Goal: Information Seeking & Learning: Understand process/instructions

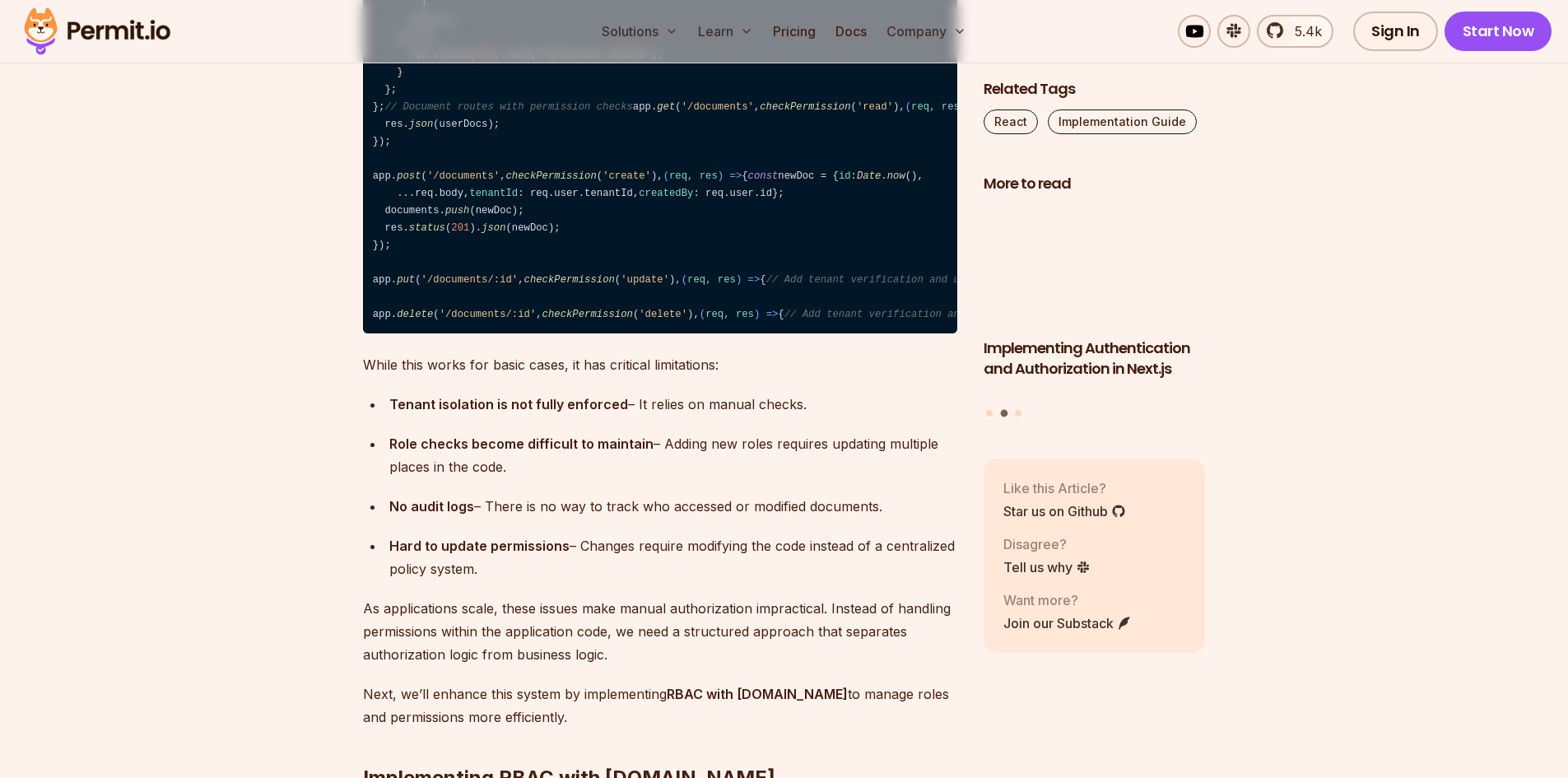
scroll to position [5597, 0]
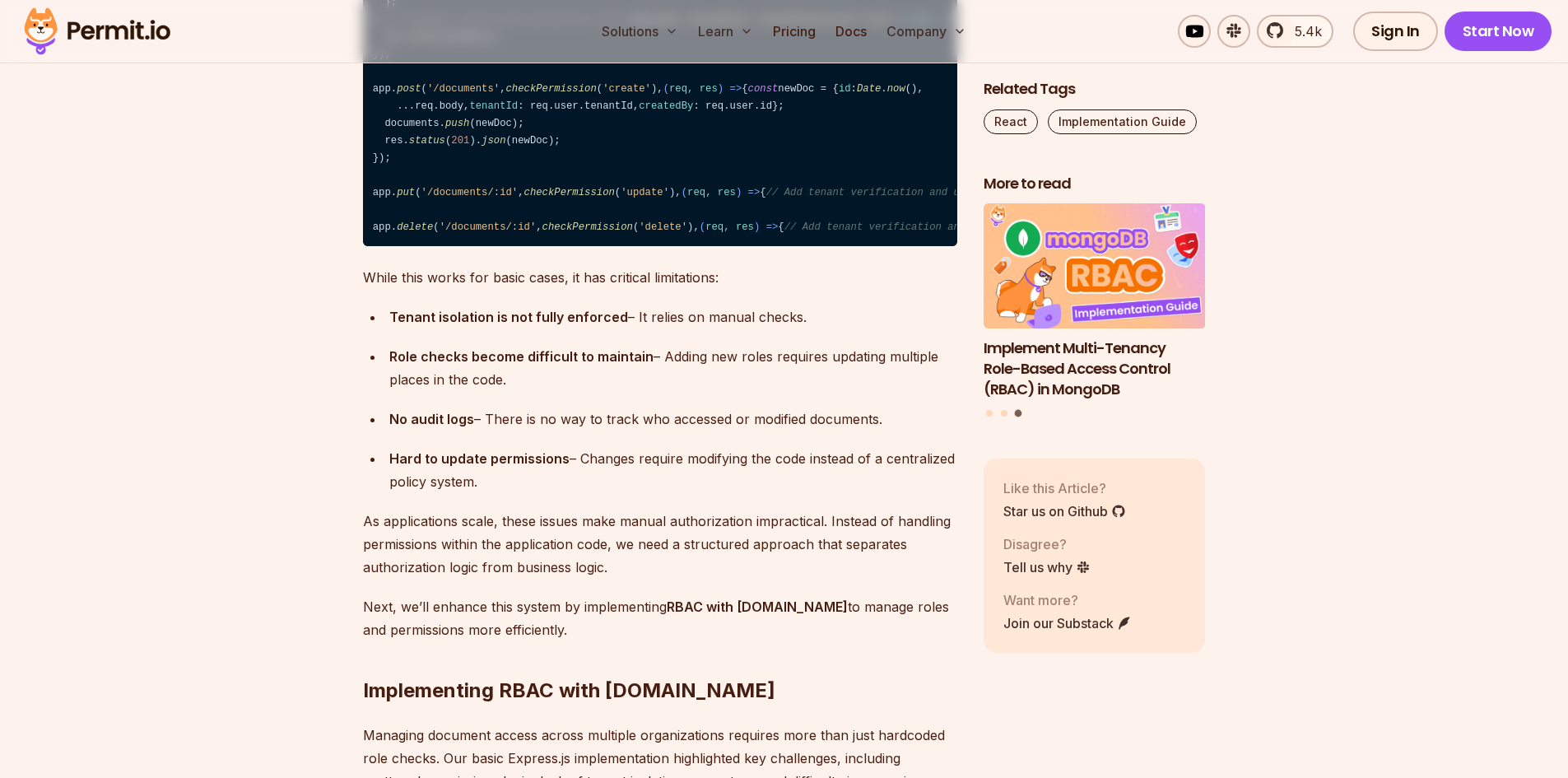
click at [437, 246] on code "const express = require ( 'express' ); const app = express (); // Our initial p…" at bounding box center [660, 11] width 594 height 470
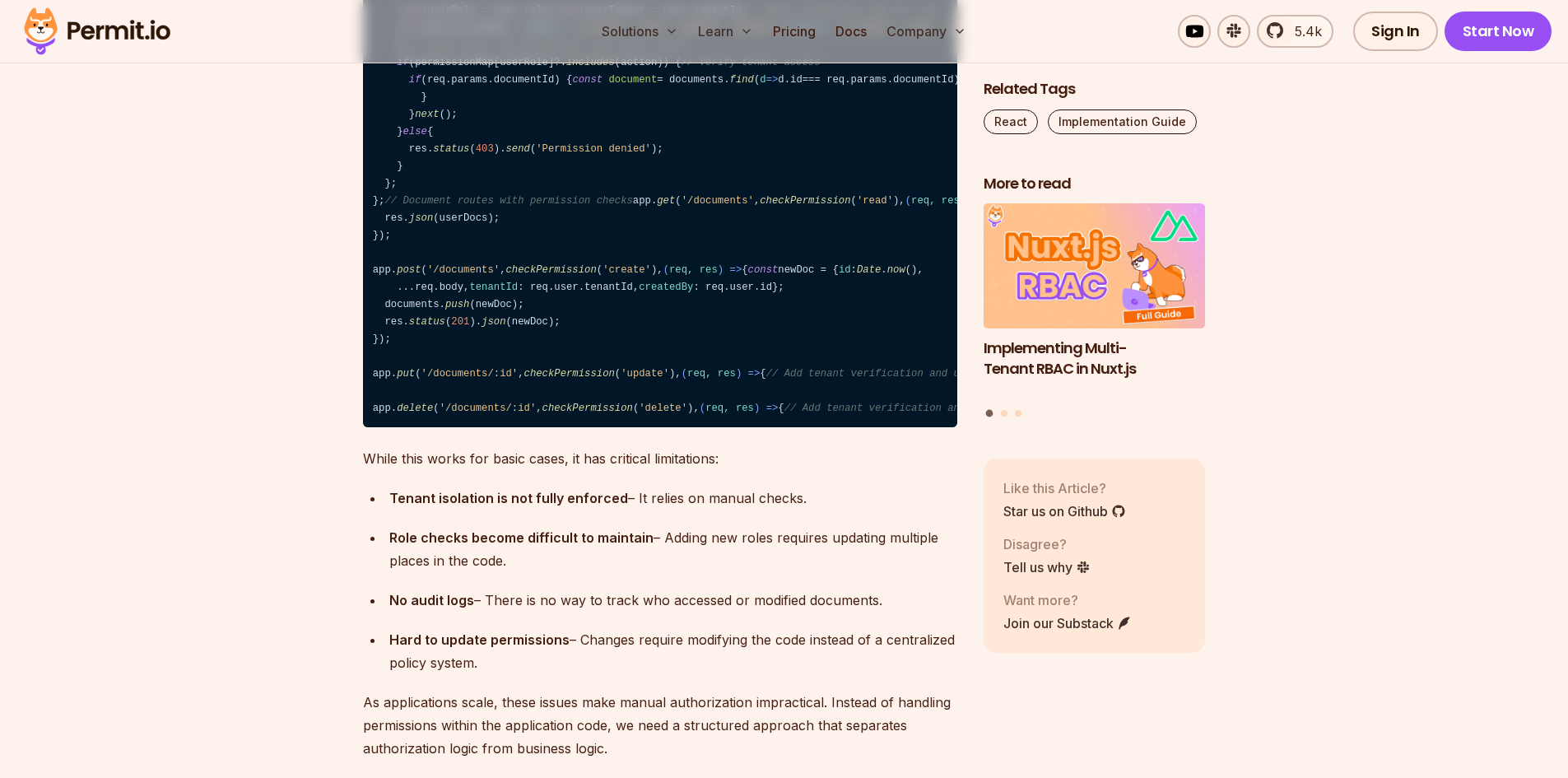
scroll to position [5434, 0]
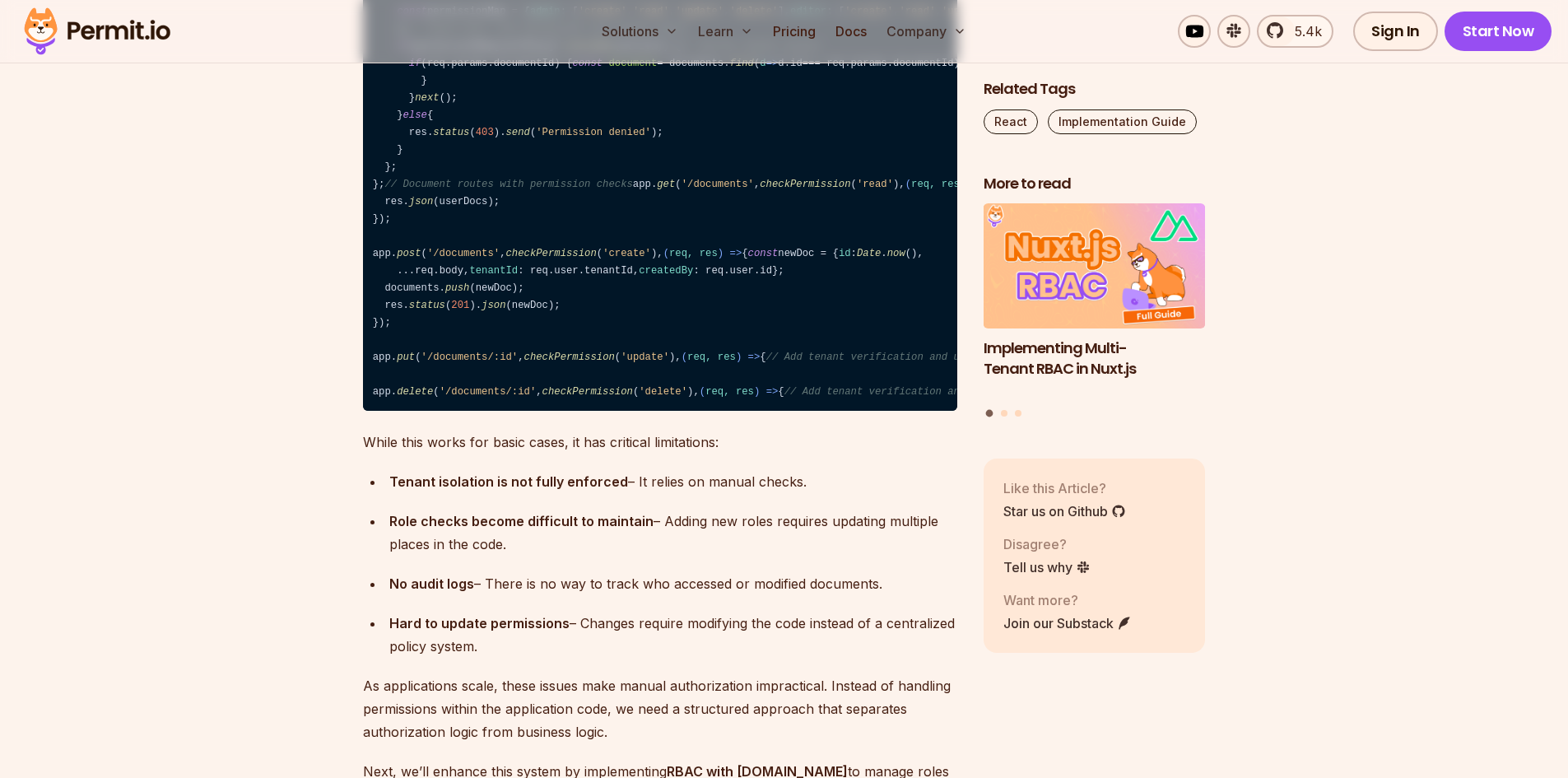
click at [418, 365] on code "const express = require ( 'express' ); const app = express (); // Our initial p…" at bounding box center [660, 175] width 594 height 470
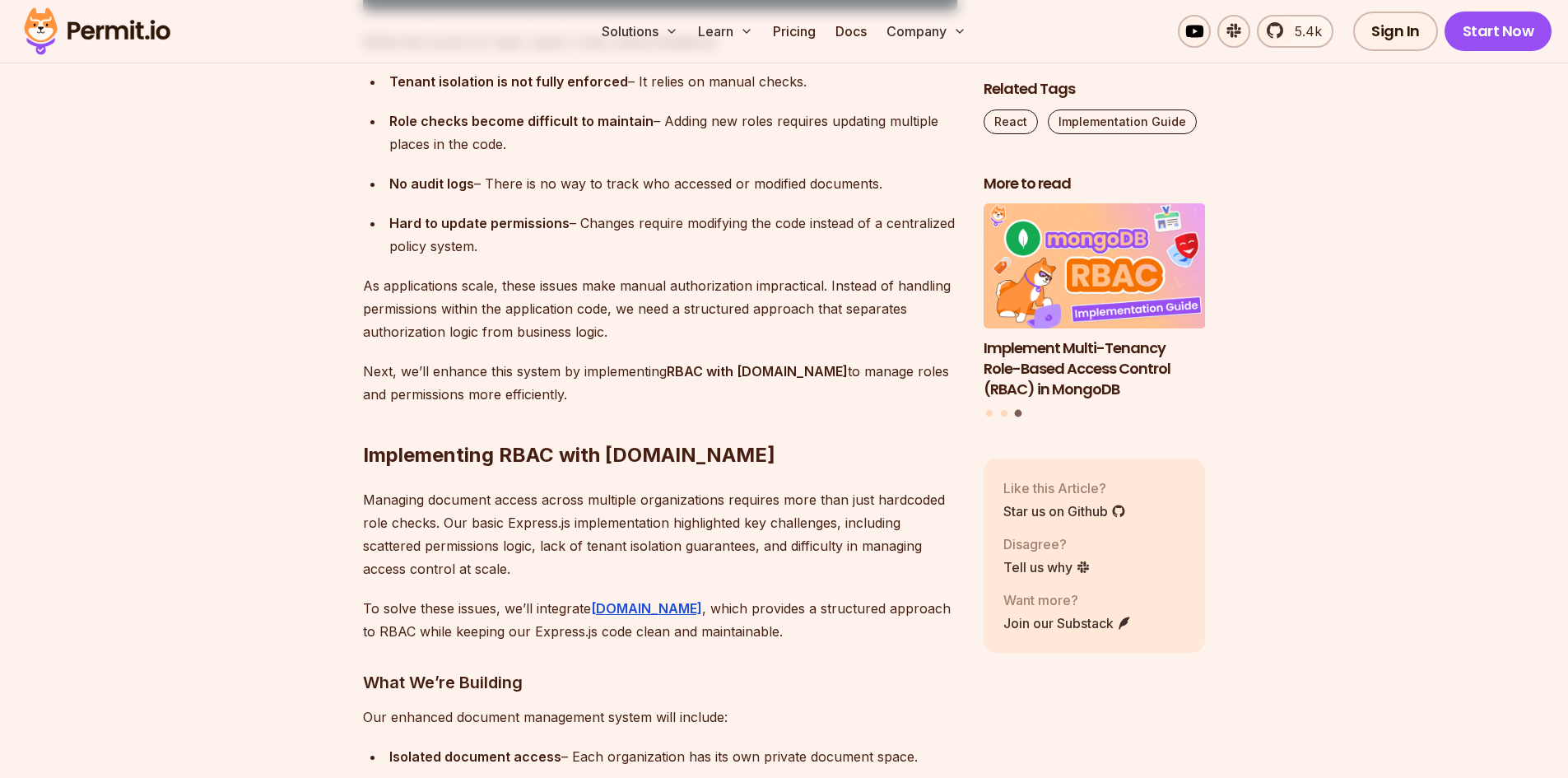
scroll to position [5845, 0]
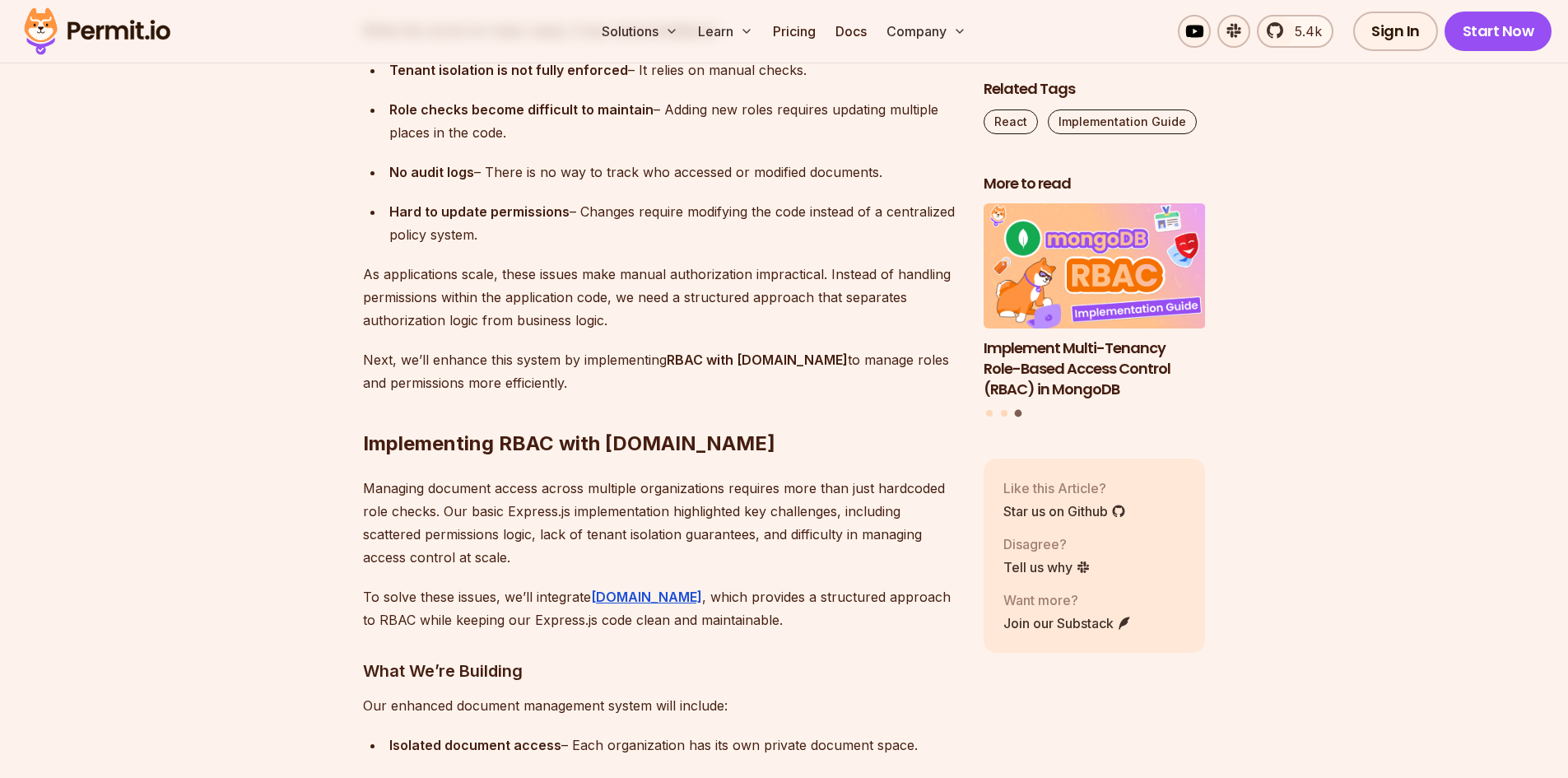
drag, startPoint x: 380, startPoint y: 407, endPoint x: 341, endPoint y: 330, distance: 86.3
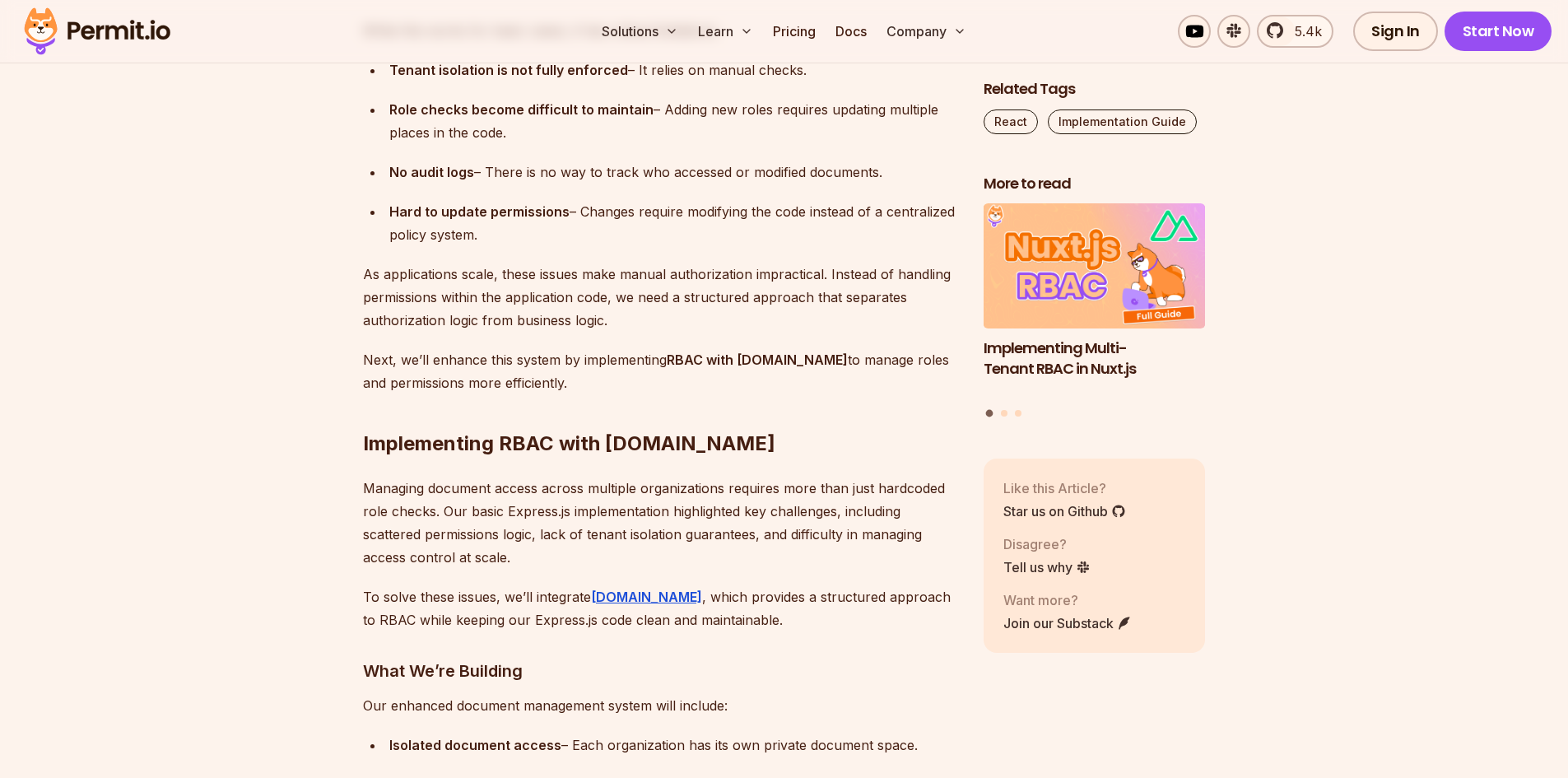
drag, startPoint x: 391, startPoint y: 588, endPoint x: 350, endPoint y: 428, distance: 165.2
drag, startPoint x: 389, startPoint y: 590, endPoint x: 348, endPoint y: 436, distance: 159.4
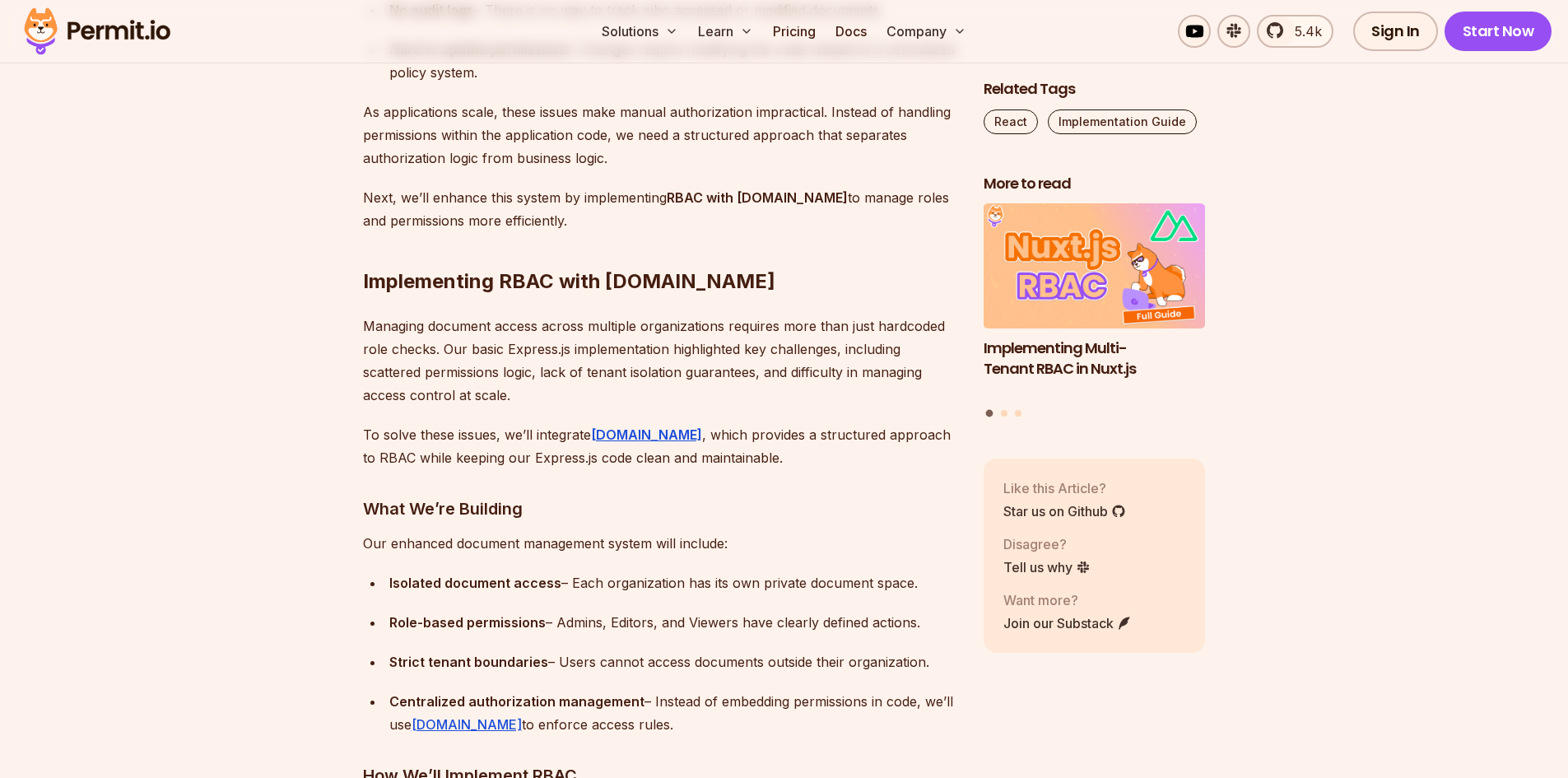
scroll to position [6009, 0]
drag, startPoint x: 393, startPoint y: 502, endPoint x: 366, endPoint y: 464, distance: 46.6
drag, startPoint x: 404, startPoint y: 569, endPoint x: 358, endPoint y: 521, distance: 66.5
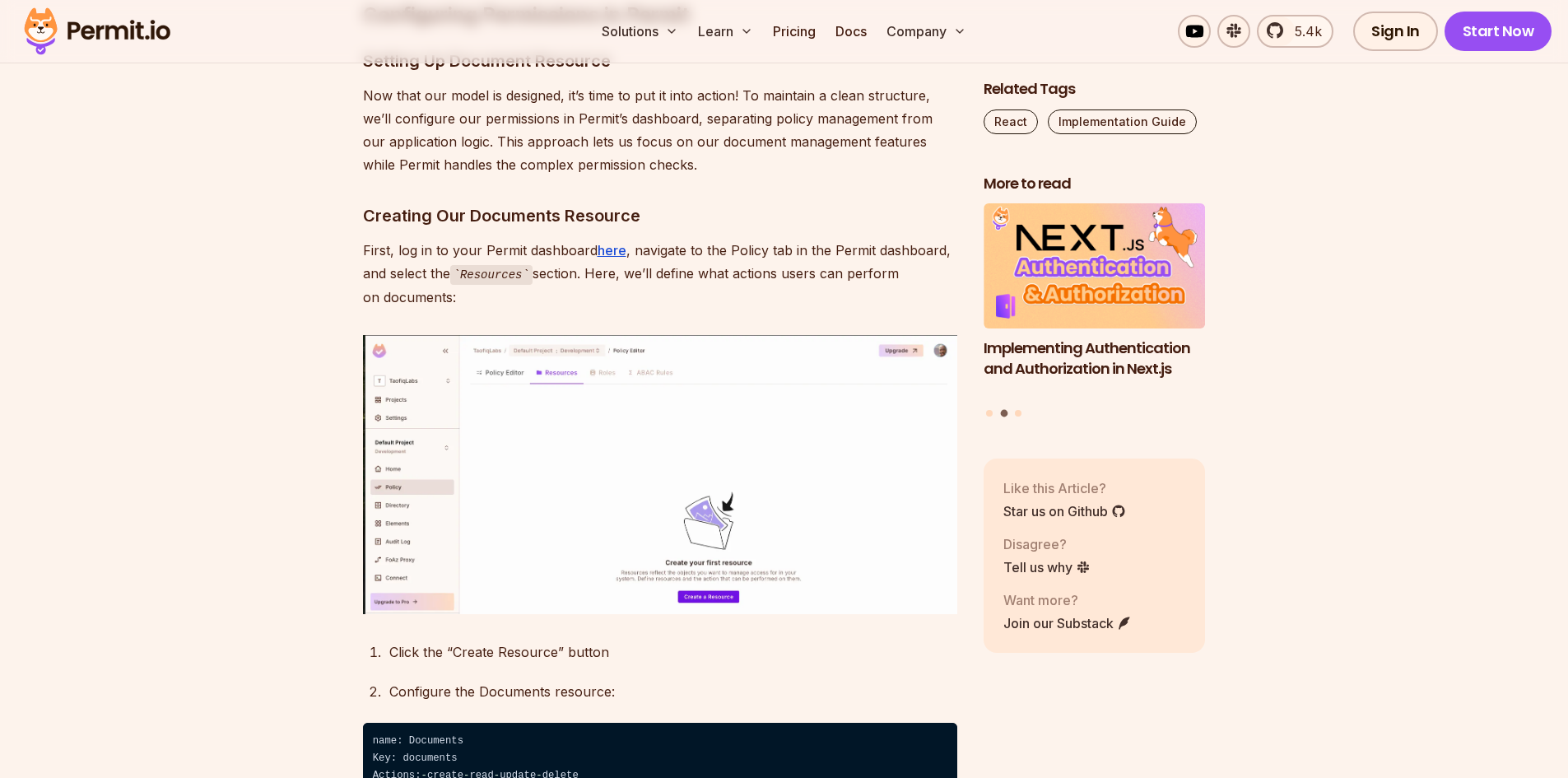
scroll to position [7409, 0]
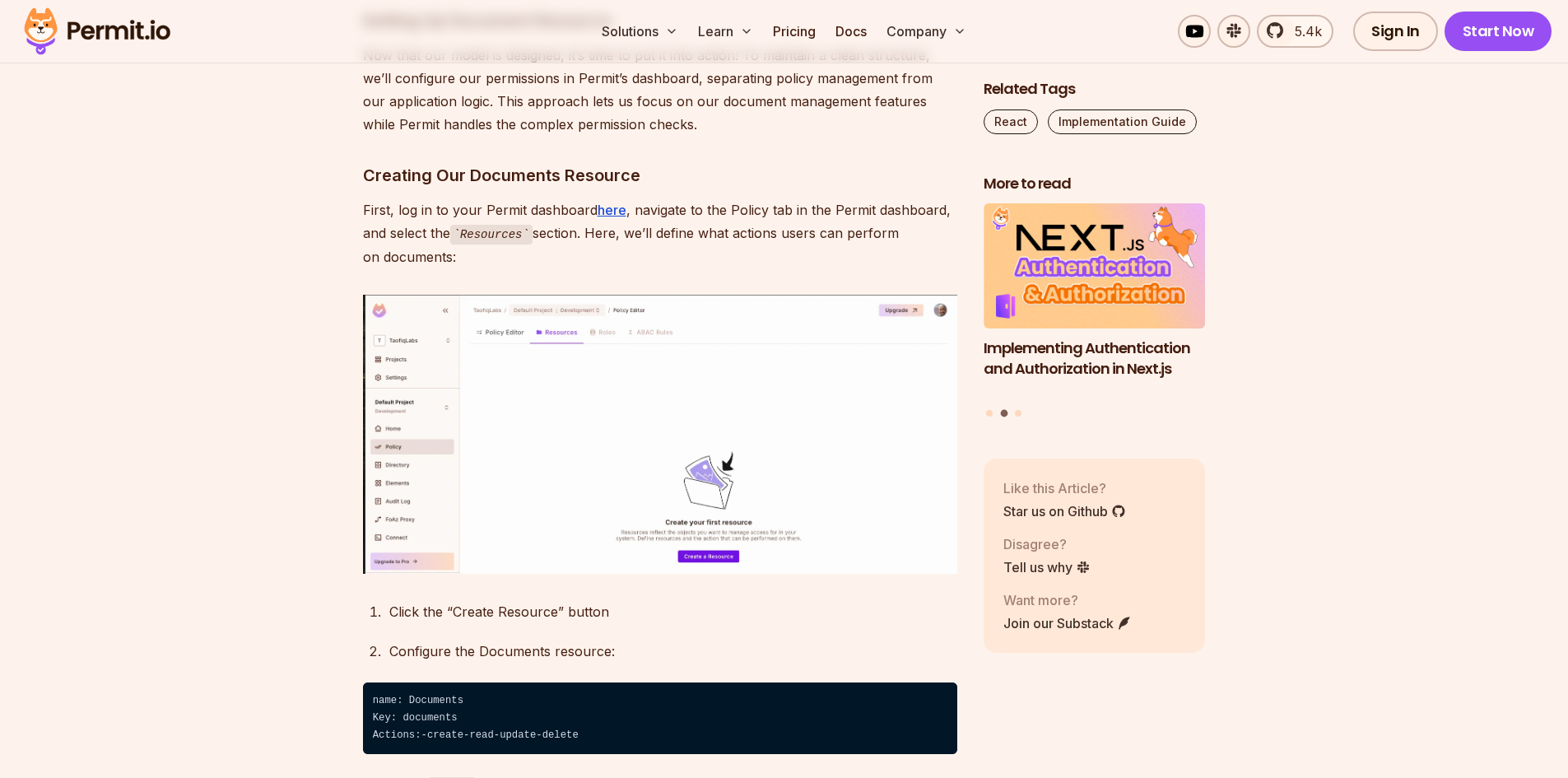
drag, startPoint x: 399, startPoint y: 690, endPoint x: 330, endPoint y: 425, distance: 273.8
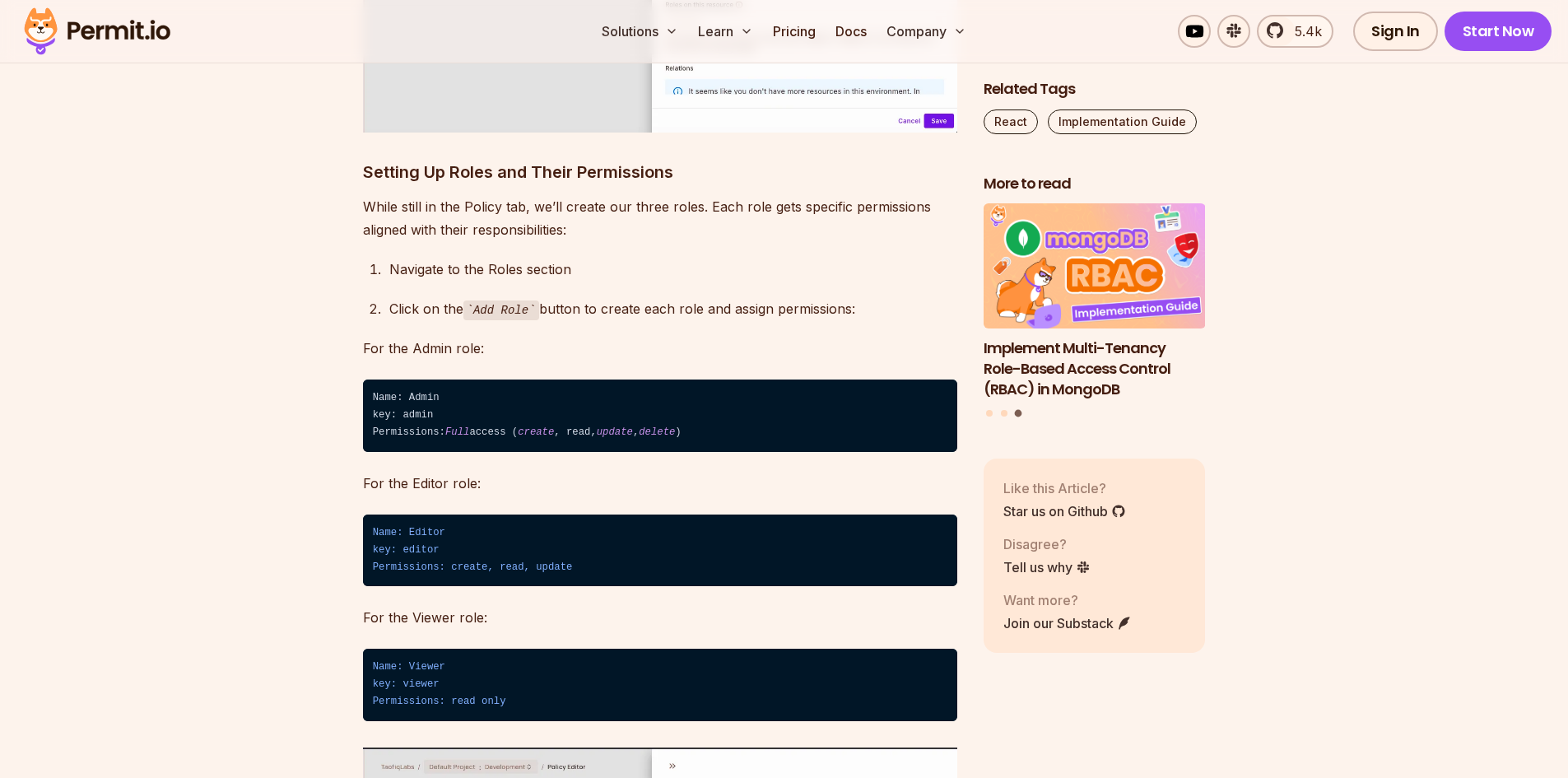
scroll to position [8726, 0]
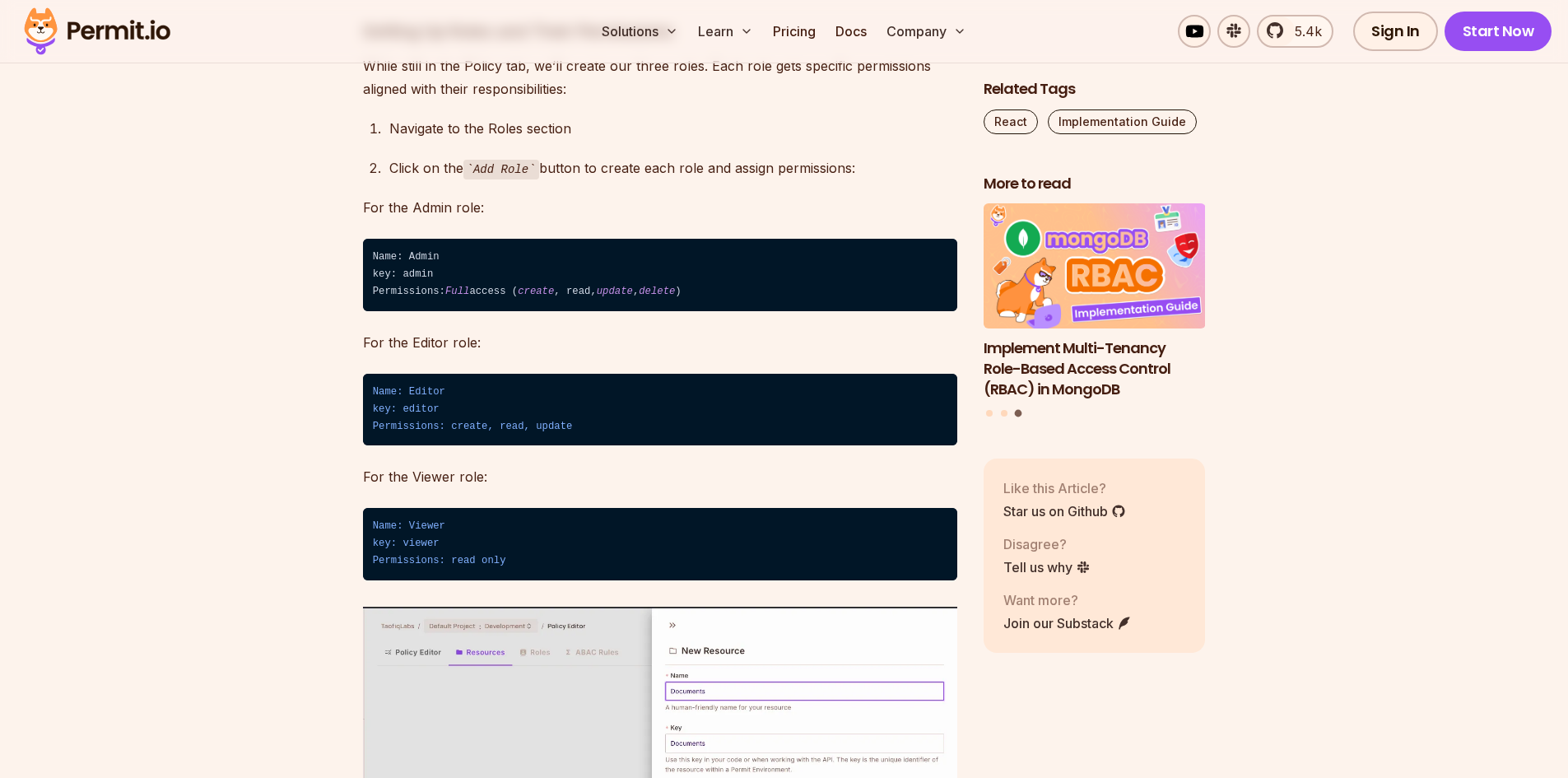
drag, startPoint x: 434, startPoint y: 332, endPoint x: 371, endPoint y: 235, distance: 115.7
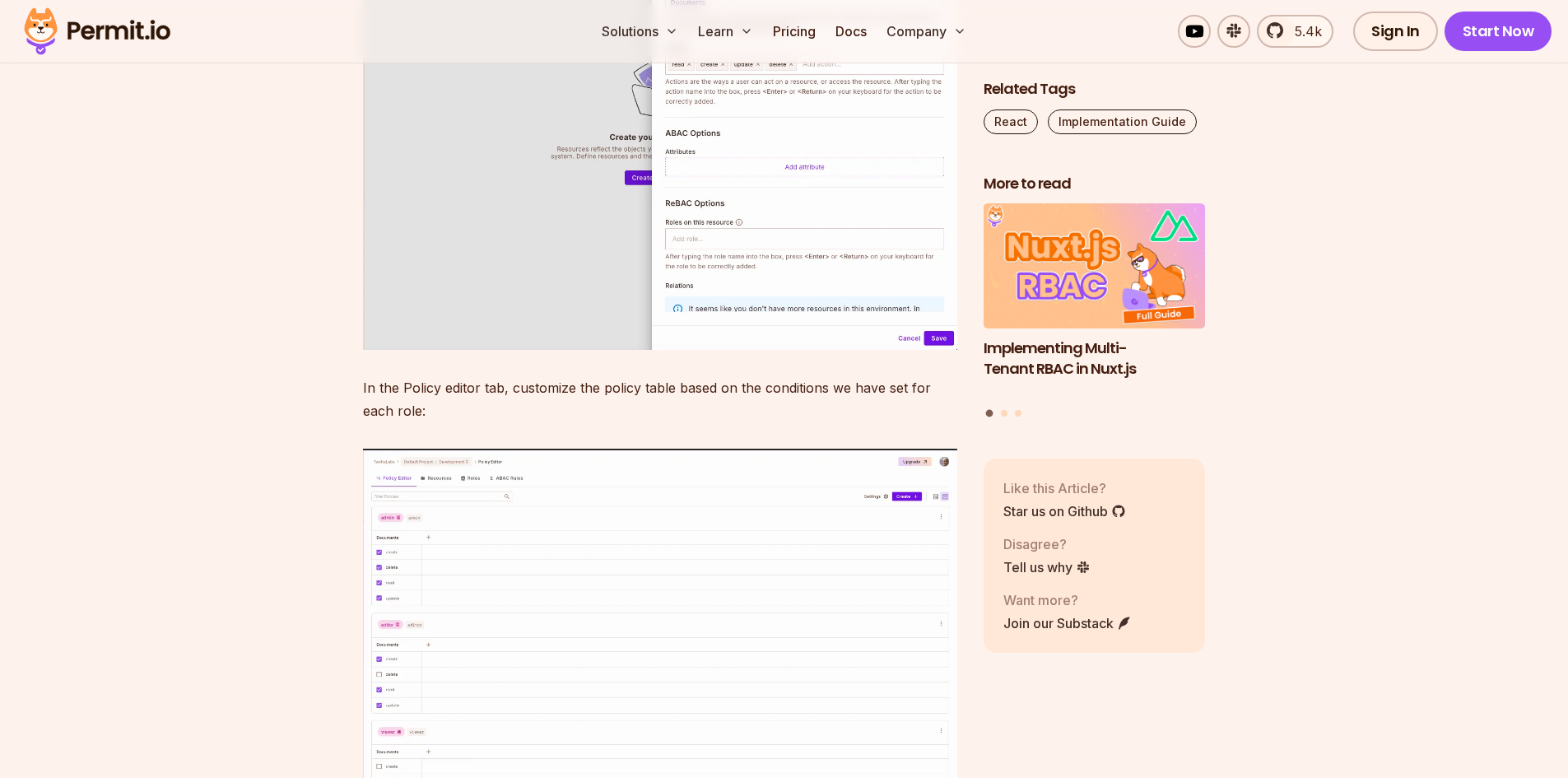
scroll to position [9549, 0]
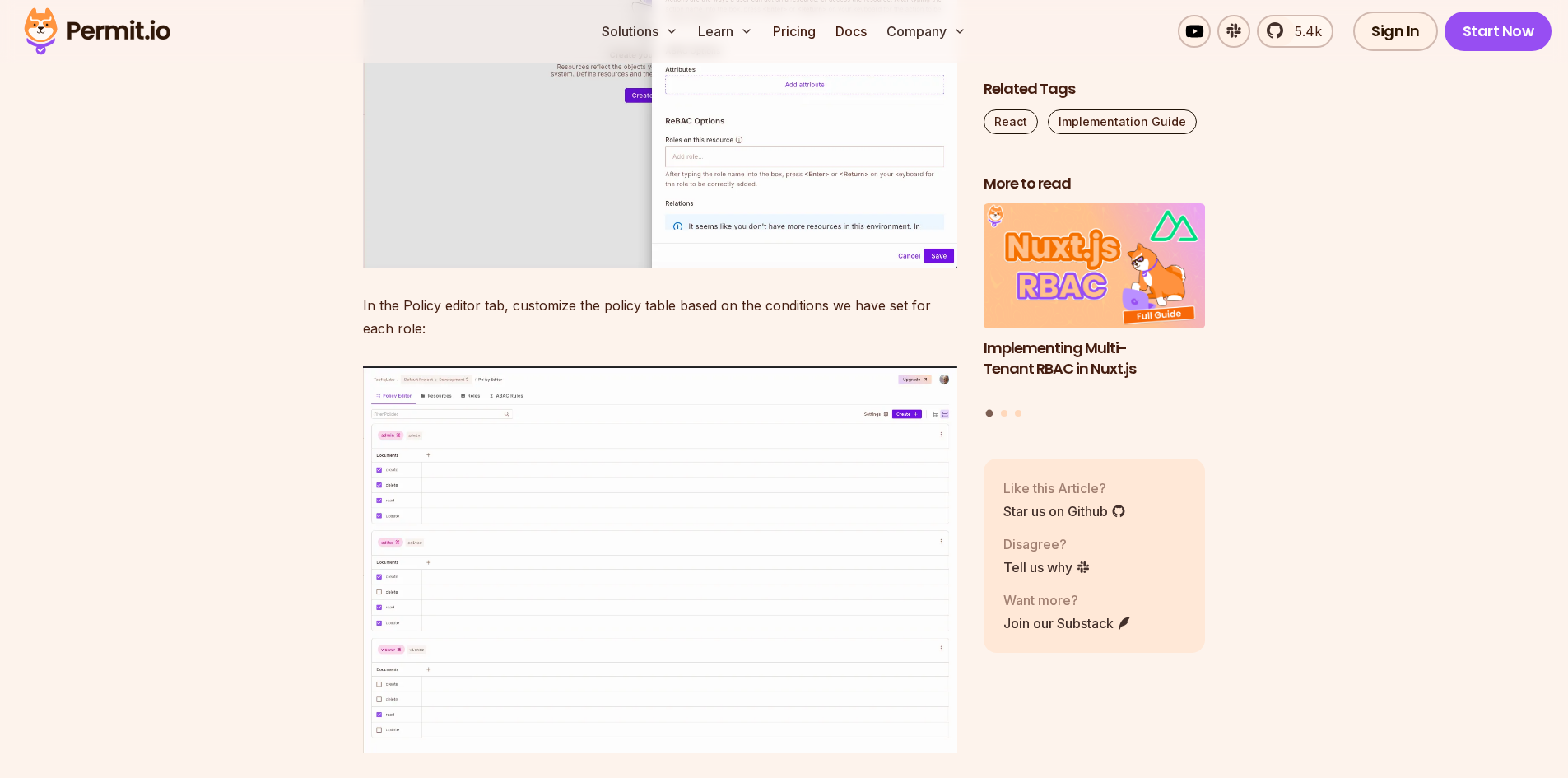
drag, startPoint x: 376, startPoint y: 352, endPoint x: 635, endPoint y: 370, distance: 259.6
drag, startPoint x: 691, startPoint y: 383, endPoint x: 325, endPoint y: 340, distance: 368.5
click at [325, 340] on section "Table of Contents If you’re building an application that handles sensitive data…" at bounding box center [784, 409] width 1568 height 17925
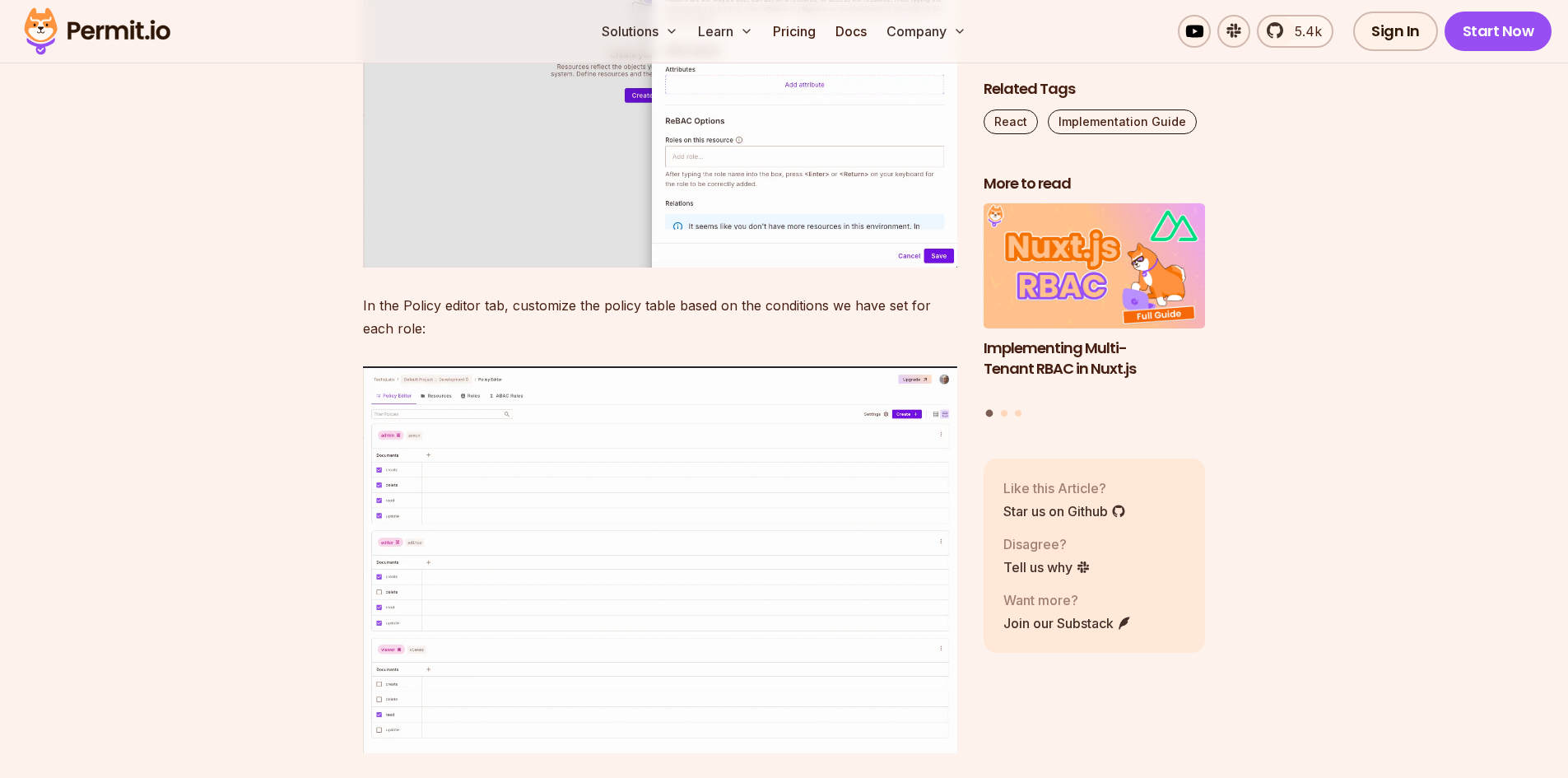
drag, startPoint x: 368, startPoint y: 348, endPoint x: 734, endPoint y: 389, distance: 368.3
drag, startPoint x: 691, startPoint y: 383, endPoint x: 363, endPoint y: 341, distance: 330.7
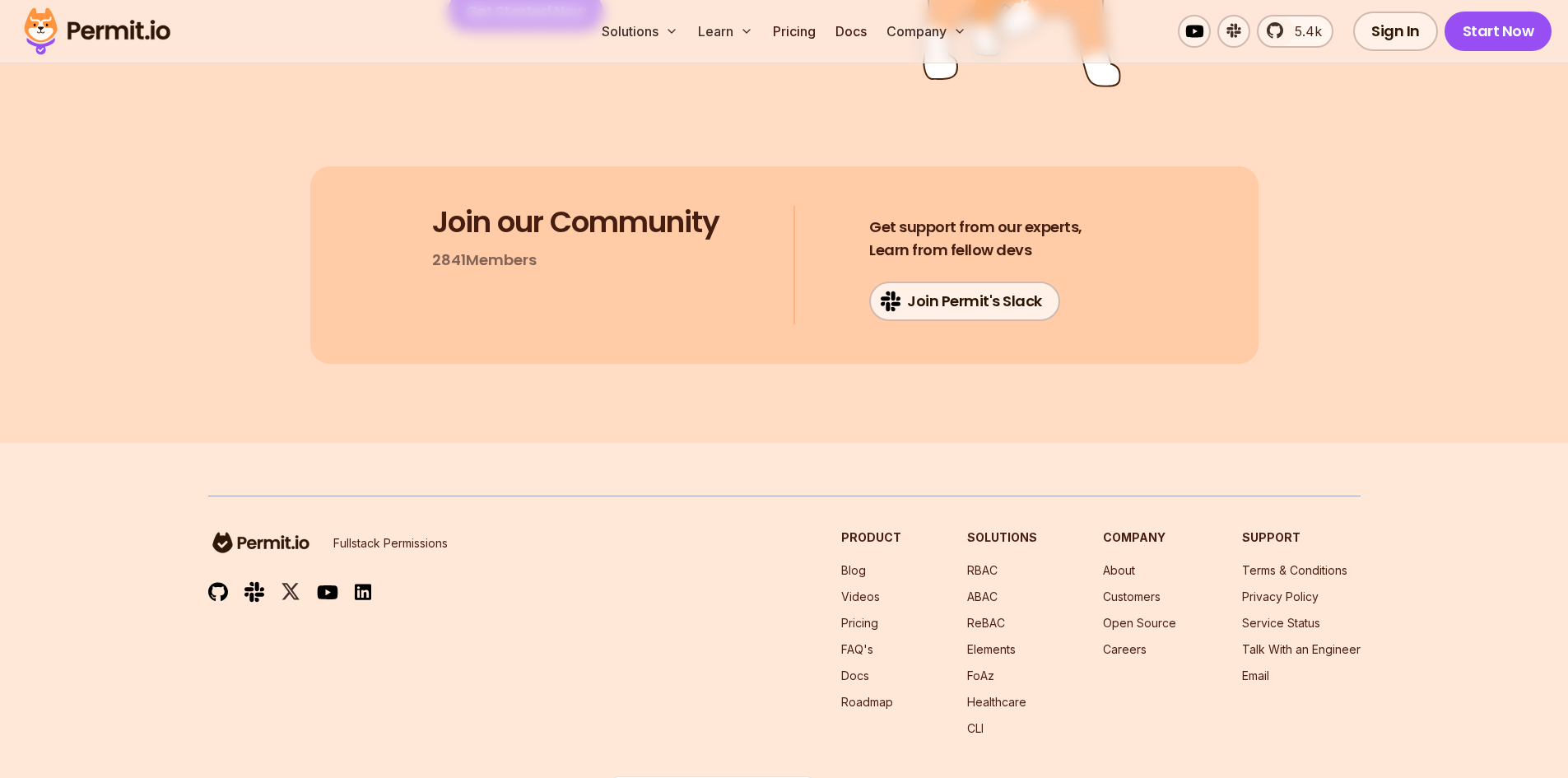
scroll to position [19263, 0]
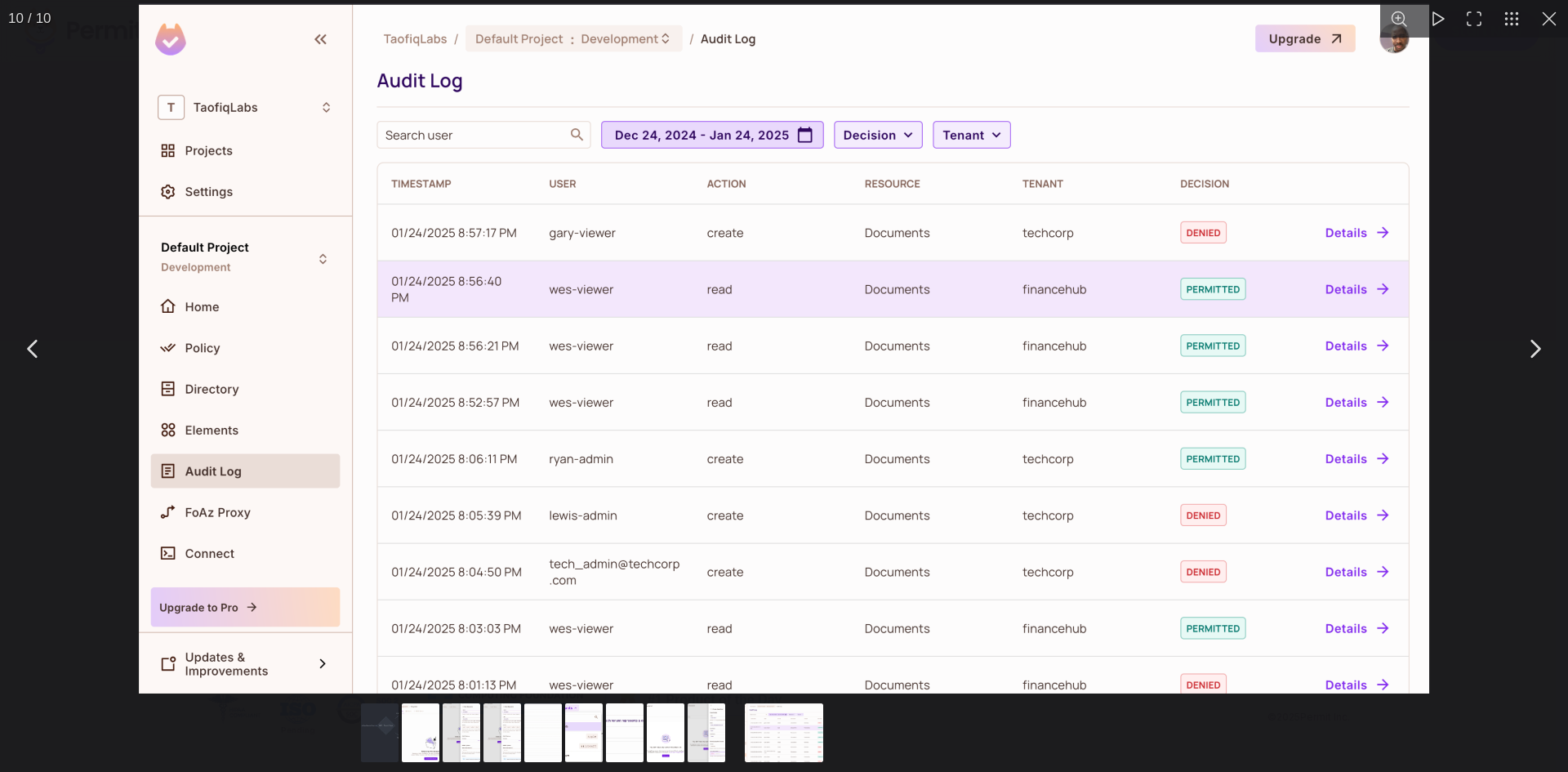
click at [664, 515] on img "You can close this modal content with the ESC key" at bounding box center [783, 348] width 1290 height 690
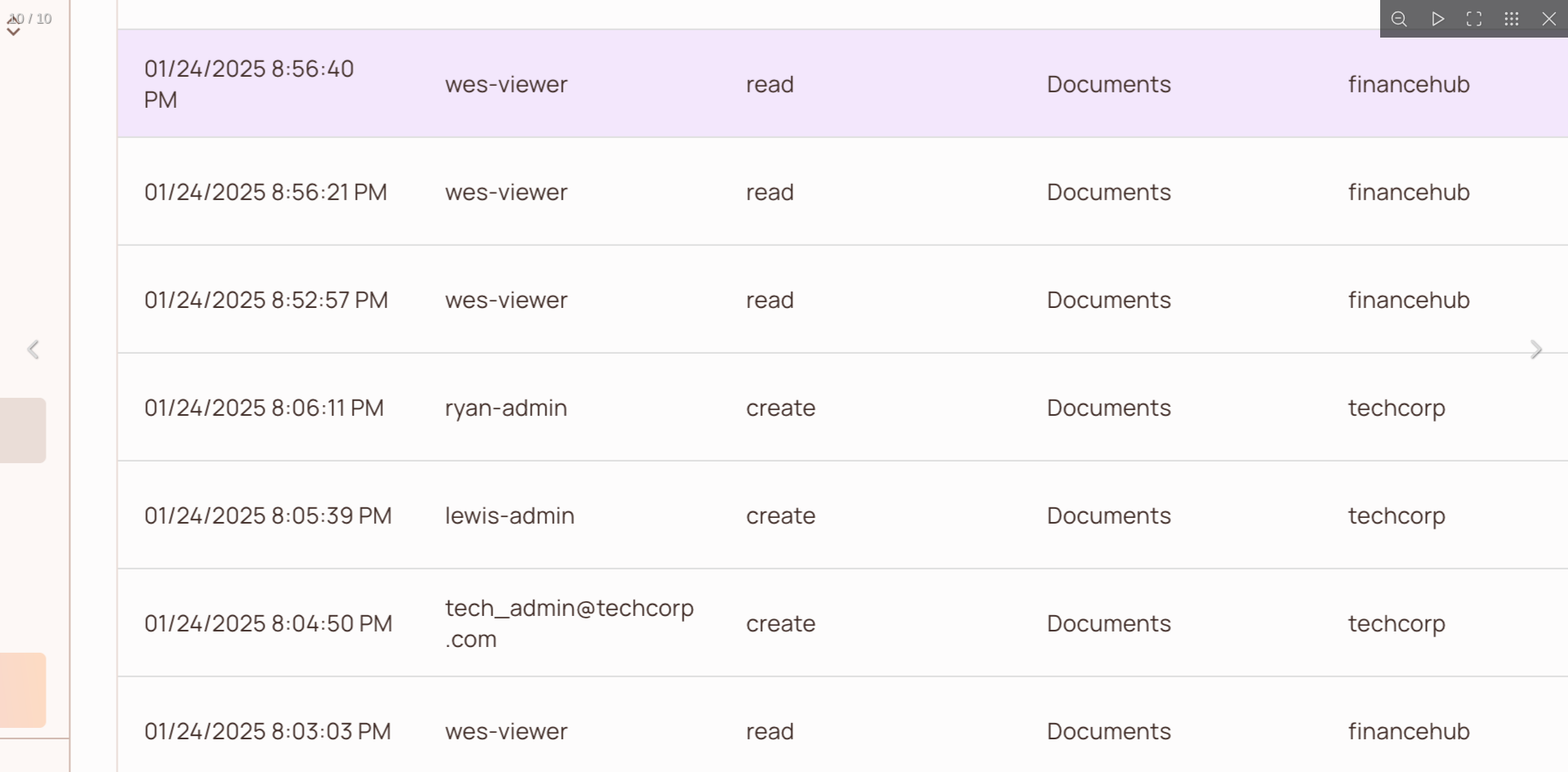
click at [664, 515] on img "You can close this modal content with the ESC key" at bounding box center [892, 197] width 2461 height 1317
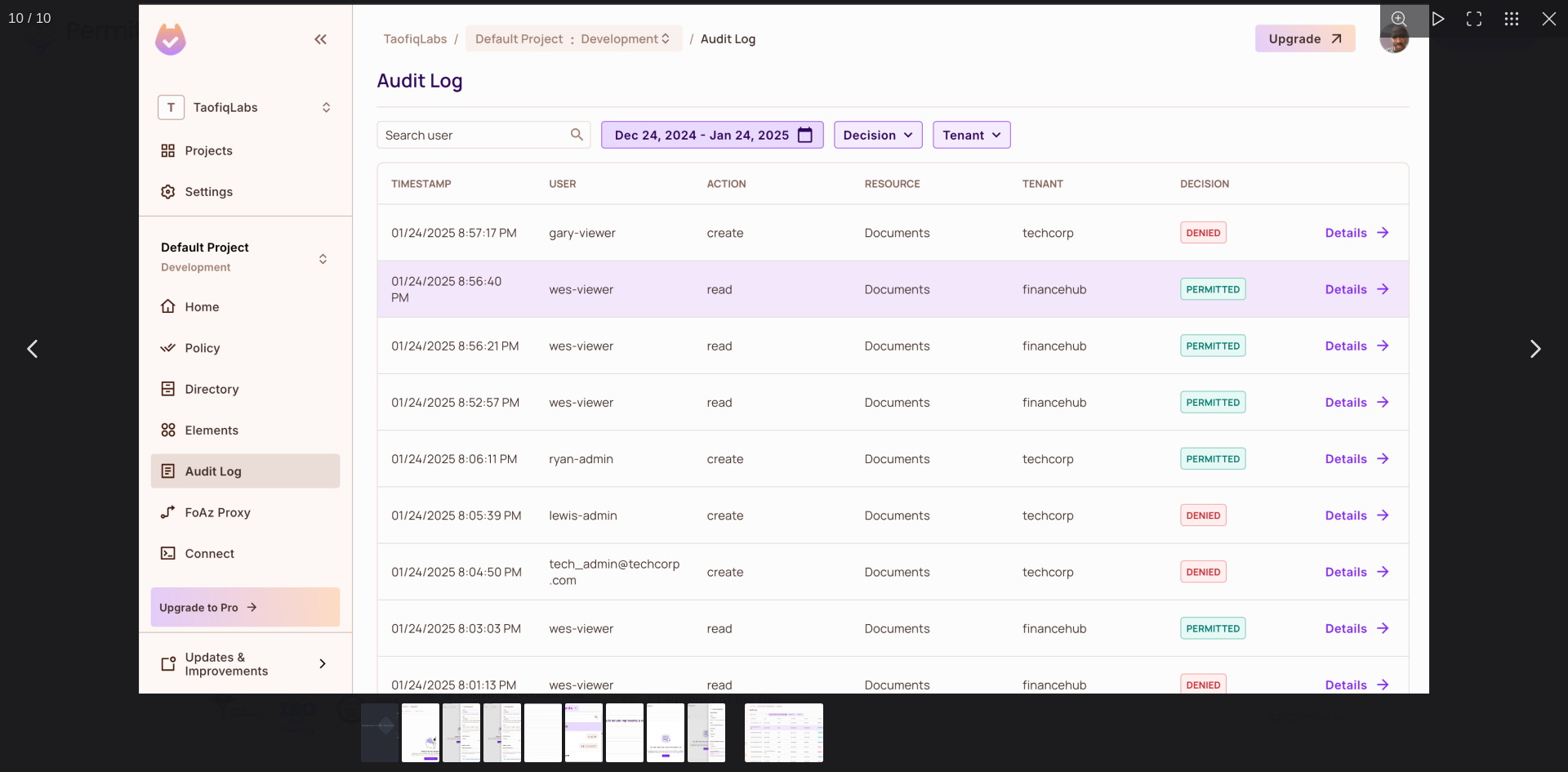
click at [1547, 18] on button "You can close this modal content with the ESC key" at bounding box center [1549, 19] width 38 height 38
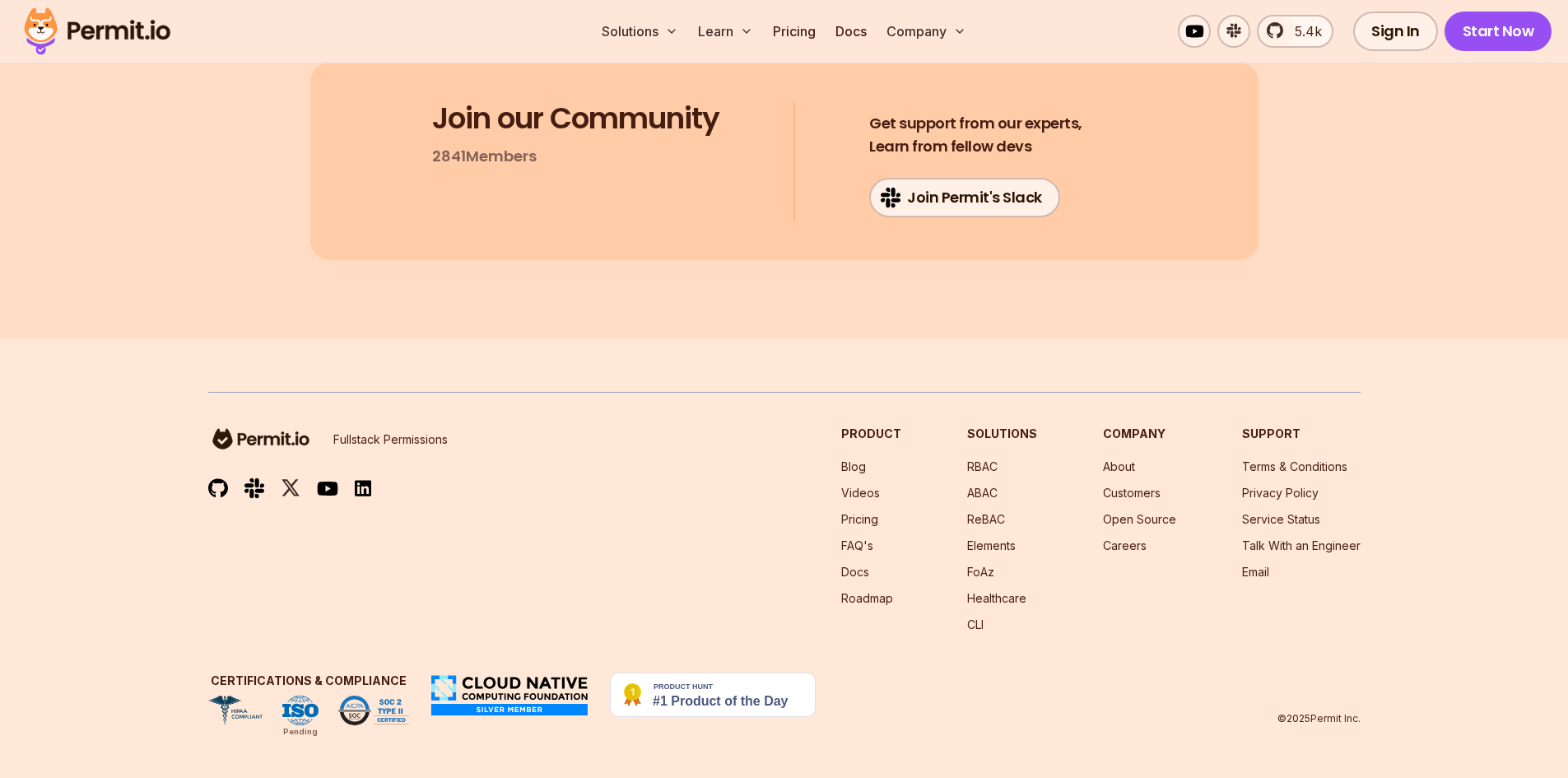
scroll to position [19509, 0]
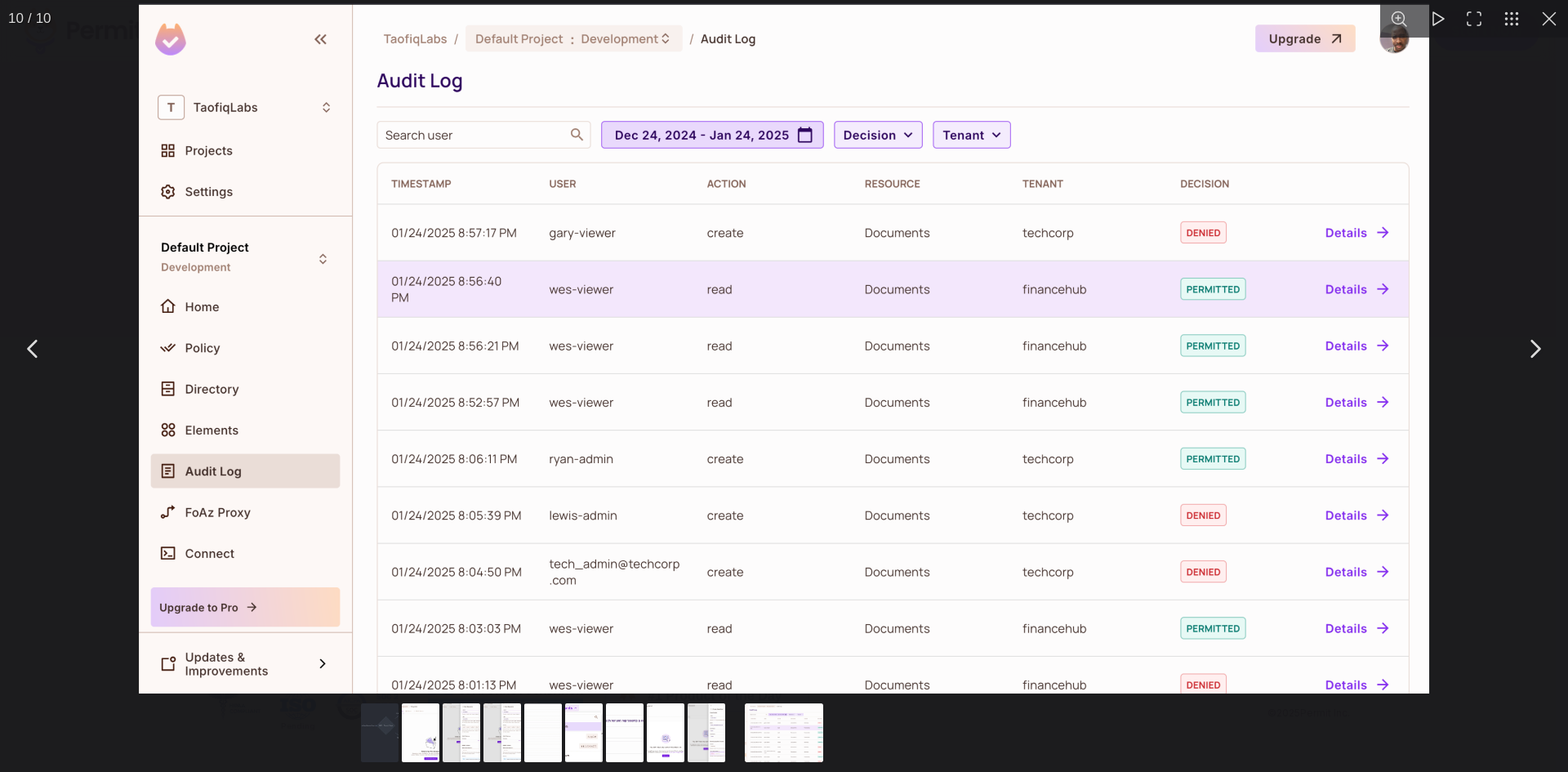
click at [597, 313] on img "You can close this modal content with the ESC key" at bounding box center [783, 348] width 1290 height 690
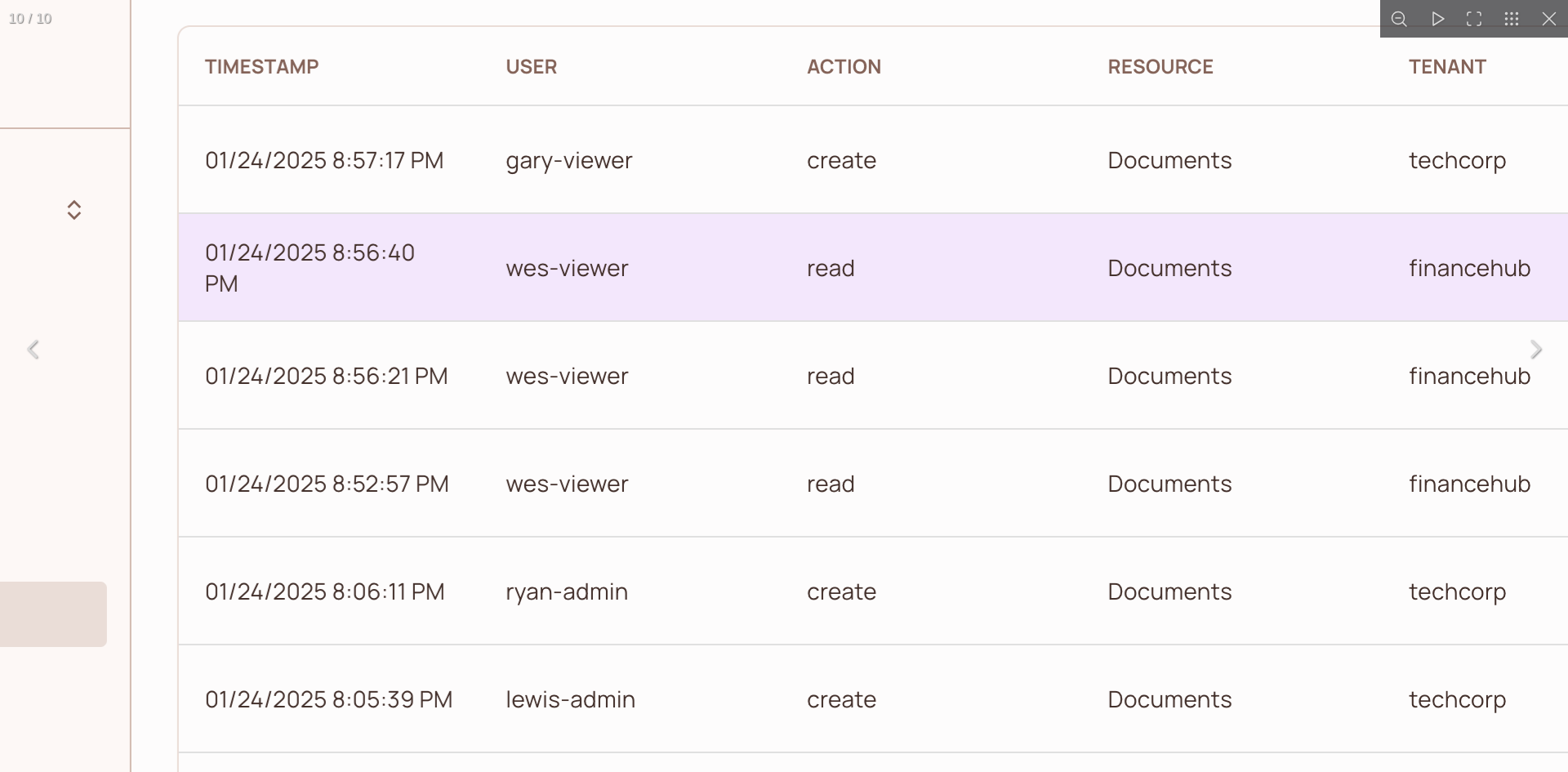
drag, startPoint x: 632, startPoint y: 299, endPoint x: 714, endPoint y: 276, distance: 85.2
click at [634, 299] on img "You can close this modal content with the ESC key" at bounding box center [954, 380] width 2461 height 1317
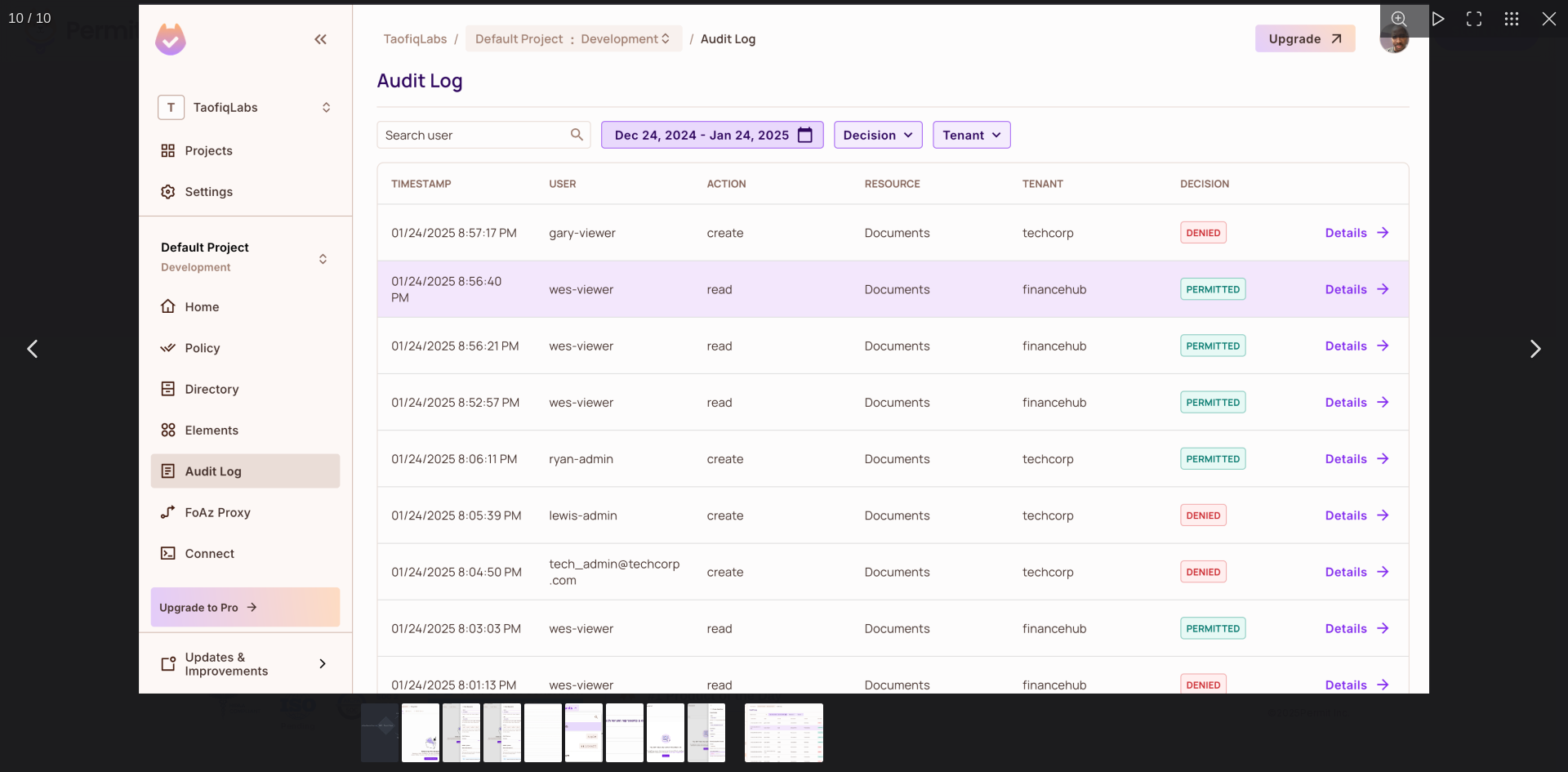
click at [1549, 10] on button "You can close this modal content with the ESC key" at bounding box center [1549, 19] width 38 height 38
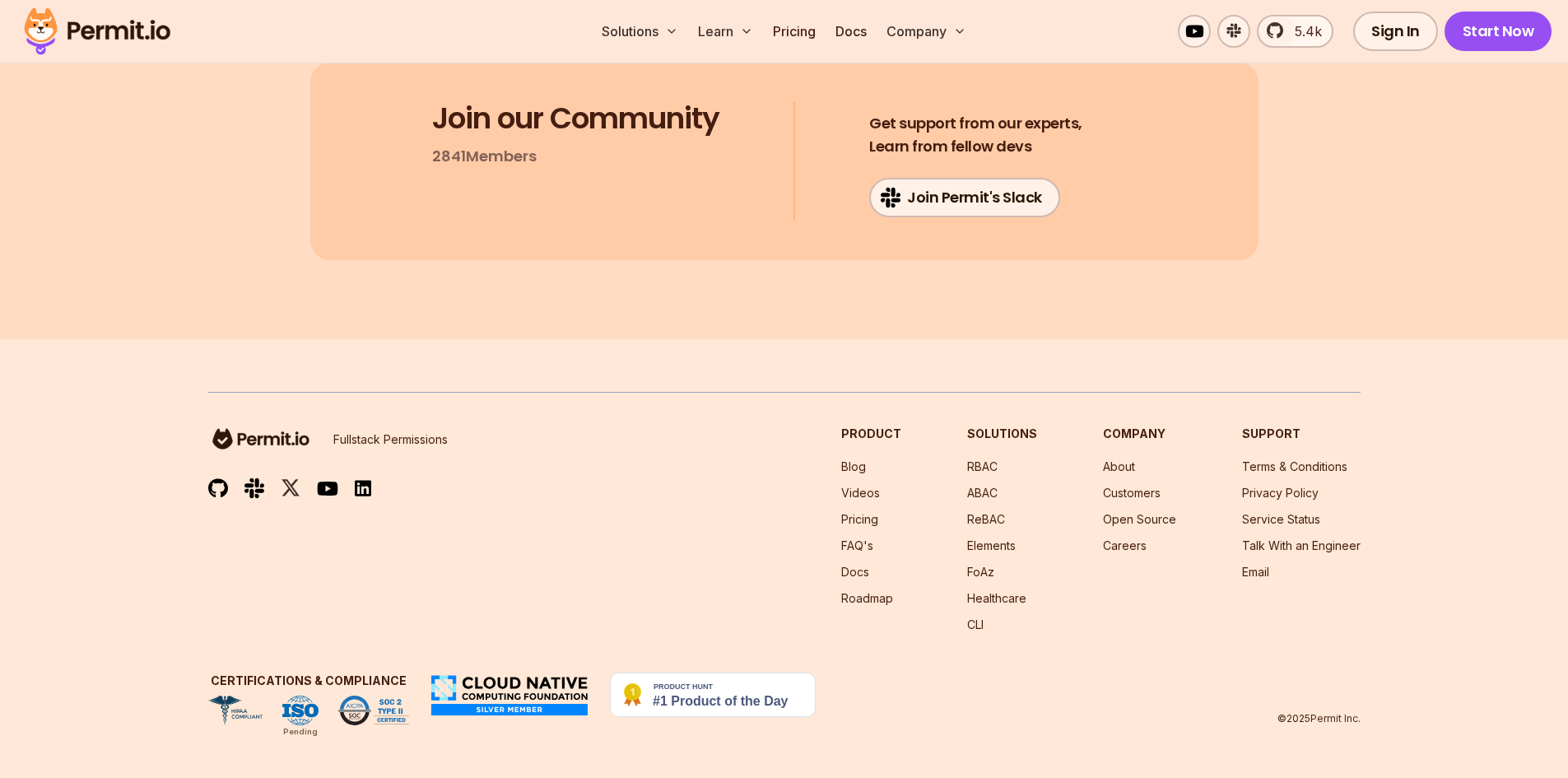
scroll to position [19839, 0]
drag, startPoint x: 410, startPoint y: 390, endPoint x: 368, endPoint y: 315, distance: 86.0
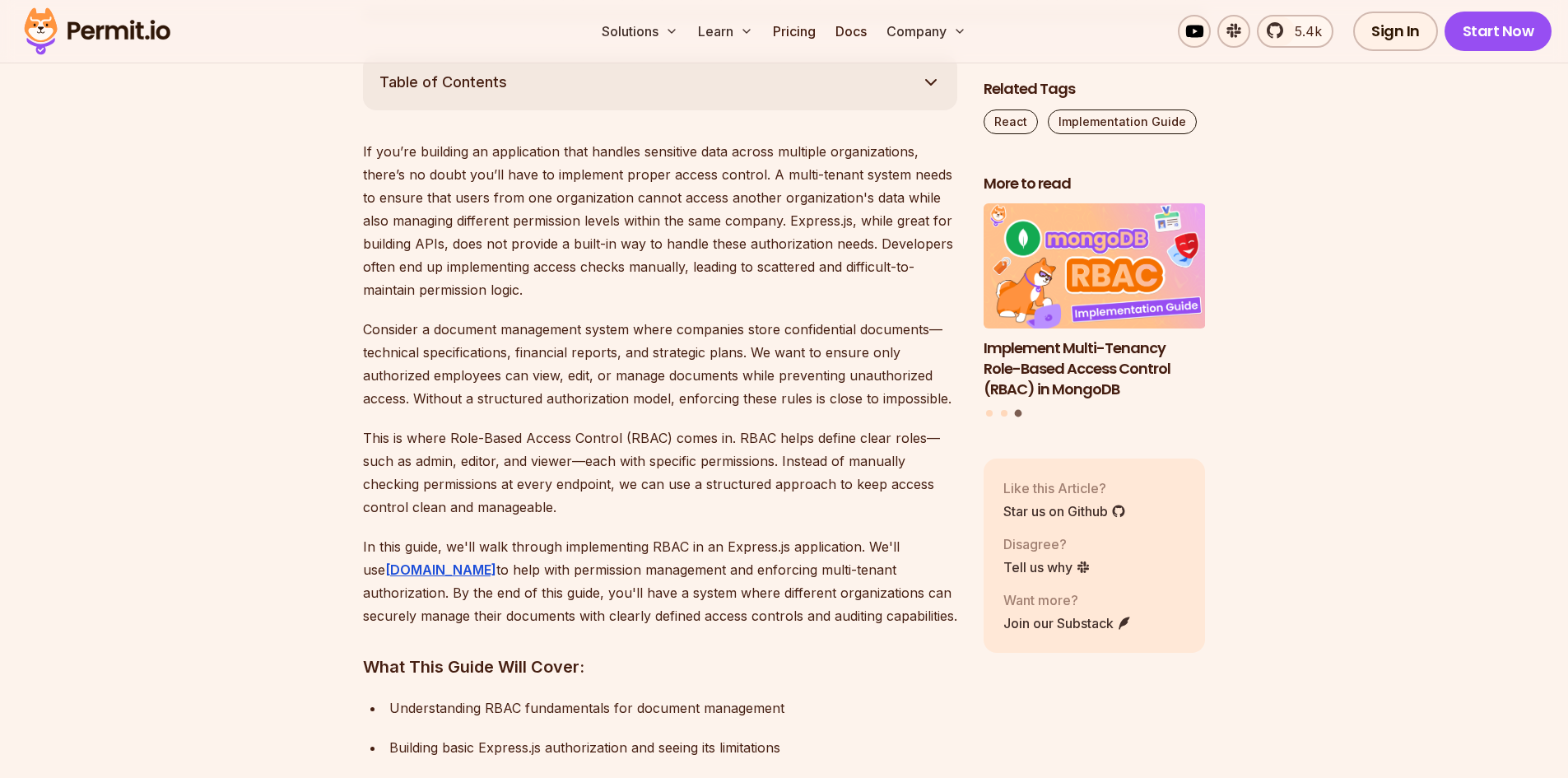
scroll to position [823, 0]
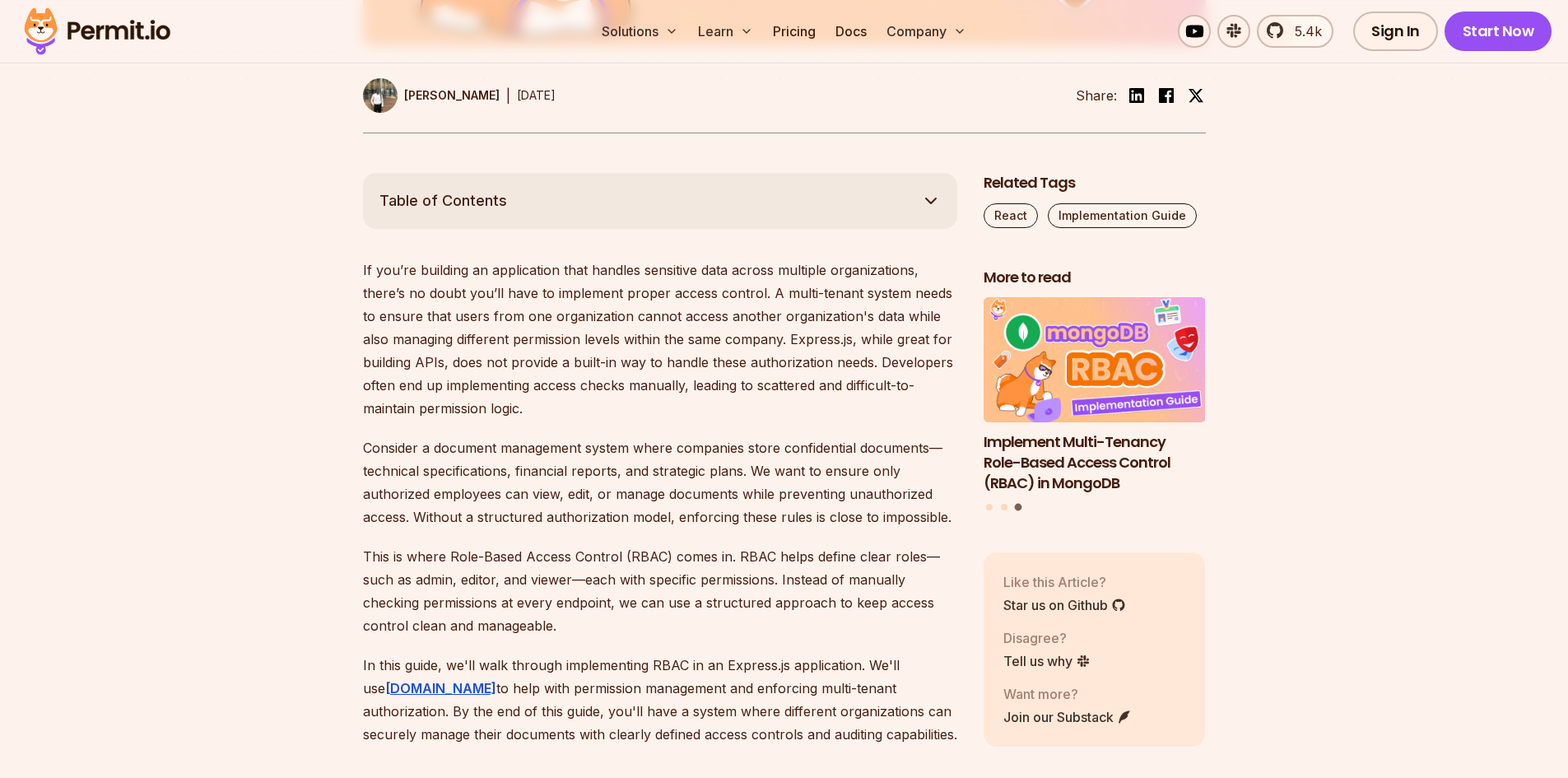
drag, startPoint x: 374, startPoint y: 275, endPoint x: 385, endPoint y: 274, distance: 11.0
click at [378, 274] on p "If you’re building an application that handles sensitive data across multiple o…" at bounding box center [660, 339] width 594 height 161
click at [511, 272] on p "If you’re building an application that handles sensitive data across multiple o…" at bounding box center [660, 339] width 594 height 161
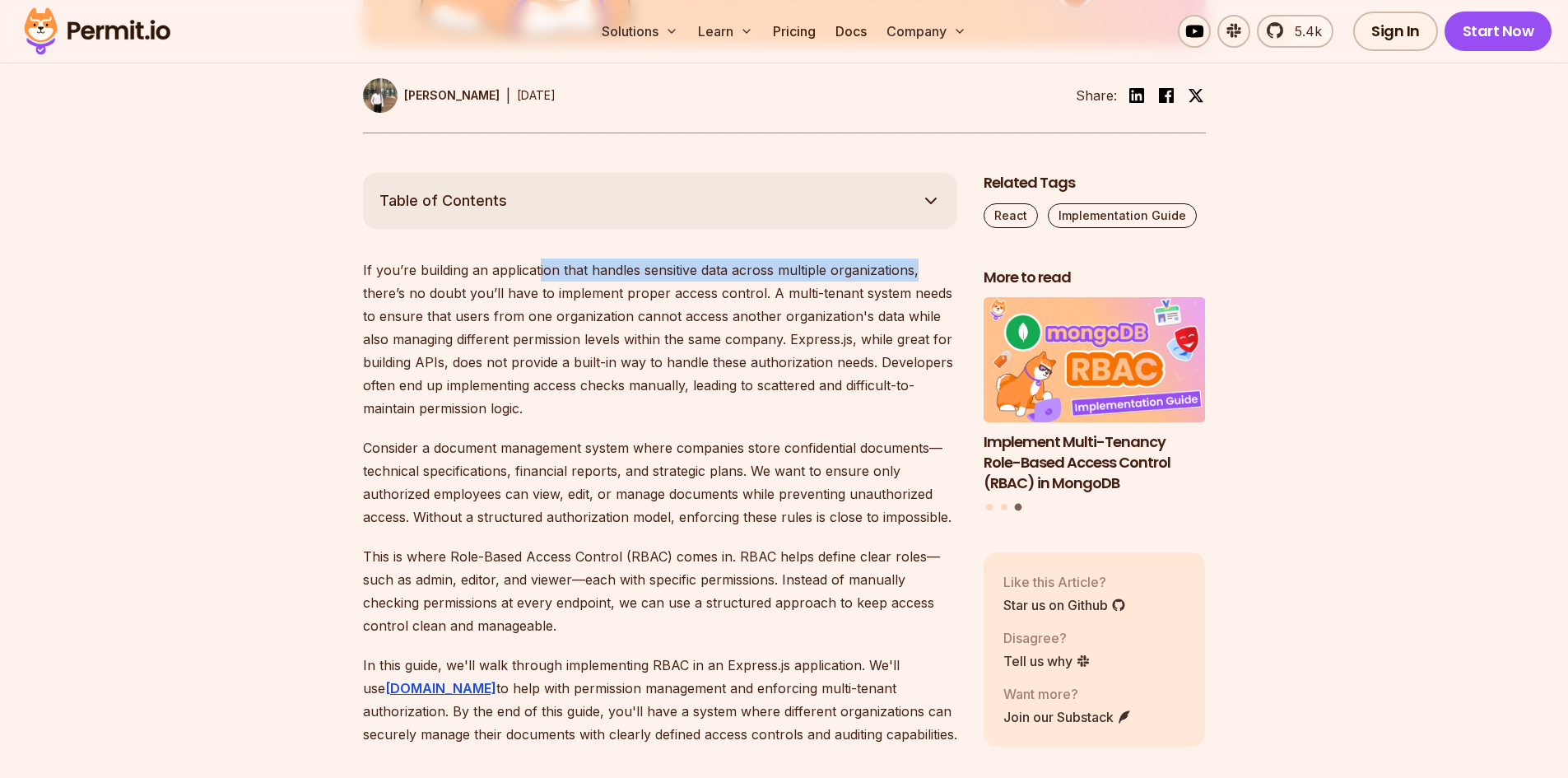
drag, startPoint x: 553, startPoint y: 277, endPoint x: 920, endPoint y: 267, distance: 367.1
click at [920, 267] on p "If you’re building an application that handles sensitive data across multiple o…" at bounding box center [660, 339] width 594 height 161
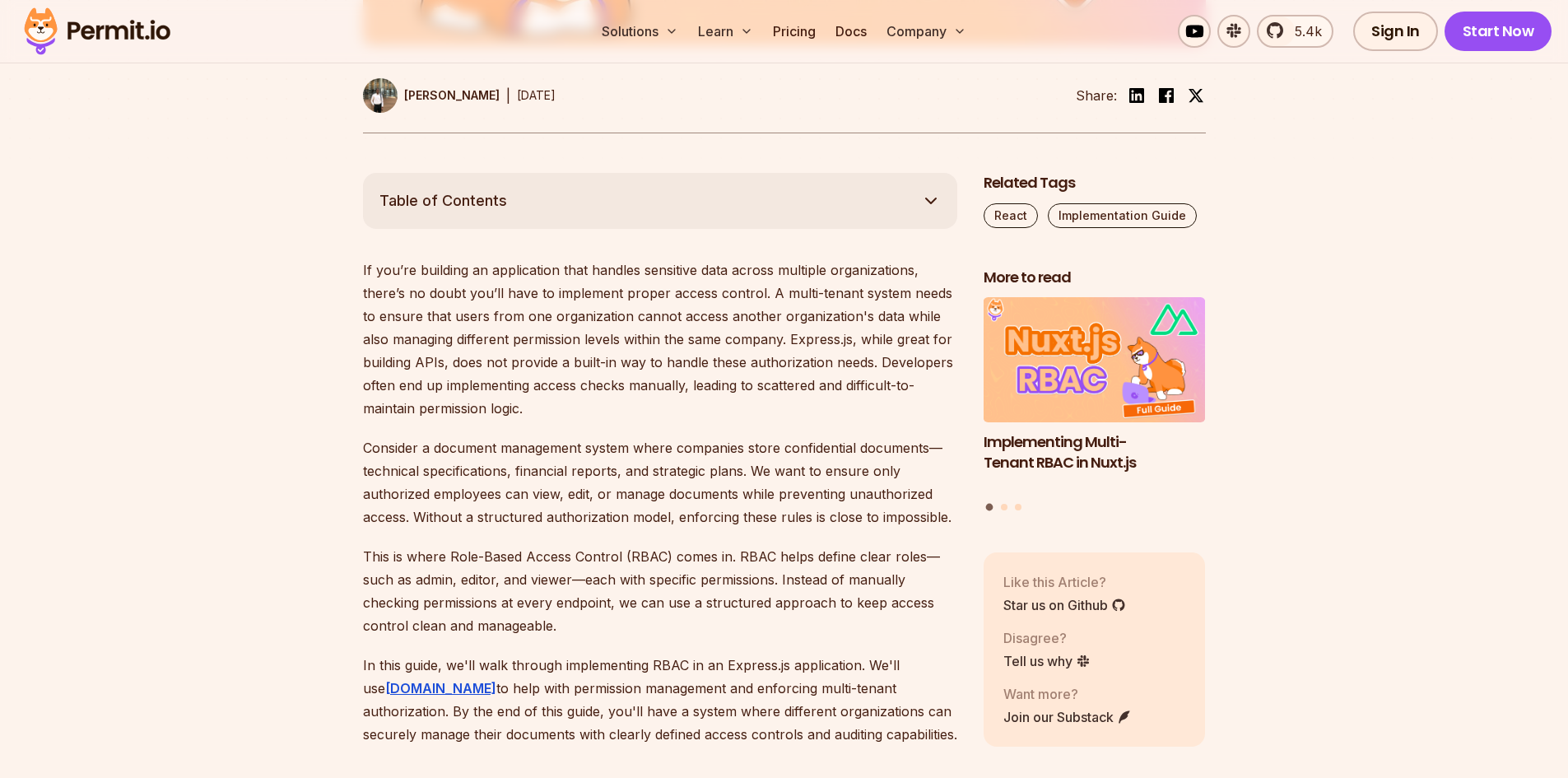
click at [839, 309] on p "If you’re building an application that handles sensitive data across multiple o…" at bounding box center [660, 339] width 594 height 161
click at [1084, 371] on img "1 of 3" at bounding box center [1094, 359] width 244 height 137
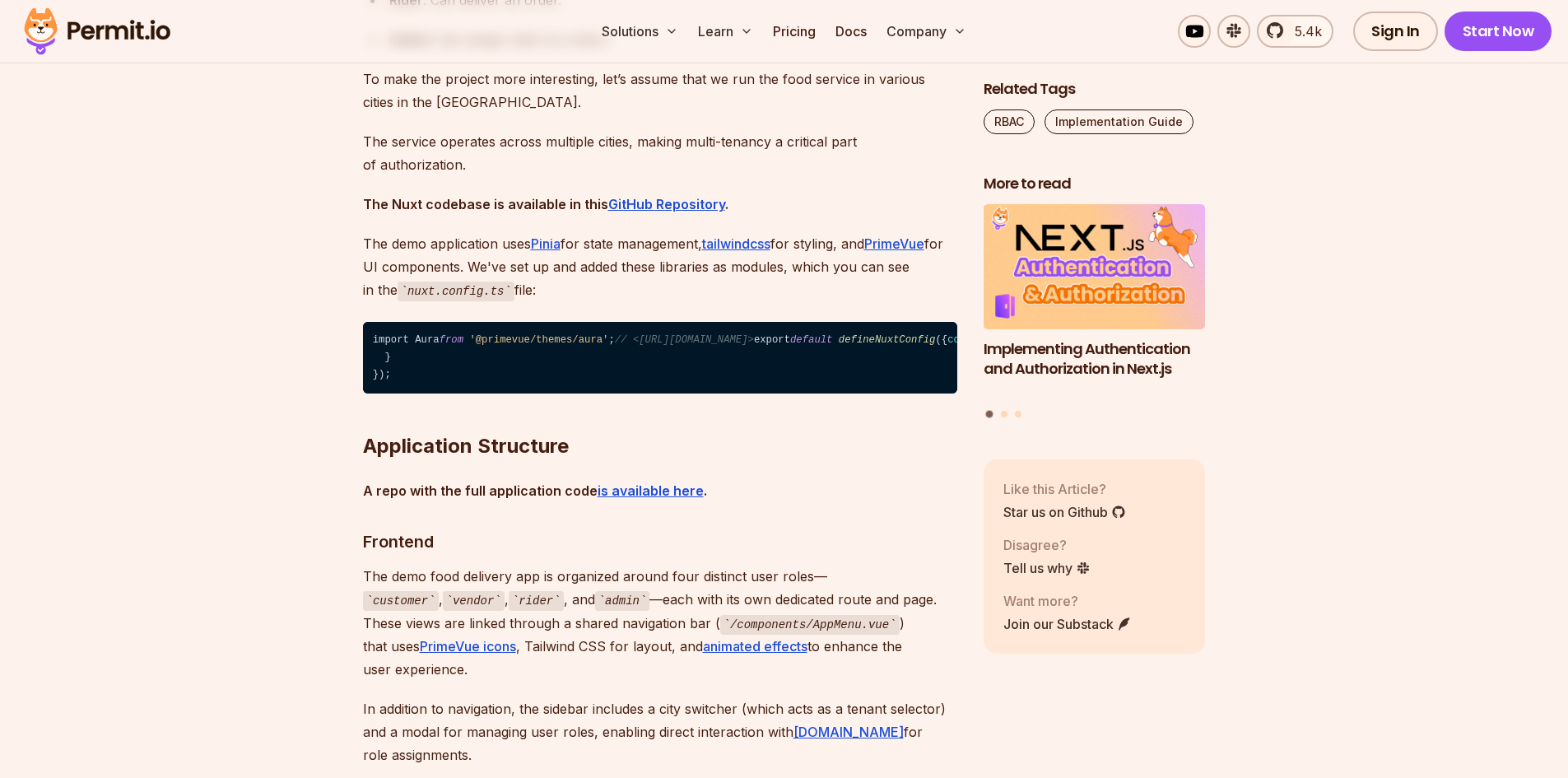
scroll to position [2388, 0]
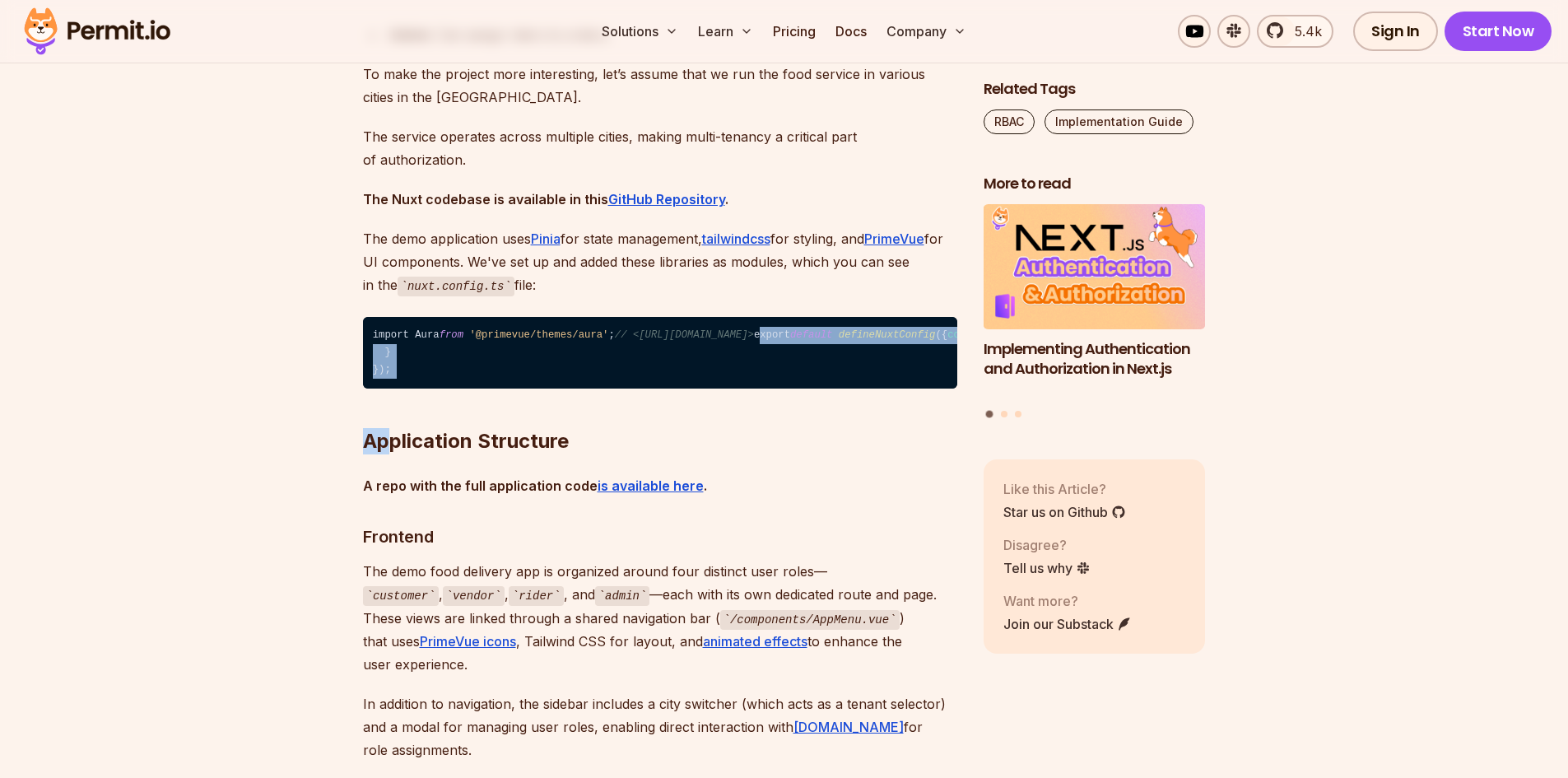
drag, startPoint x: 392, startPoint y: 531, endPoint x: 350, endPoint y: 361, distance: 175.1
click at [1225, 341] on span "true" at bounding box center [1237, 335] width 24 height 11
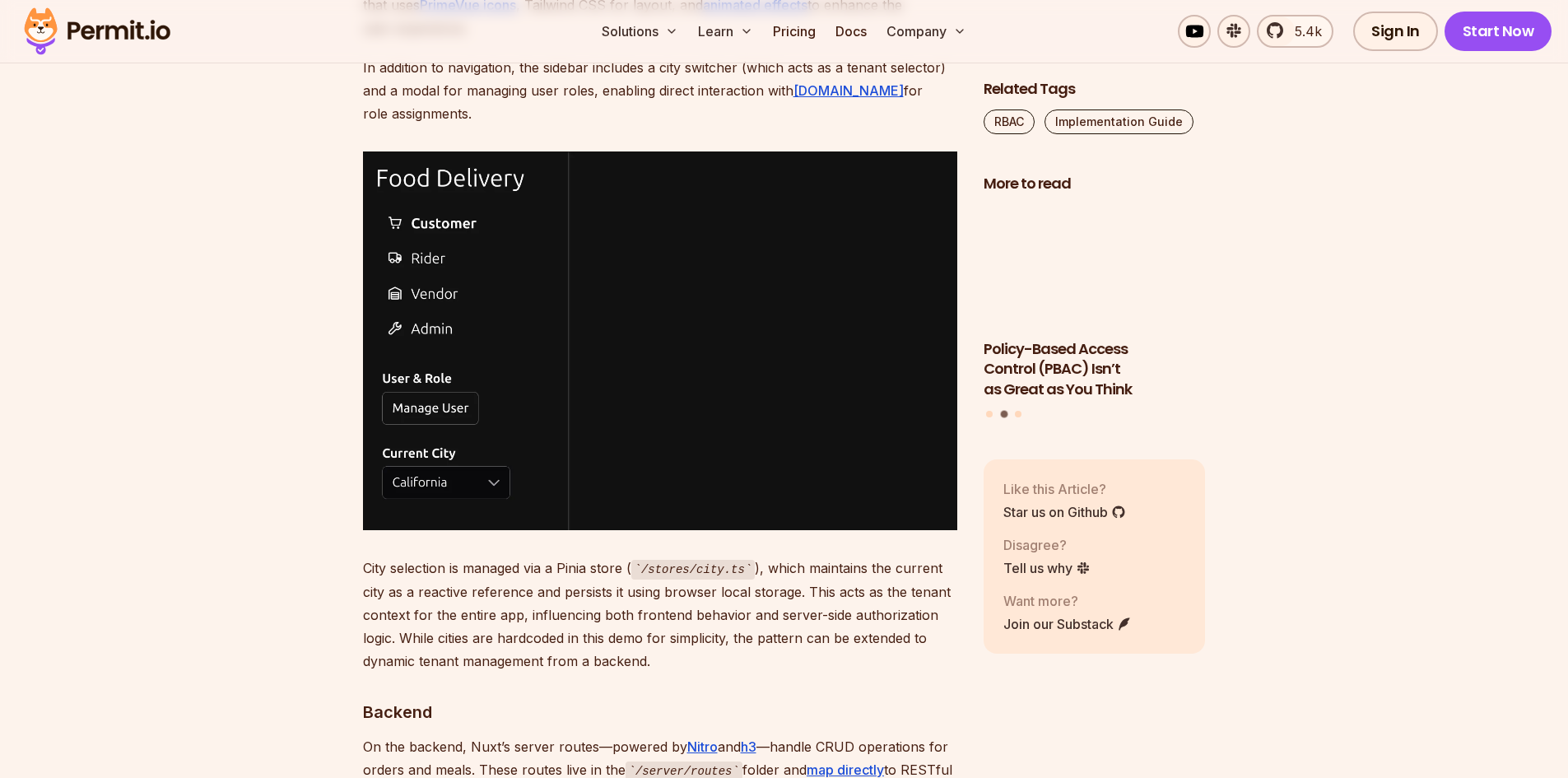
scroll to position [3046, 0]
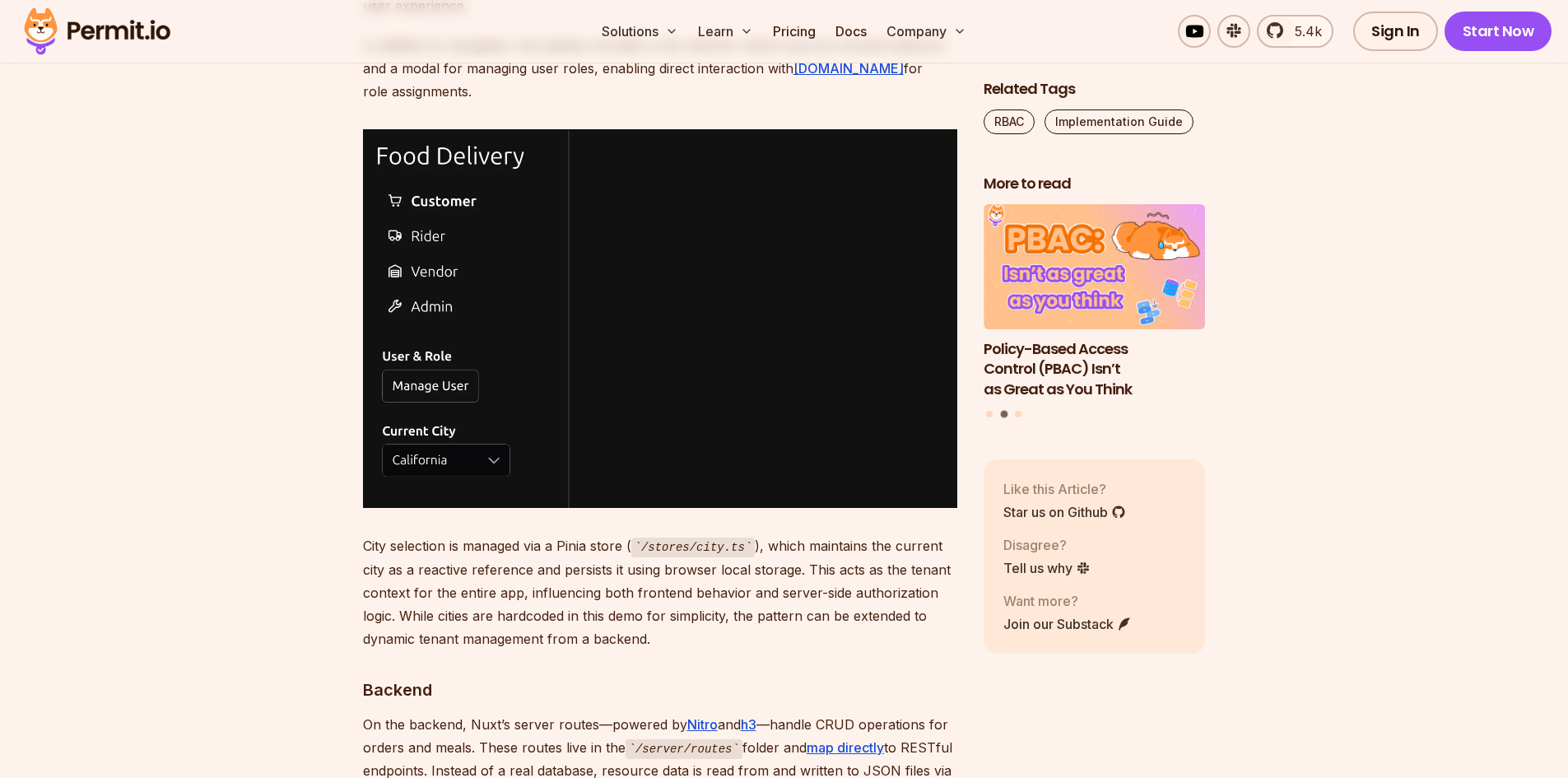
click at [526, 473] on img at bounding box center [660, 318] width 594 height 378
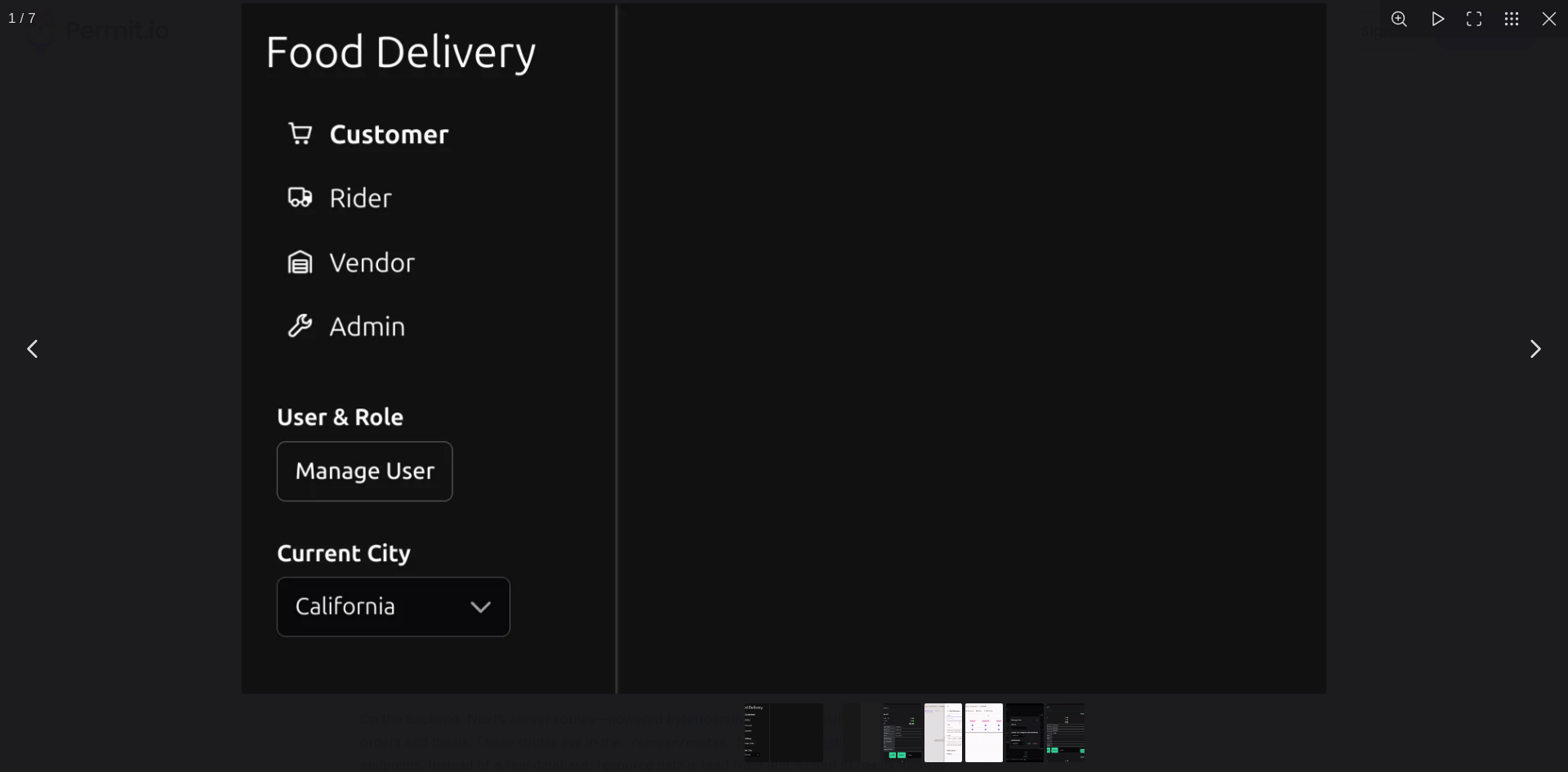
click at [522, 470] on img "You can close this modal content with the ESC key" at bounding box center [783, 348] width 1083 height 690
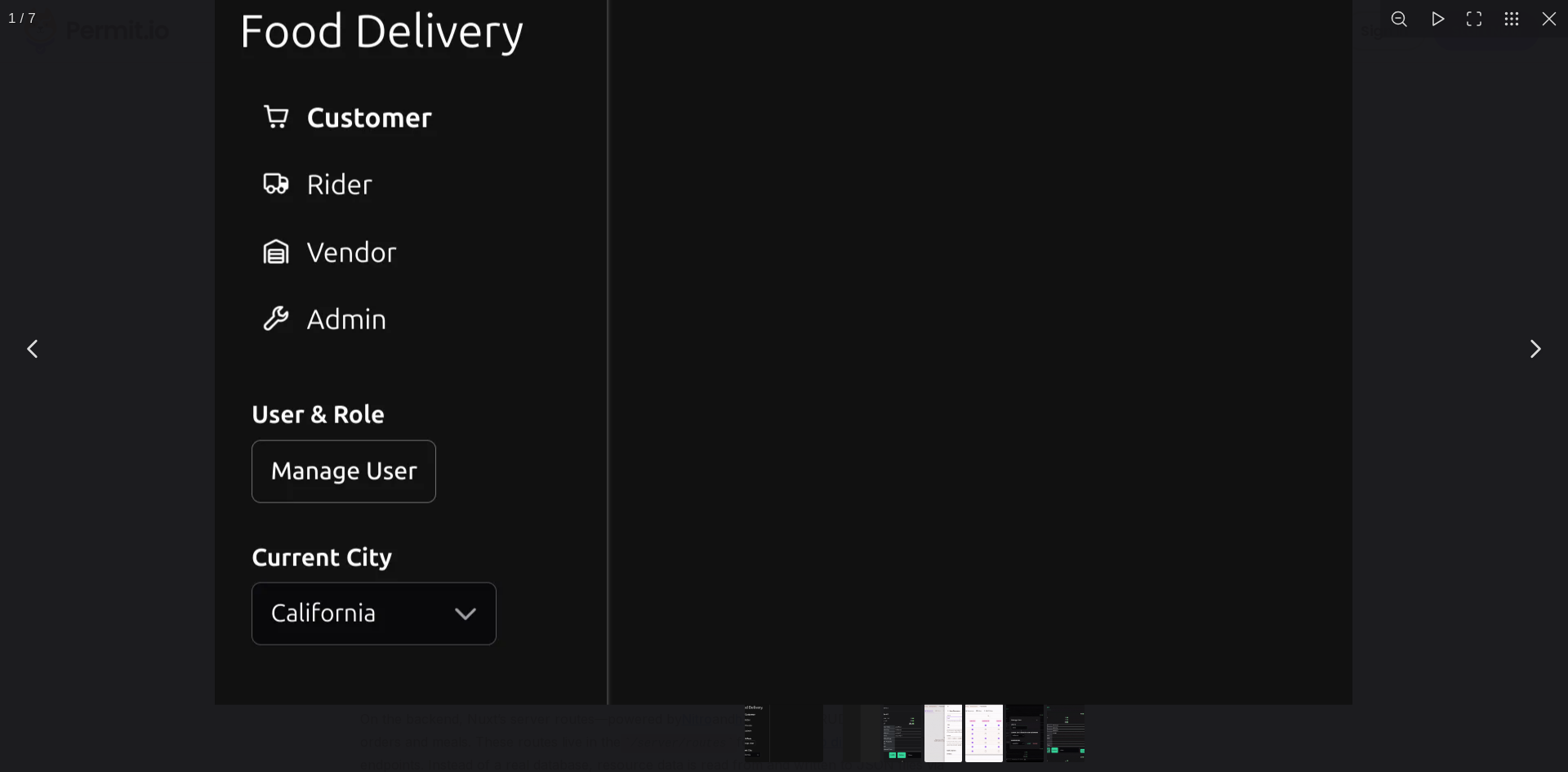
click at [758, 505] on img "You can close this modal content with the ESC key" at bounding box center [784, 342] width 1138 height 724
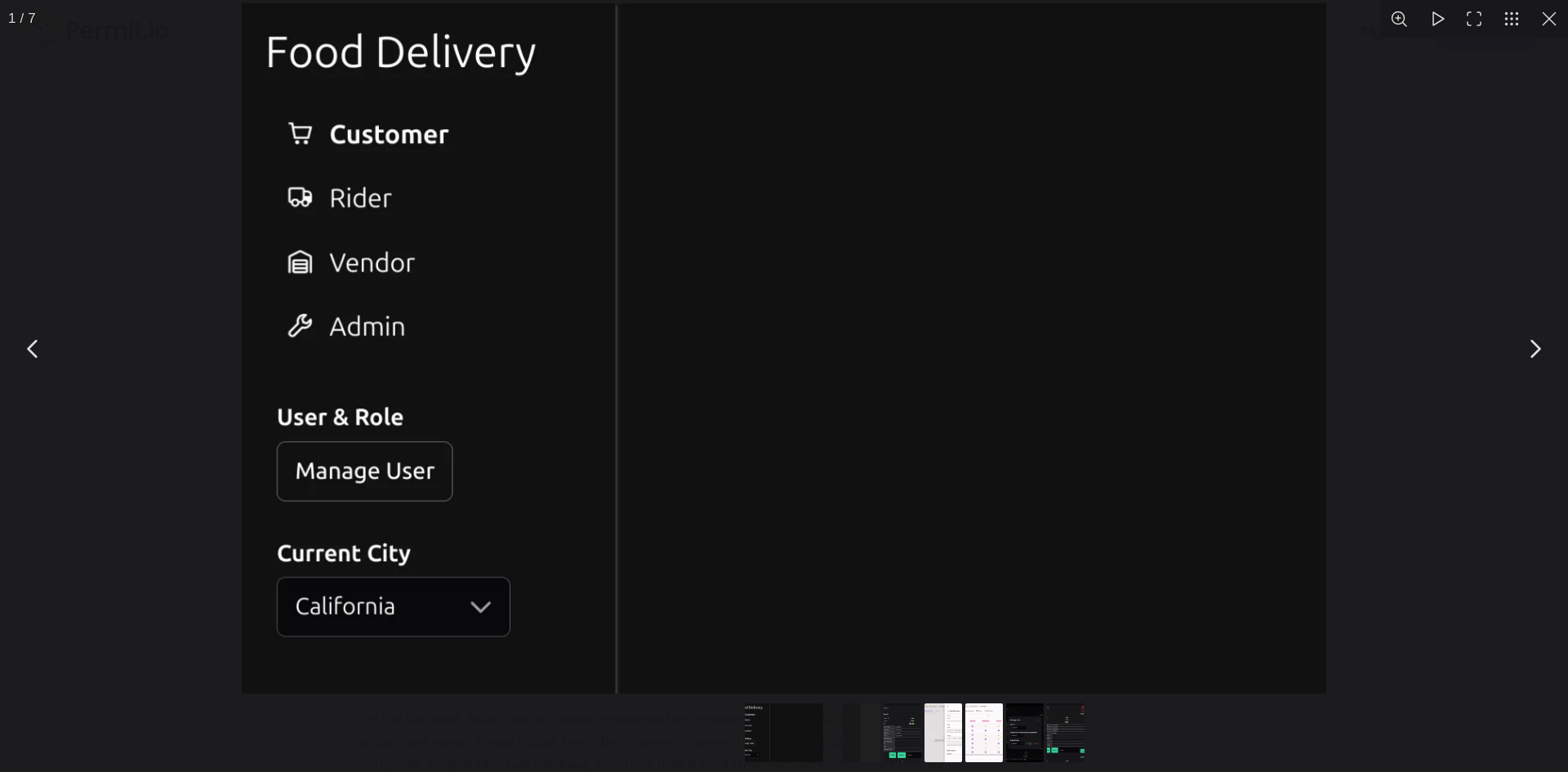
click at [1541, 14] on button "You can close this modal content with the ESC key" at bounding box center [1549, 19] width 38 height 38
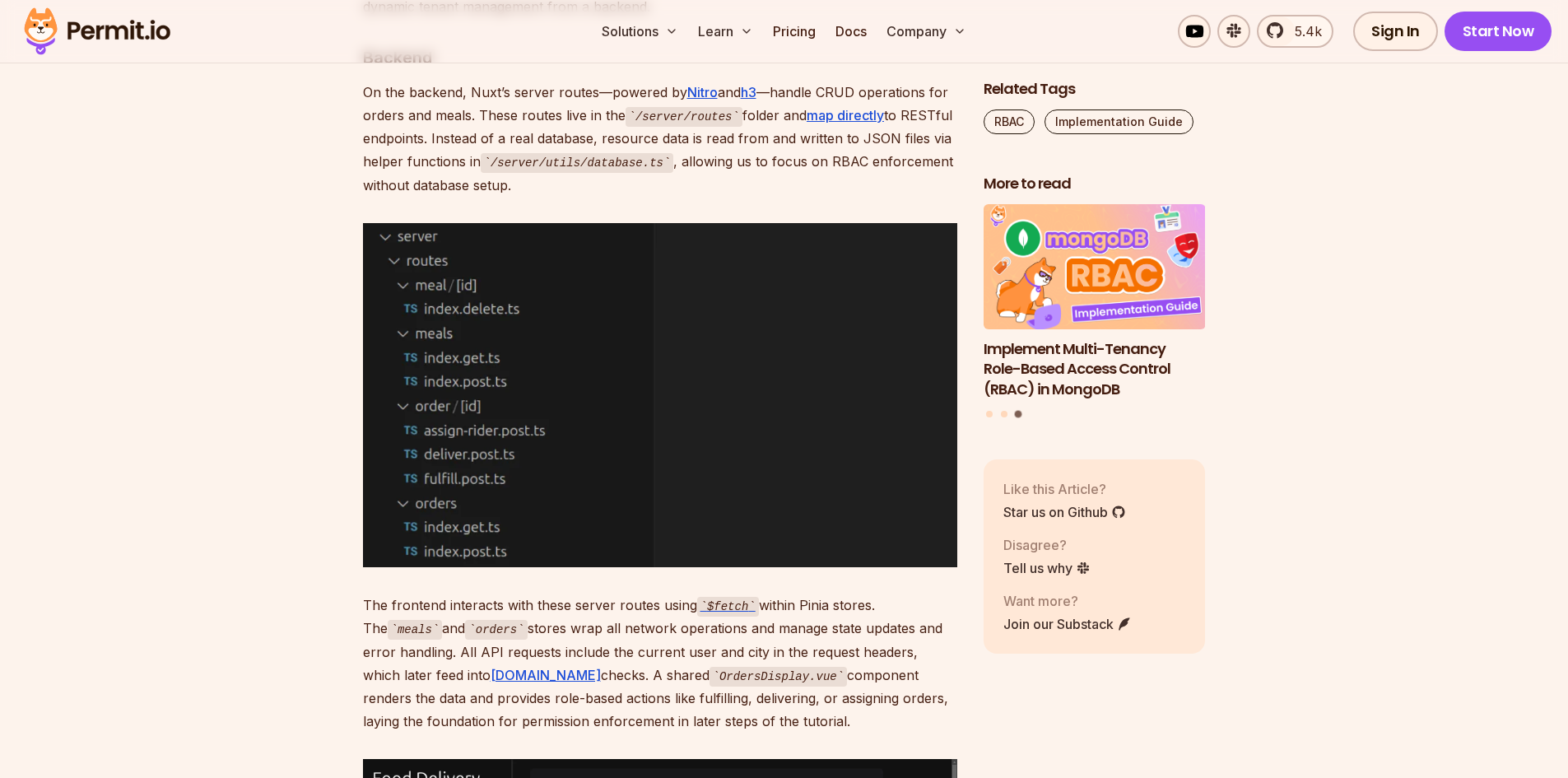
scroll to position [3704, 0]
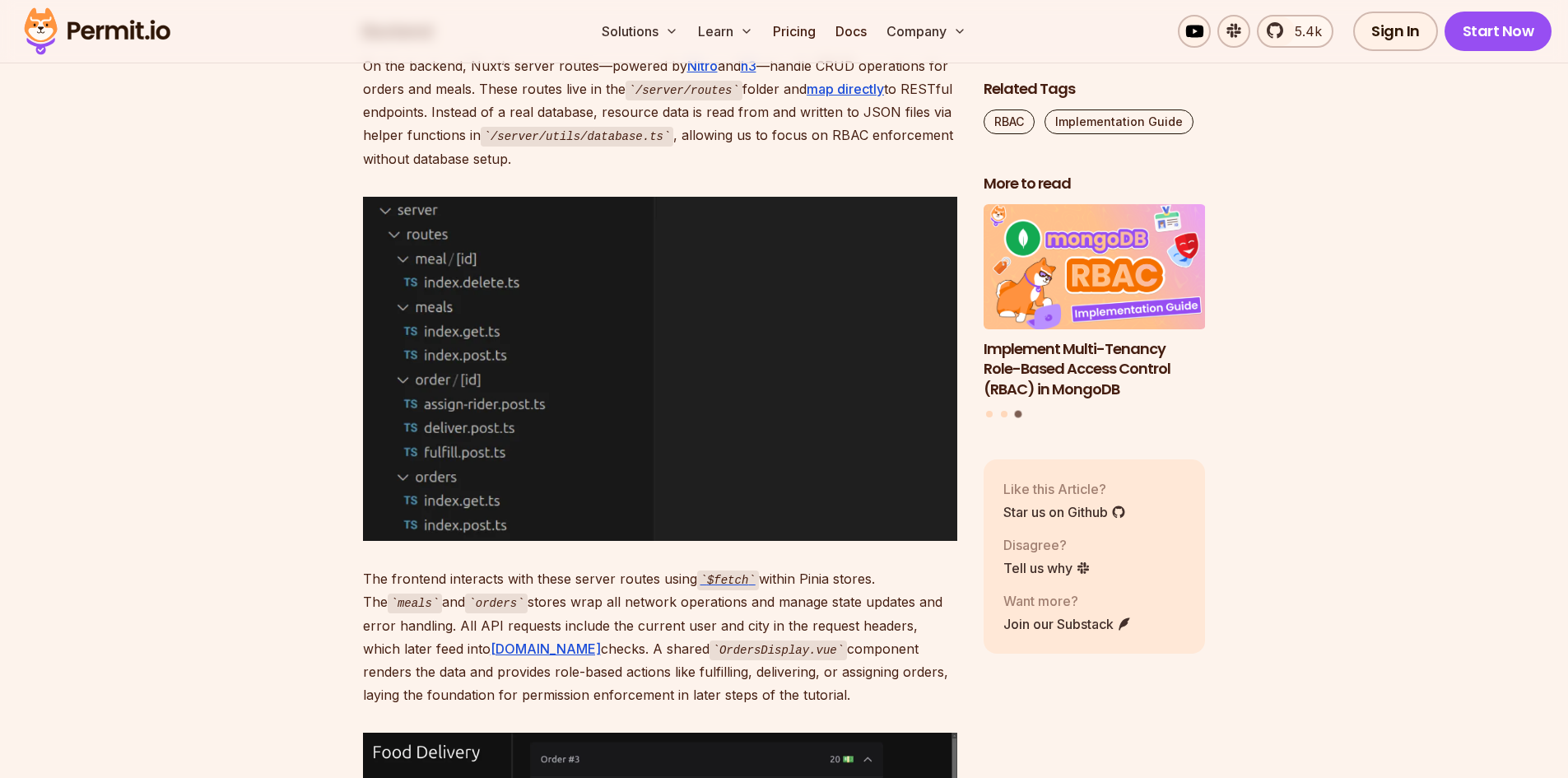
click at [608, 476] on img at bounding box center [660, 368] width 594 height 344
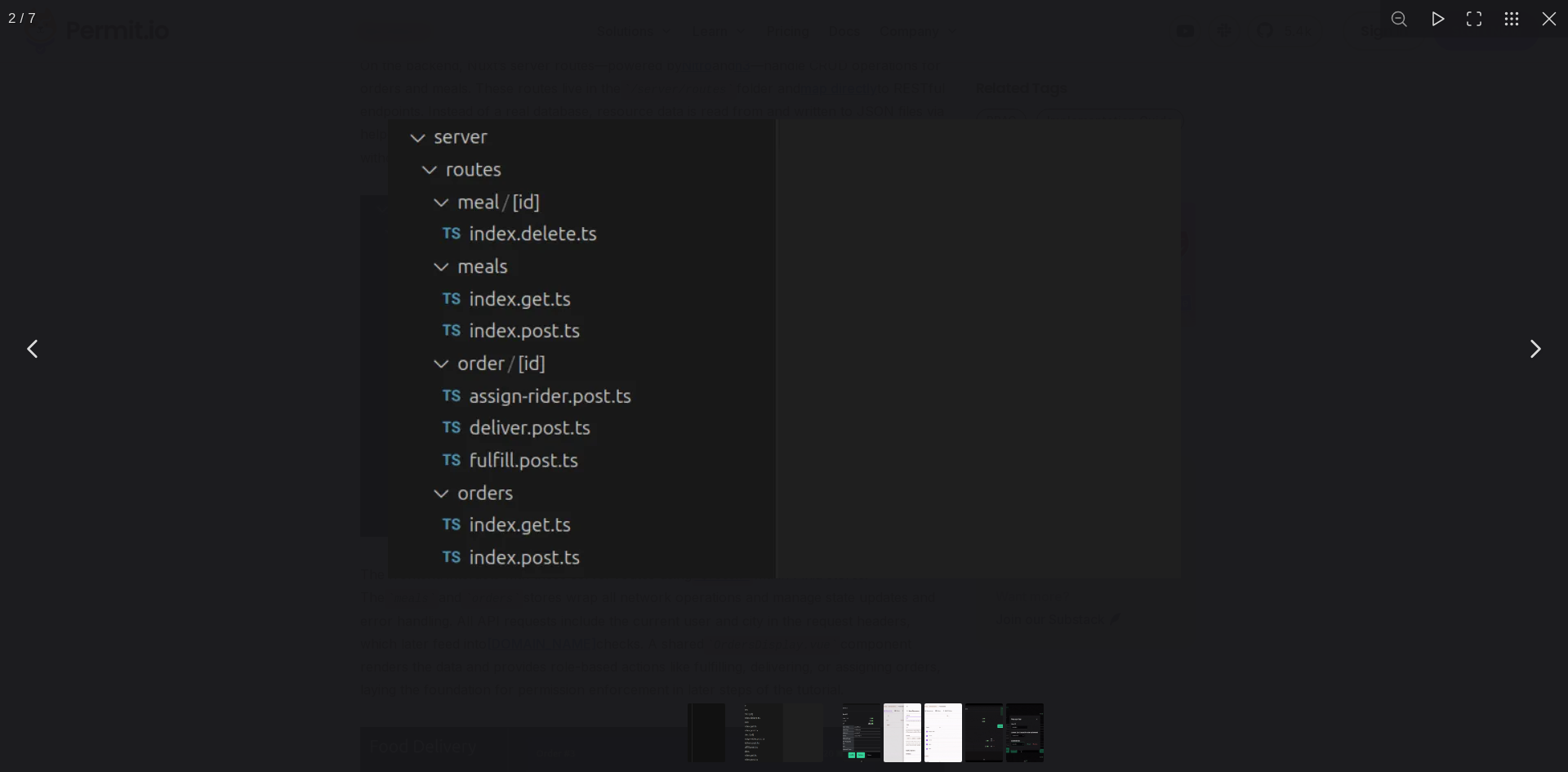
click at [603, 473] on img "You can close this modal content with the ESC key" at bounding box center [784, 348] width 793 height 459
click at [1555, 24] on button "You can close this modal content with the ESC key" at bounding box center [1549, 19] width 38 height 38
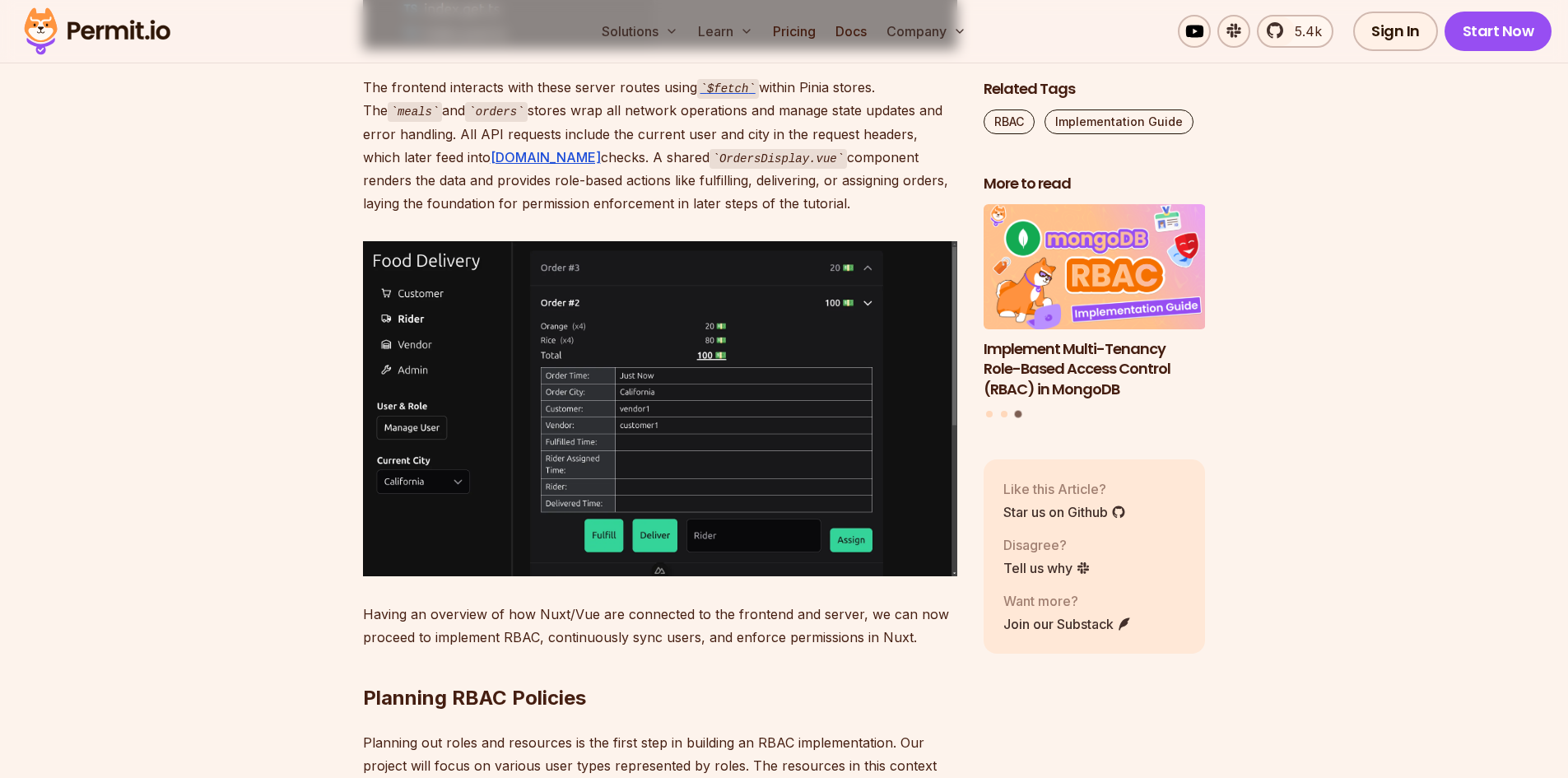
scroll to position [4363, 0]
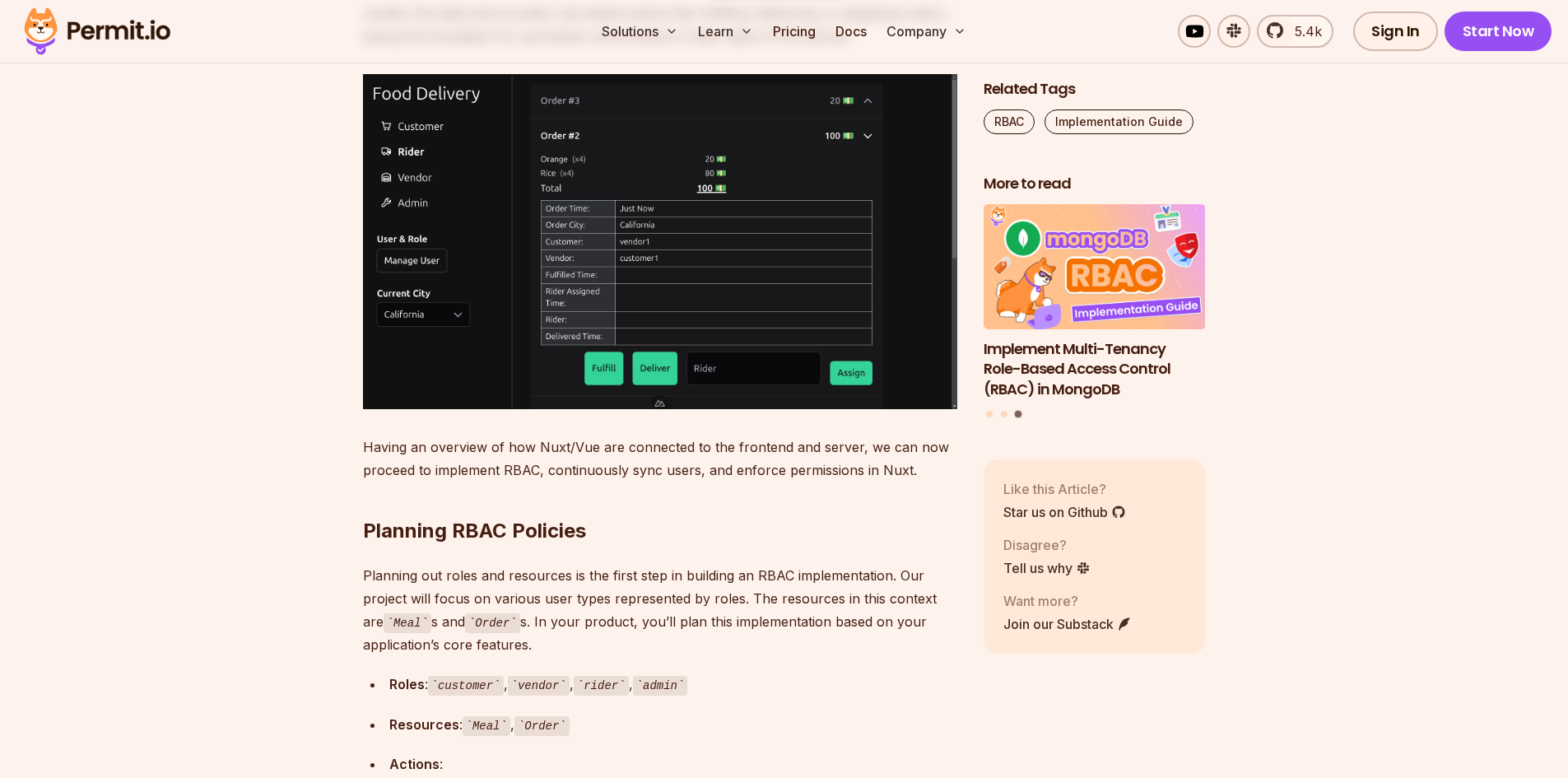
click at [672, 374] on img at bounding box center [660, 240] width 594 height 334
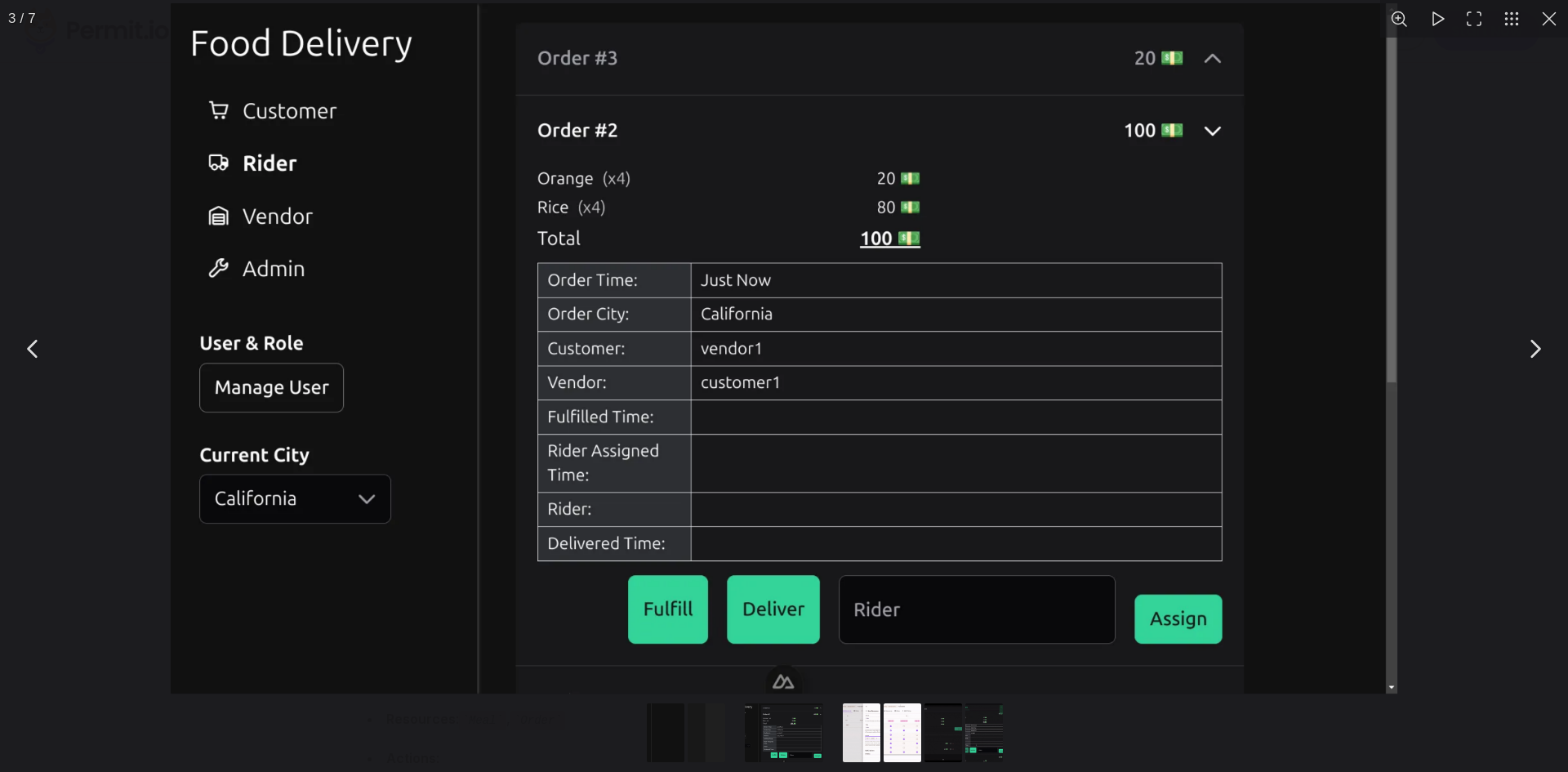
click at [667, 371] on img "You can close this modal content with the ESC key" at bounding box center [784, 348] width 1226 height 690
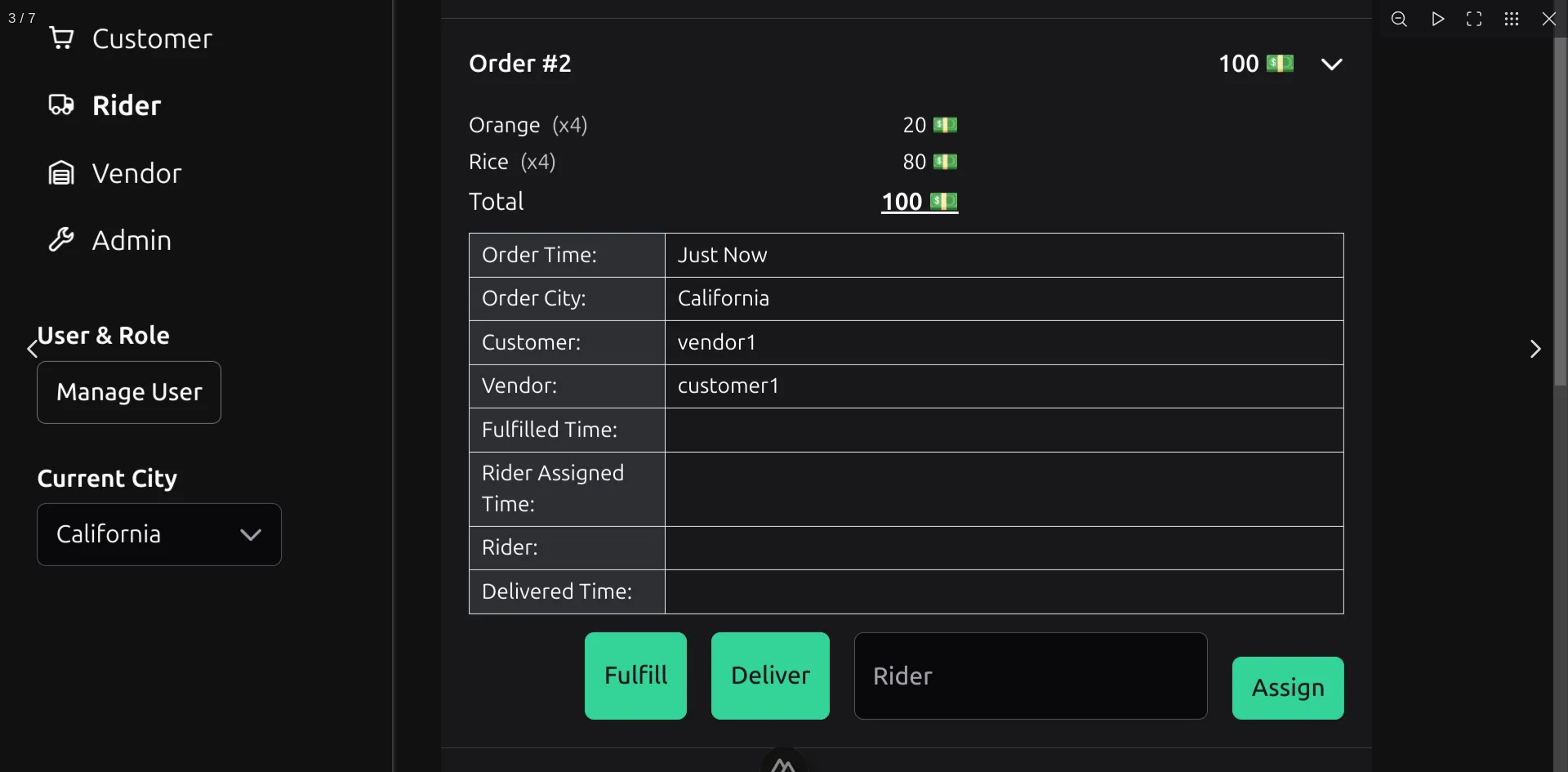
click at [666, 372] on img "You can close this modal content with the ESC key" at bounding box center [784, 342] width 1568 height 882
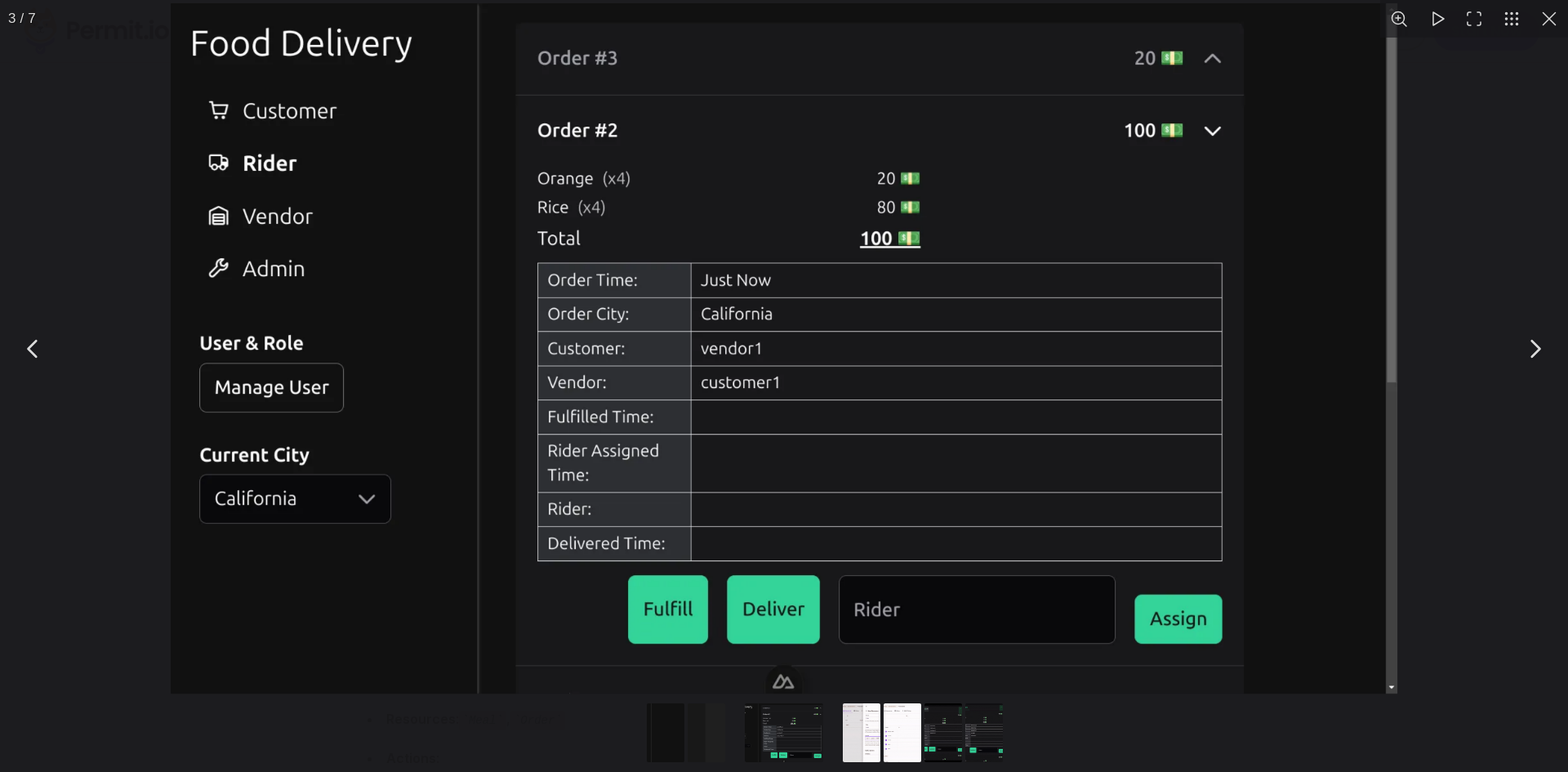
click at [1534, 10] on button "You can close this modal content with the ESC key" at bounding box center [1549, 19] width 38 height 38
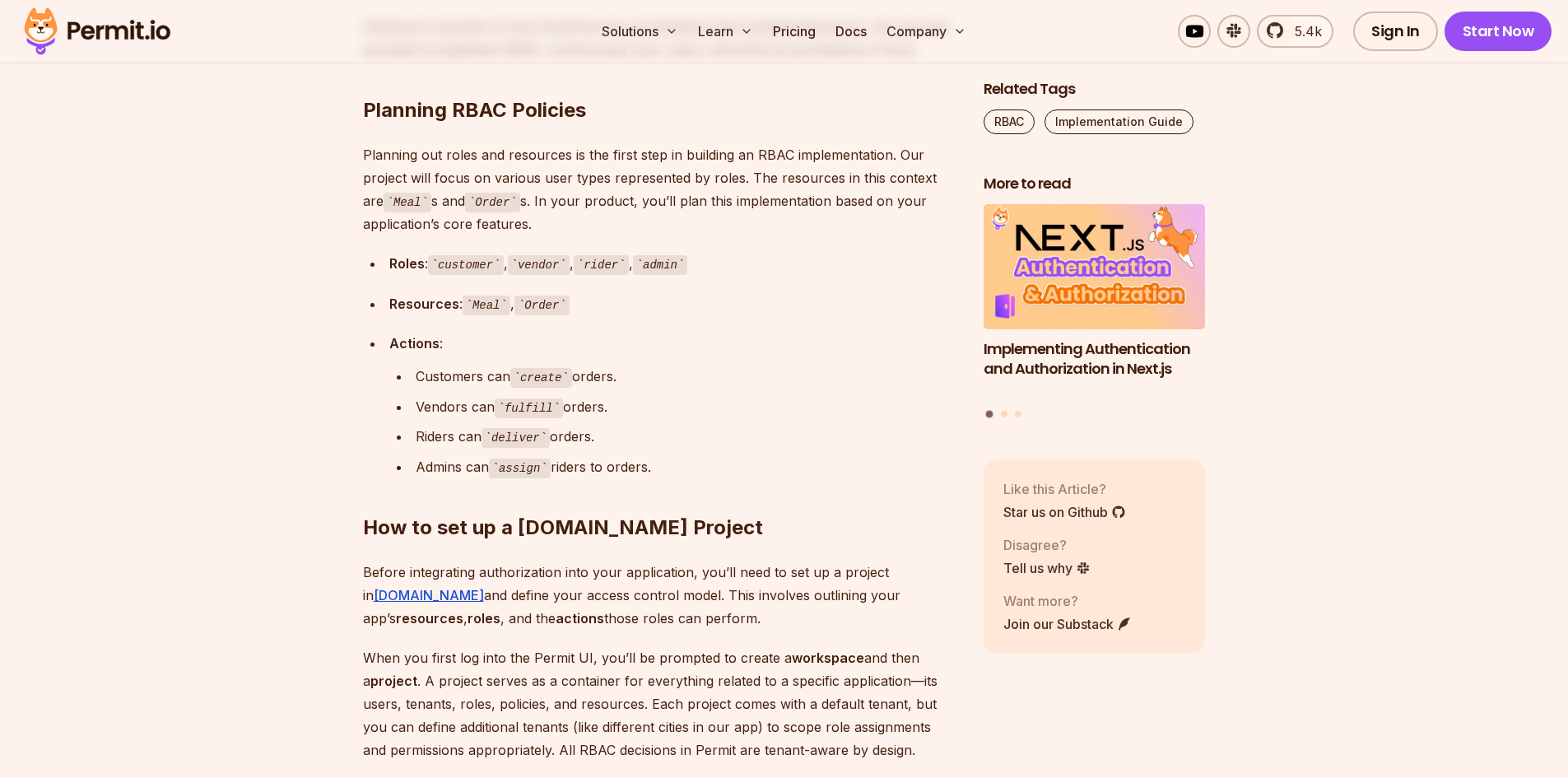
scroll to position [4857, 0]
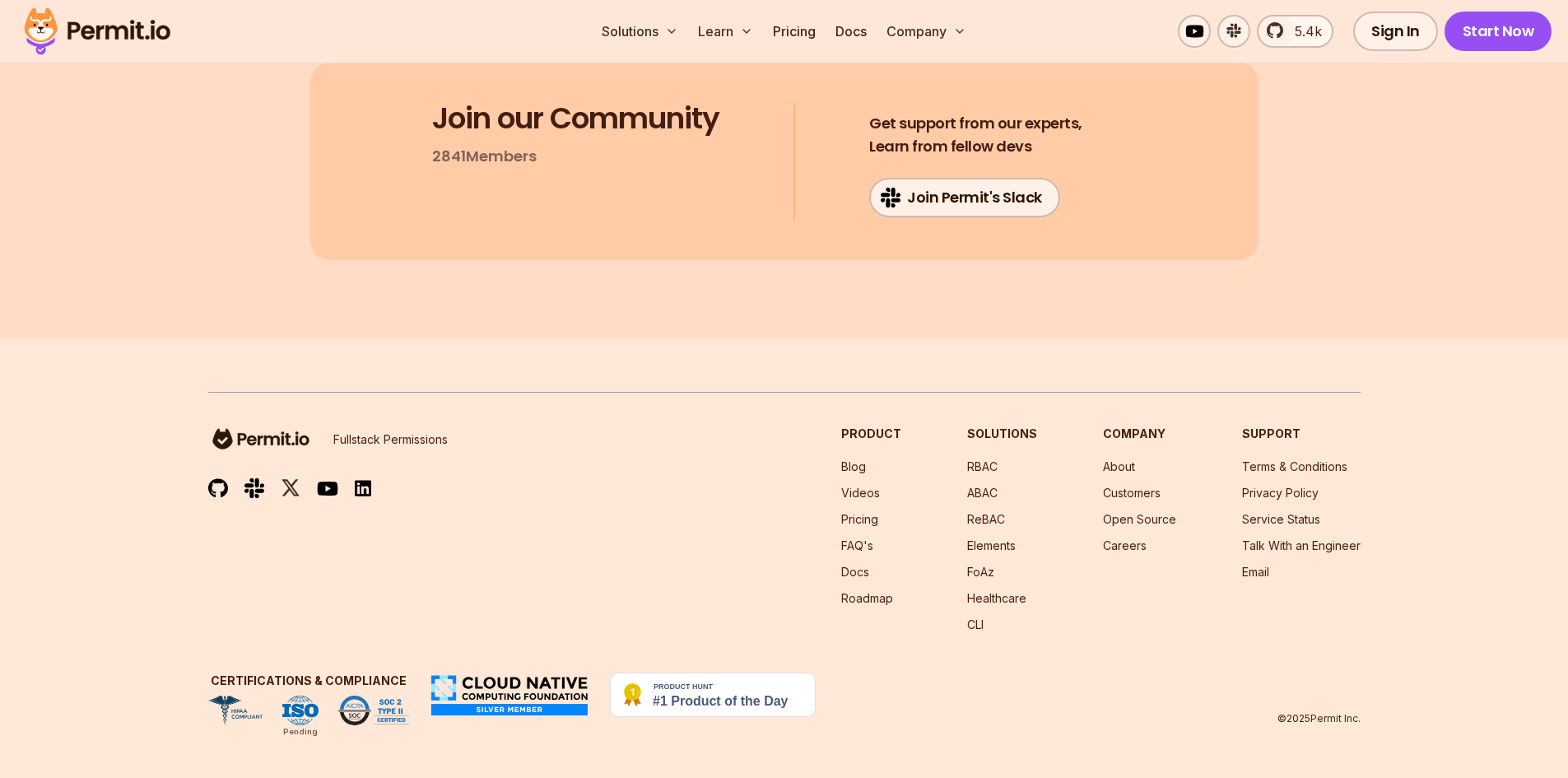
scroll to position [19263, 0]
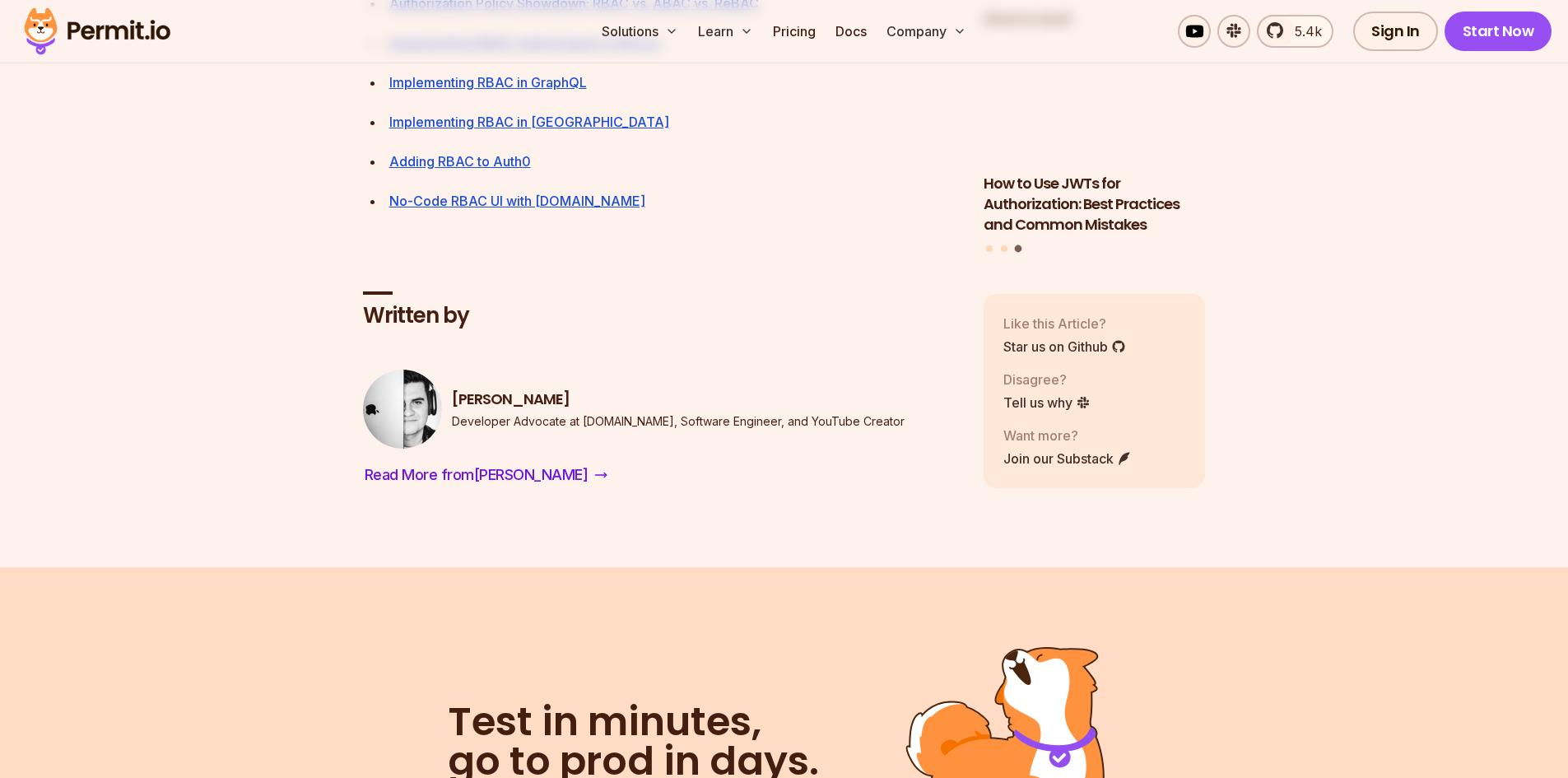
scroll to position [14242, 0]
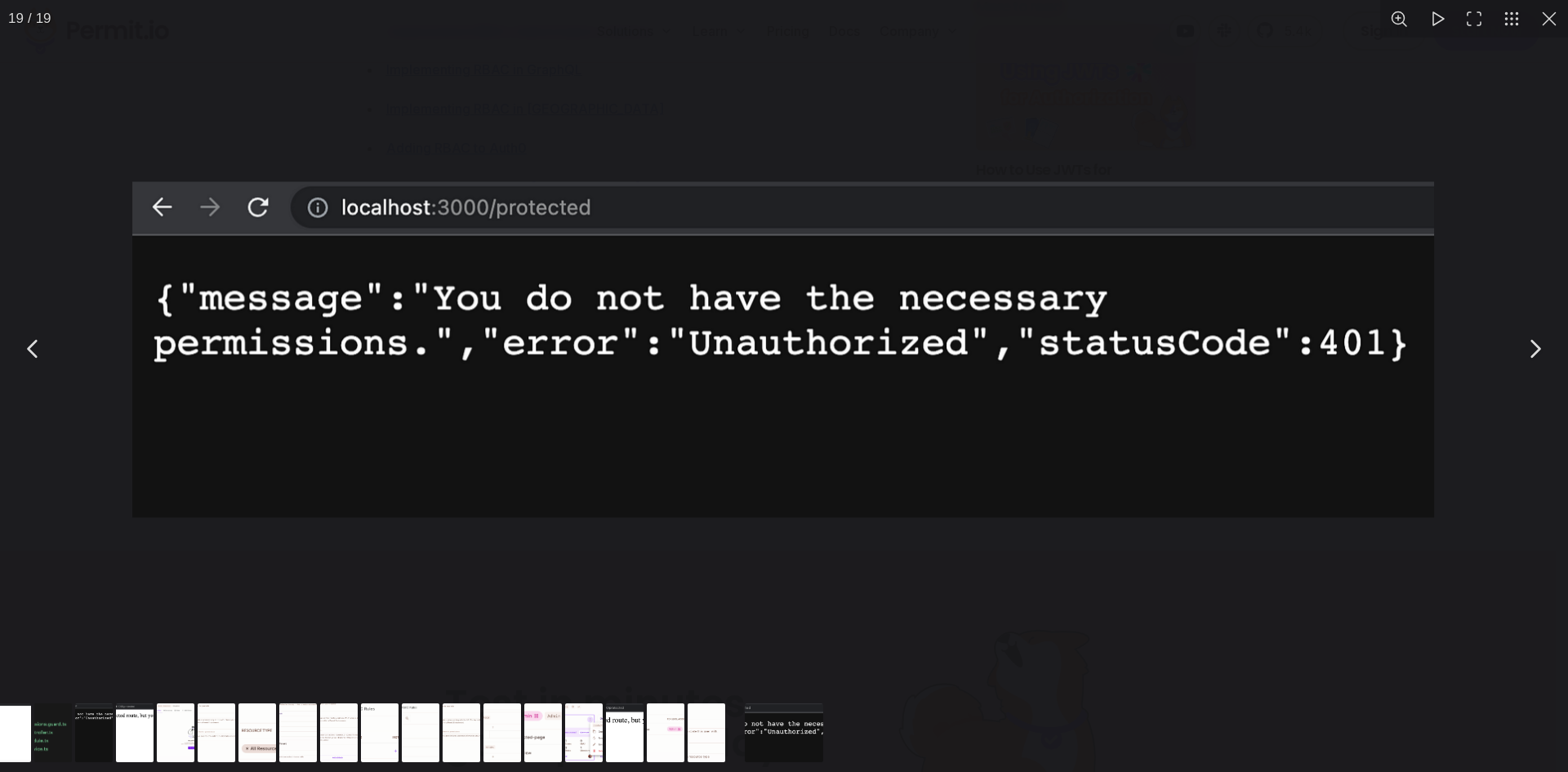
click at [660, 529] on div "You can close this modal content with the ESC key" at bounding box center [784, 348] width 1568 height 697
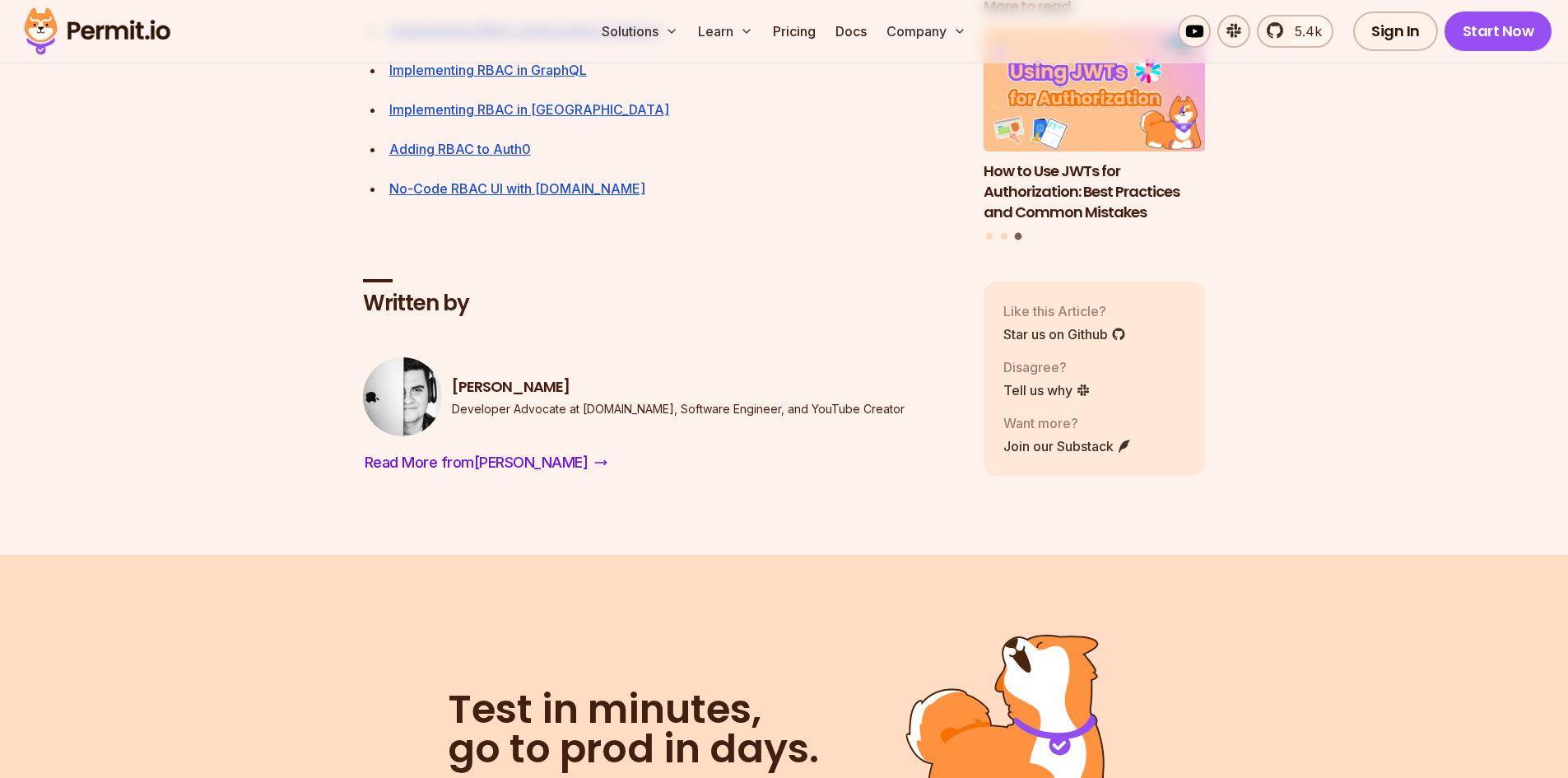
scroll to position [14324, 0]
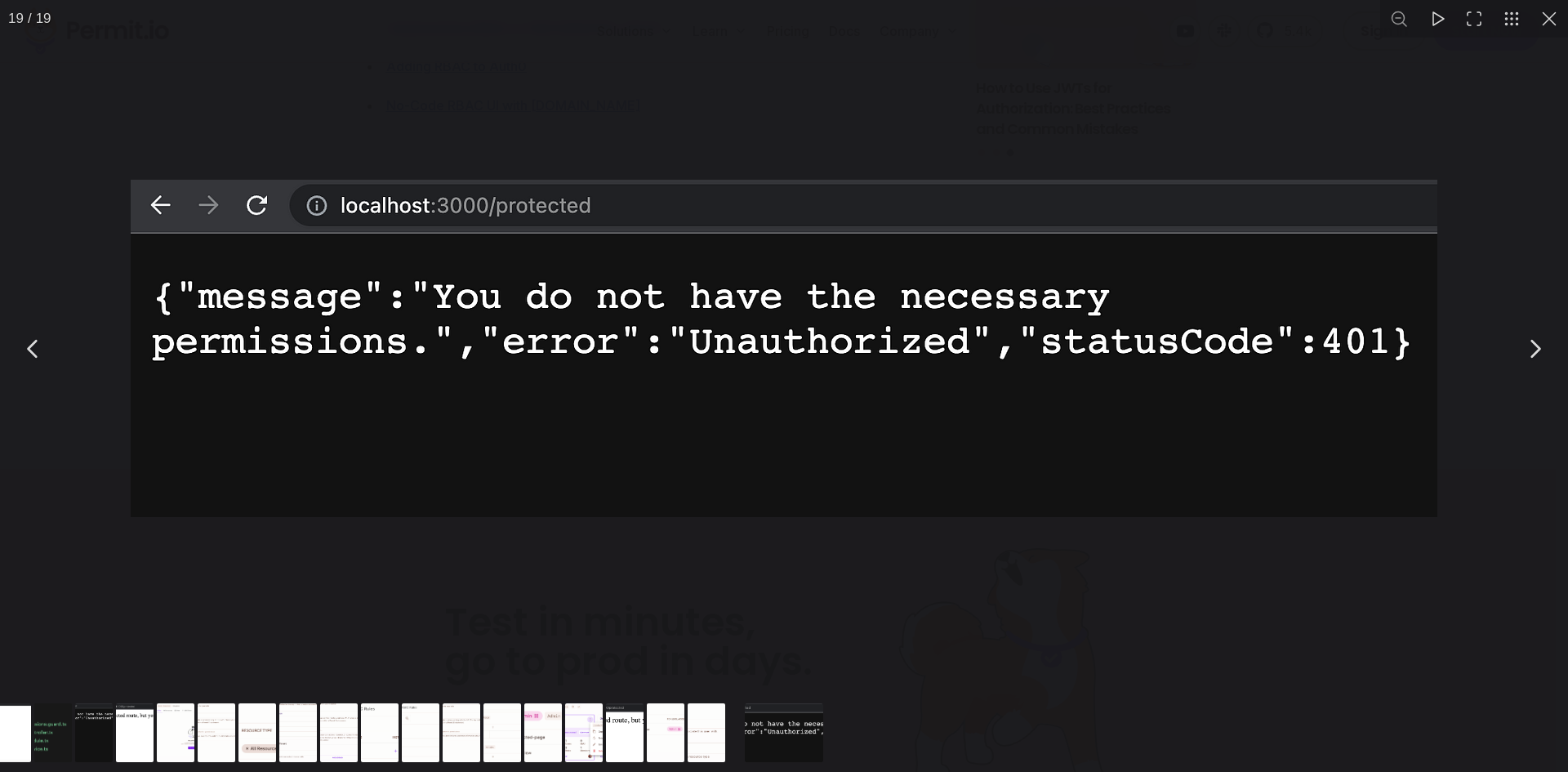
click at [1534, 345] on button "You can close this modal content with the ESC key" at bounding box center [1534, 348] width 41 height 41
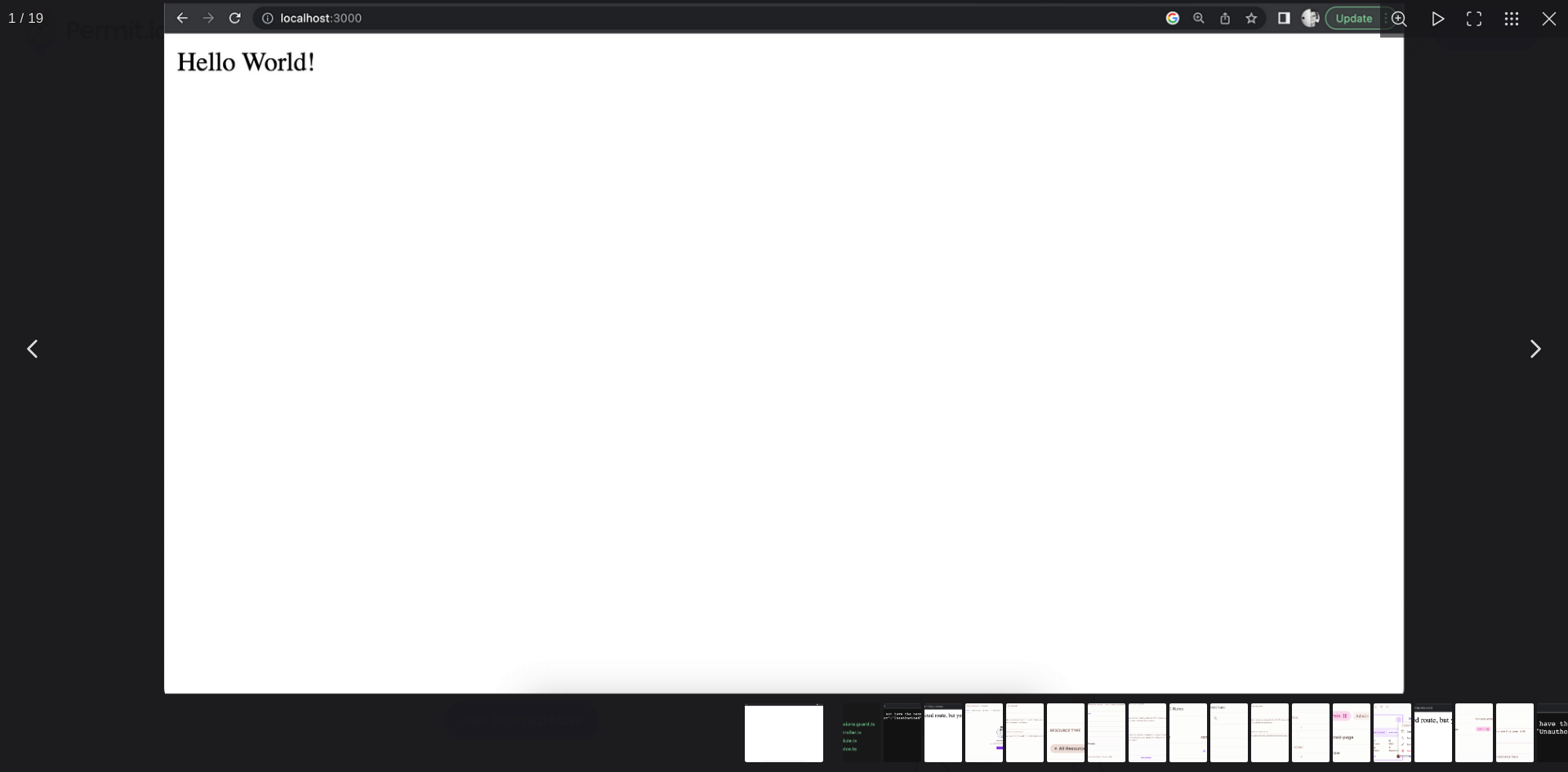
click at [1531, 345] on button "You can close this modal content with the ESC key" at bounding box center [1534, 348] width 41 height 41
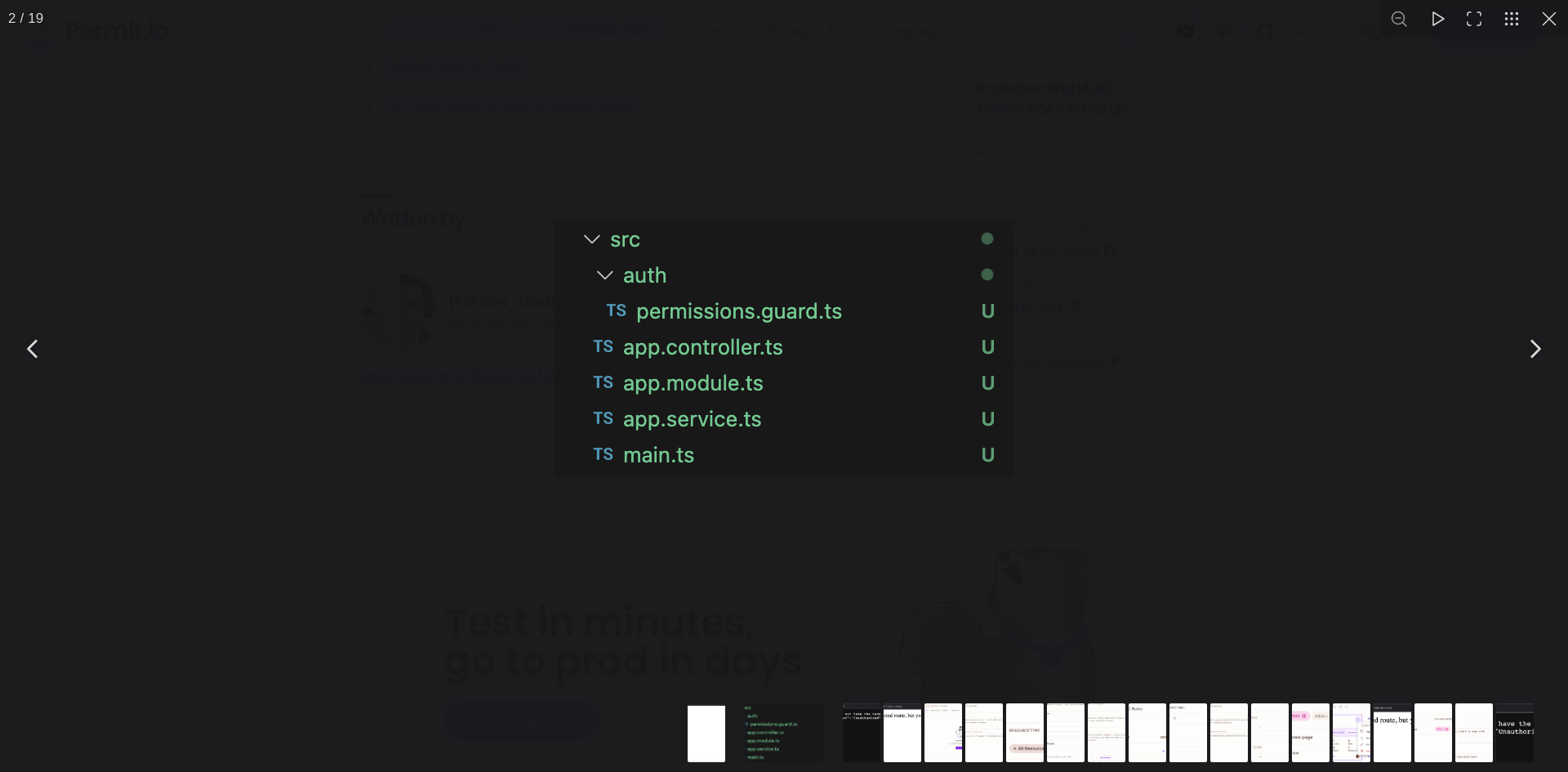
click at [1531, 345] on button "You can close this modal content with the ESC key" at bounding box center [1534, 348] width 41 height 41
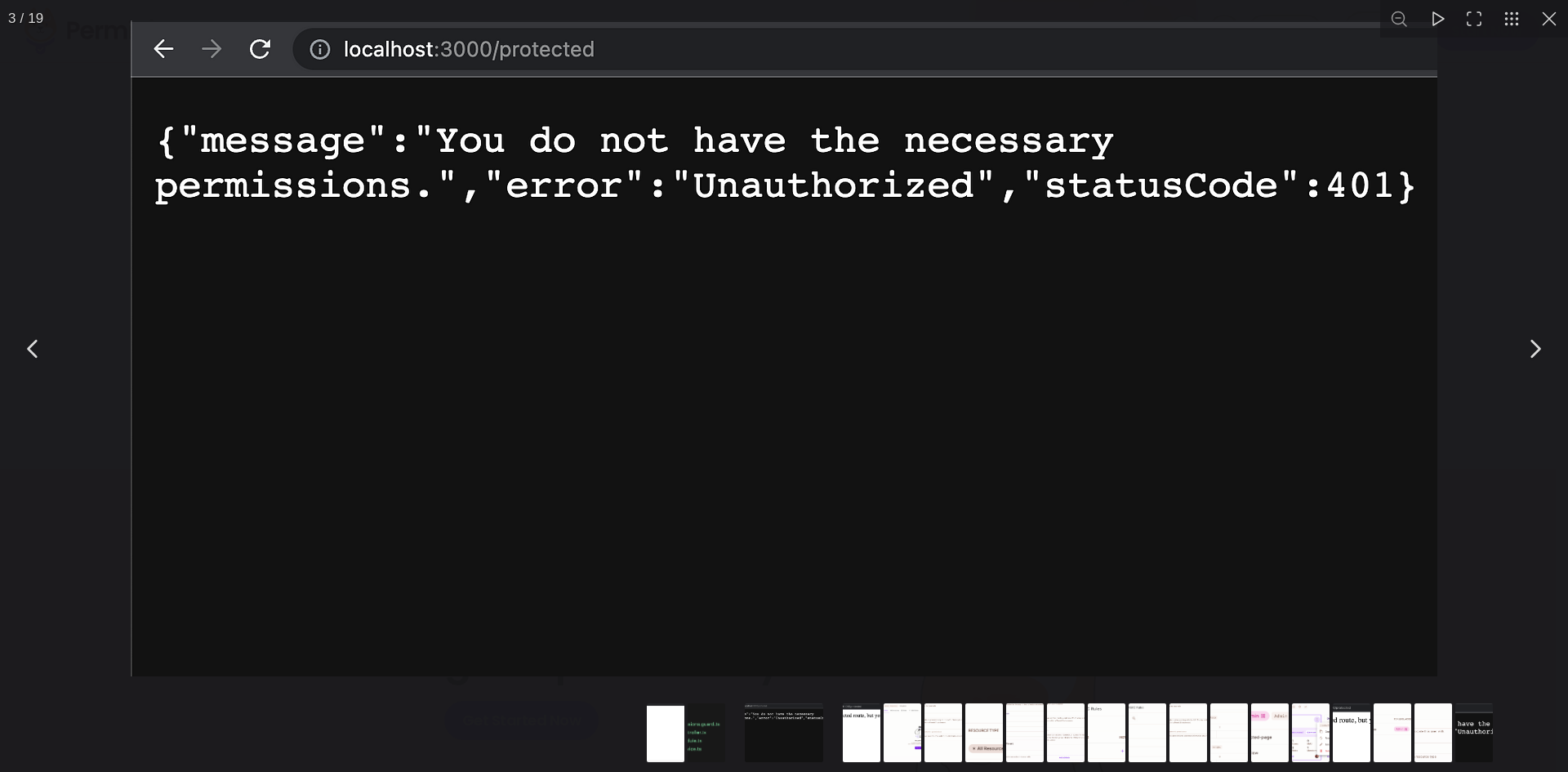
click at [1531, 345] on button "You can close this modal content with the ESC key" at bounding box center [1534, 348] width 41 height 41
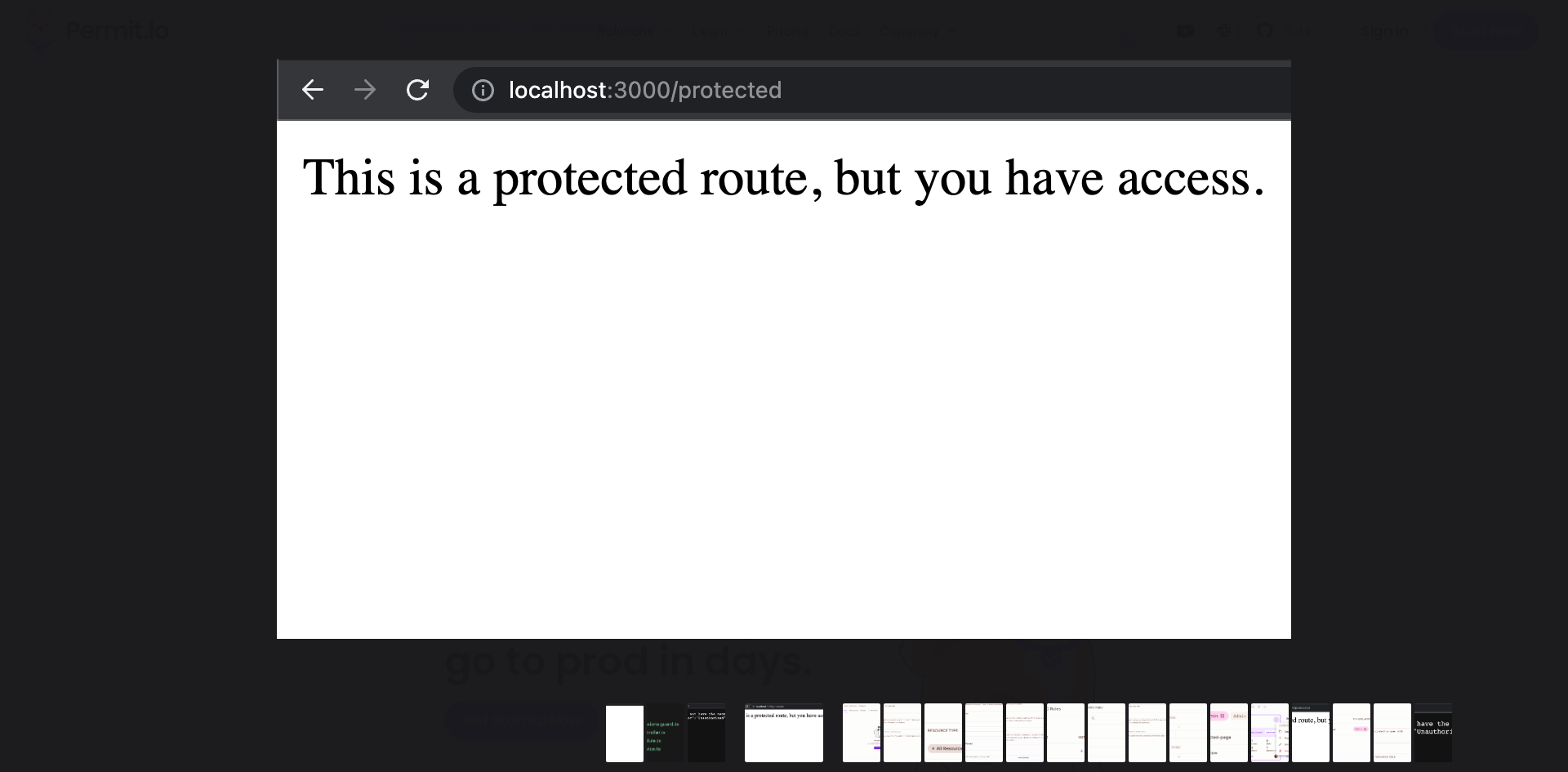
click at [1531, 345] on button "You can close this modal content with the ESC key" at bounding box center [1534, 348] width 41 height 41
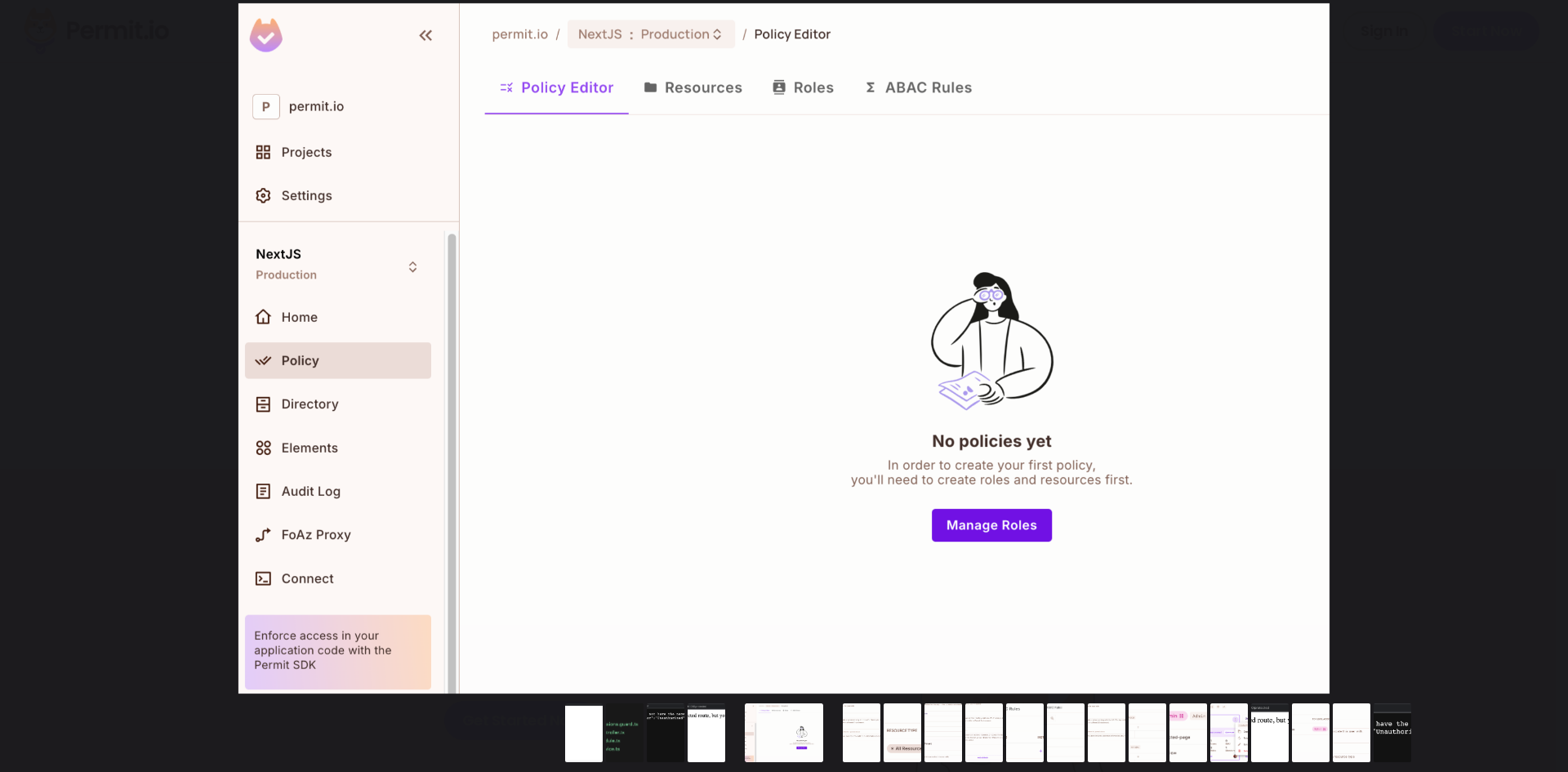
click at [1530, 346] on button "You can close this modal content with the ESC key" at bounding box center [1534, 348] width 41 height 41
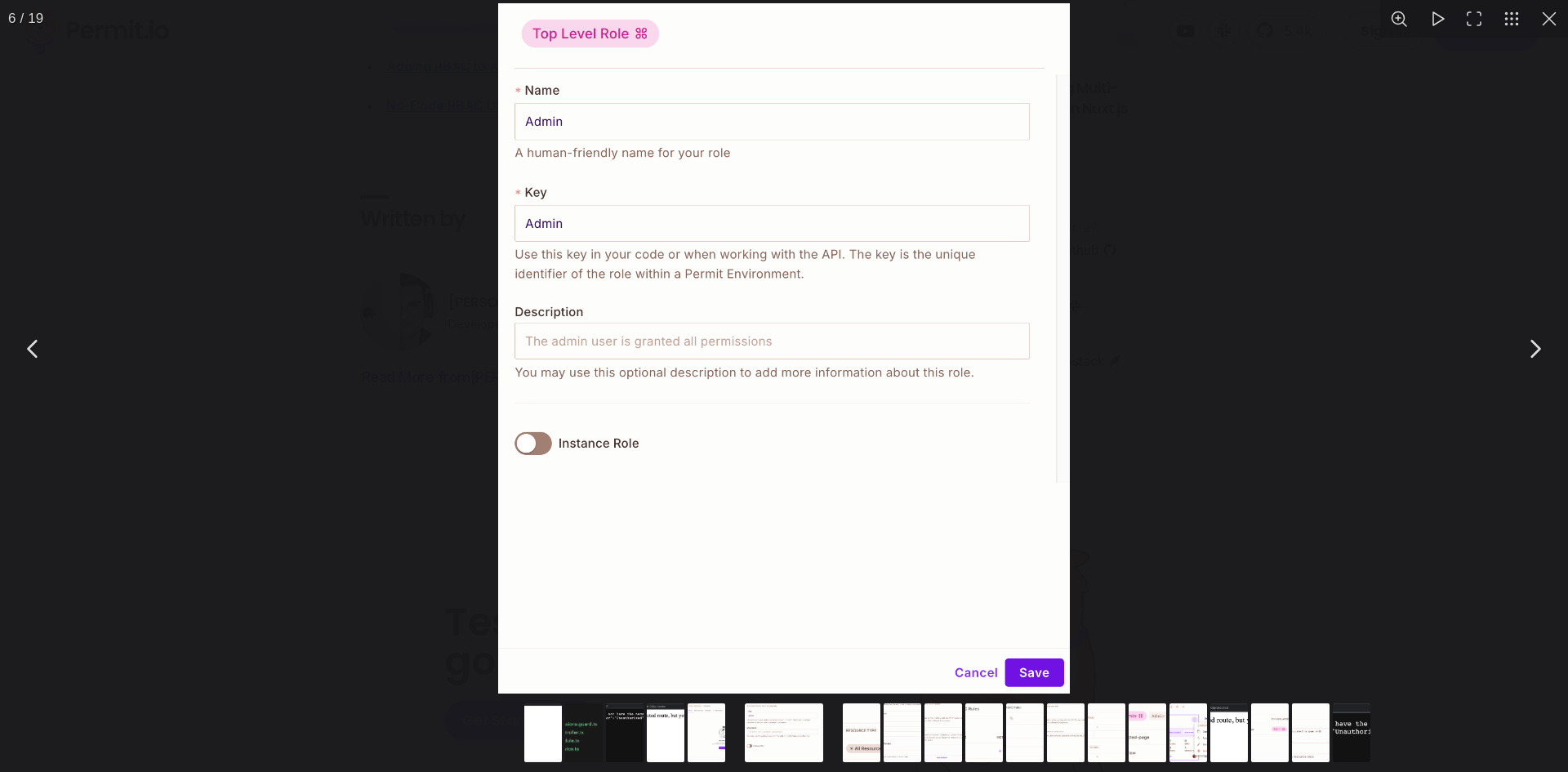
click at [1527, 349] on button "You can close this modal content with the ESC key" at bounding box center [1534, 348] width 41 height 41
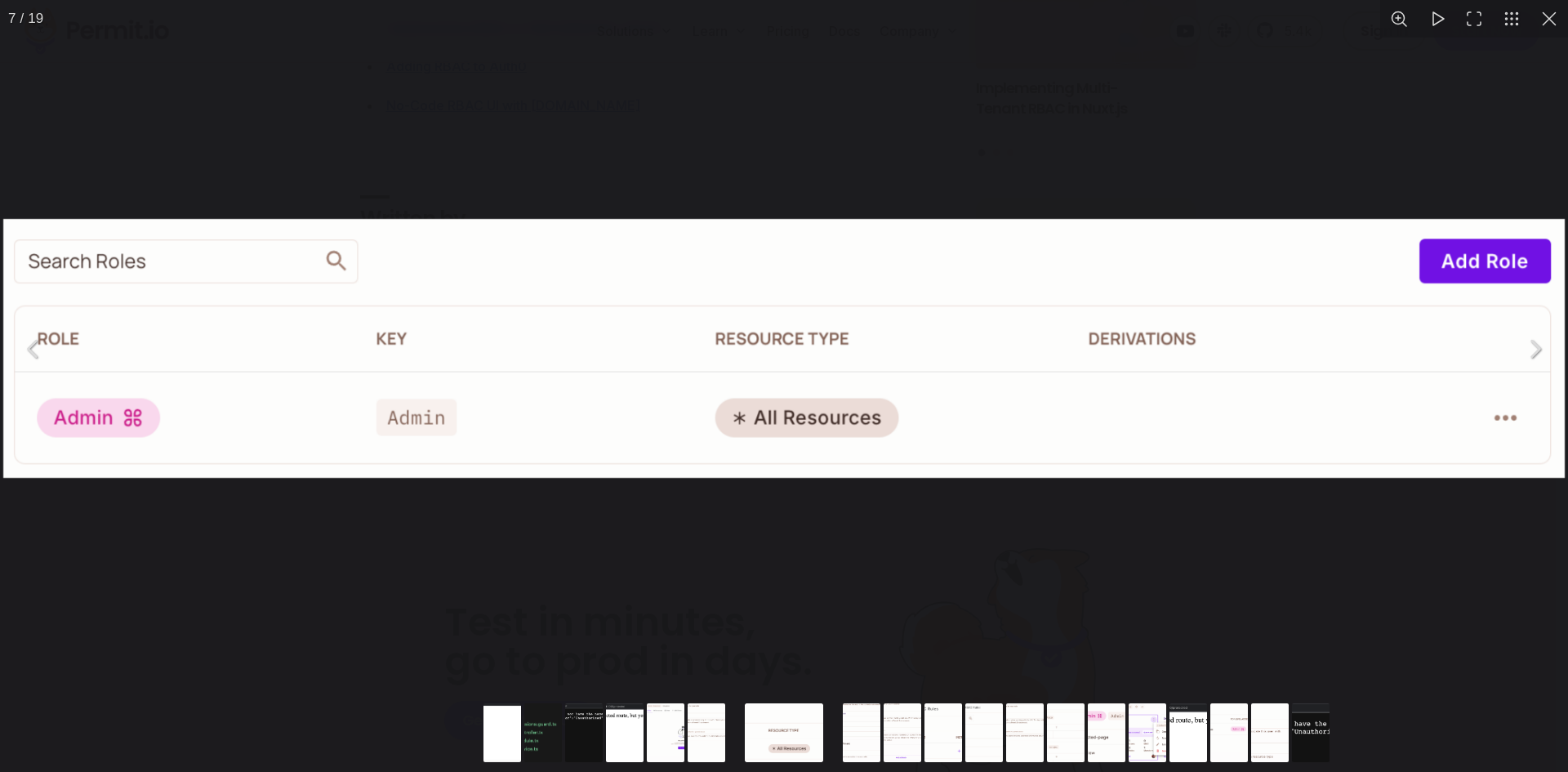
click at [1525, 350] on button "You can close this modal content with the ESC key" at bounding box center [1534, 348] width 41 height 41
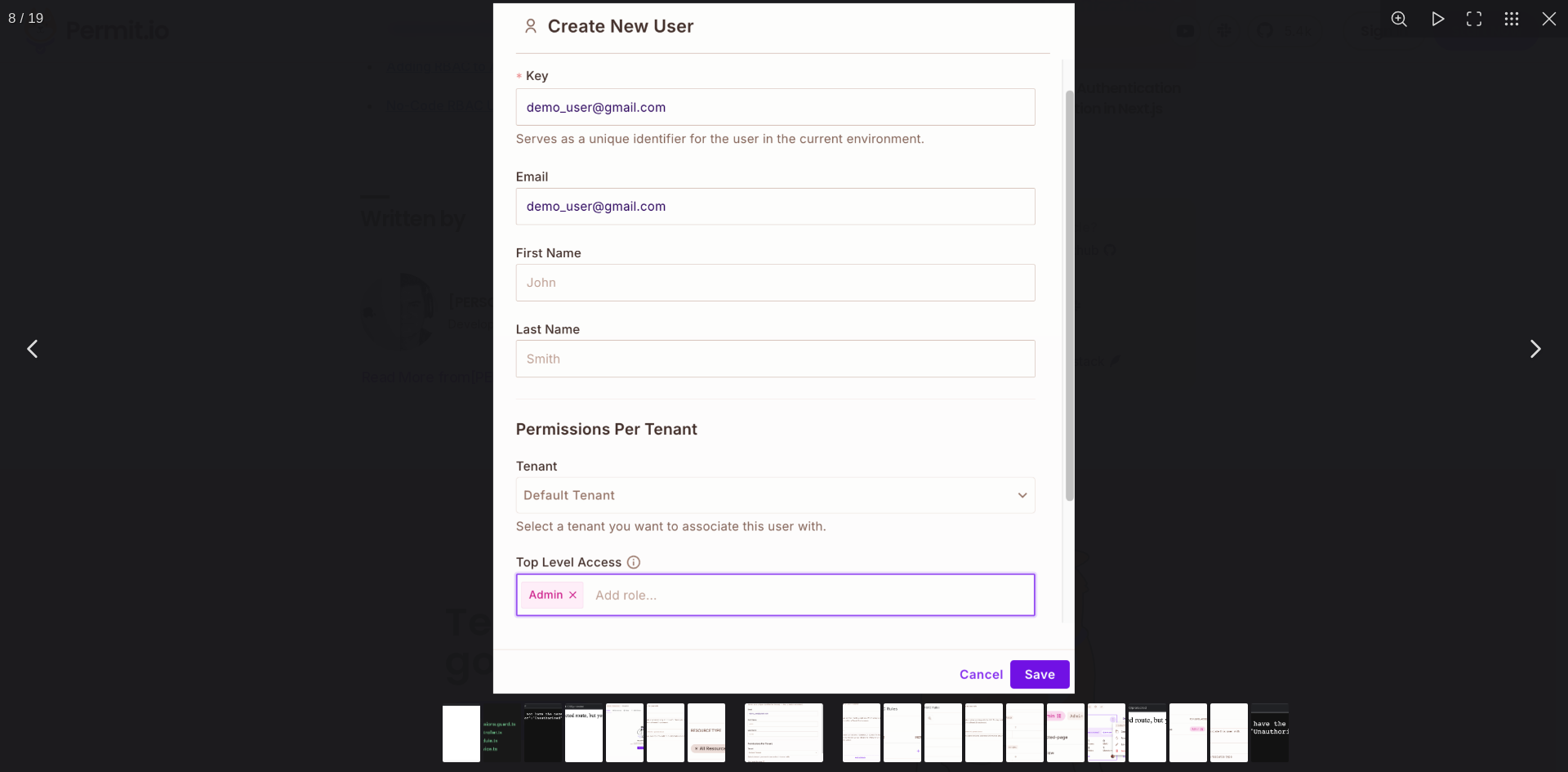
click at [1525, 350] on button "You can close this modal content with the ESC key" at bounding box center [1534, 348] width 41 height 41
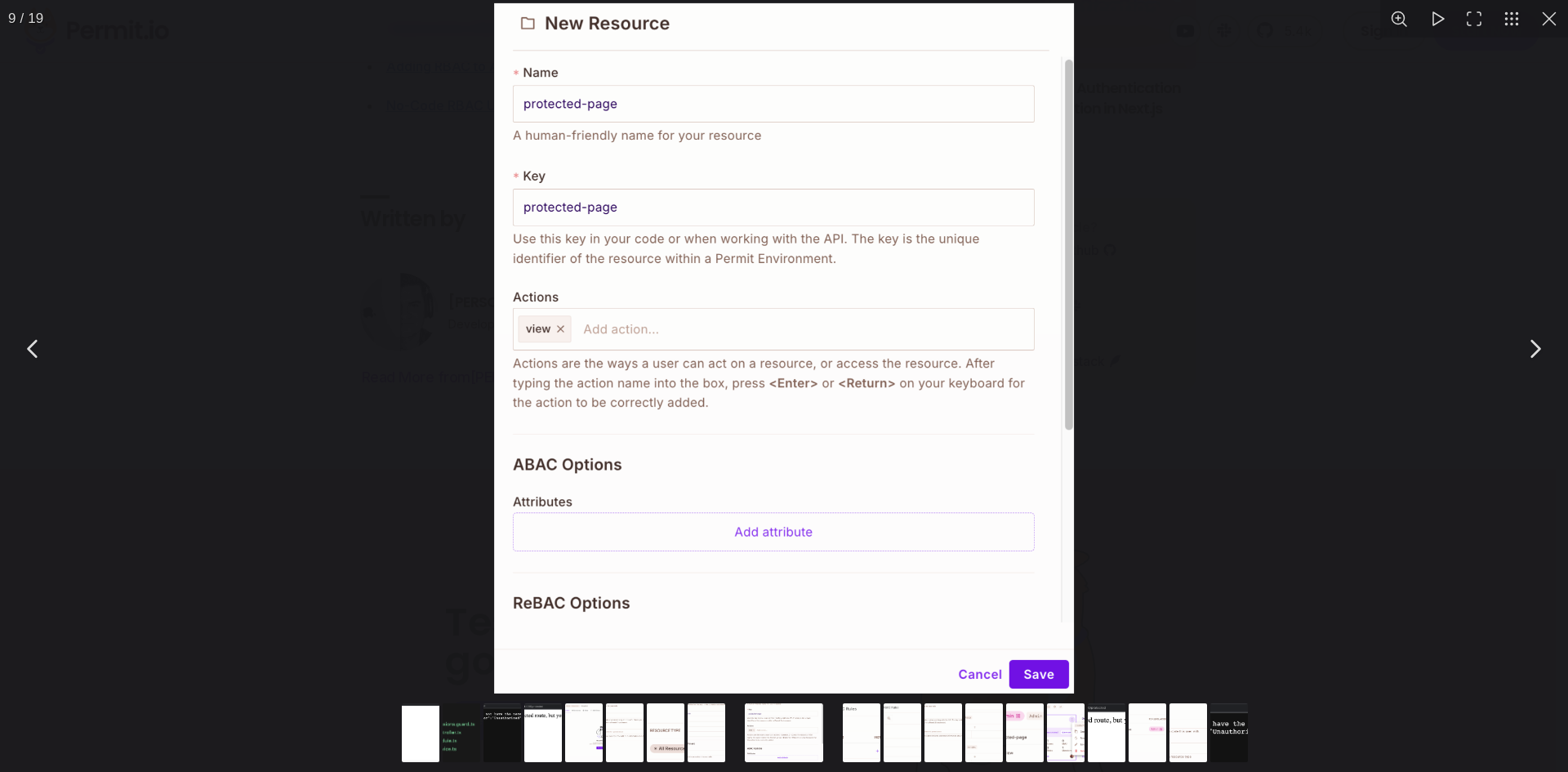
click at [1525, 350] on button "You can close this modal content with the ESC key" at bounding box center [1534, 348] width 41 height 41
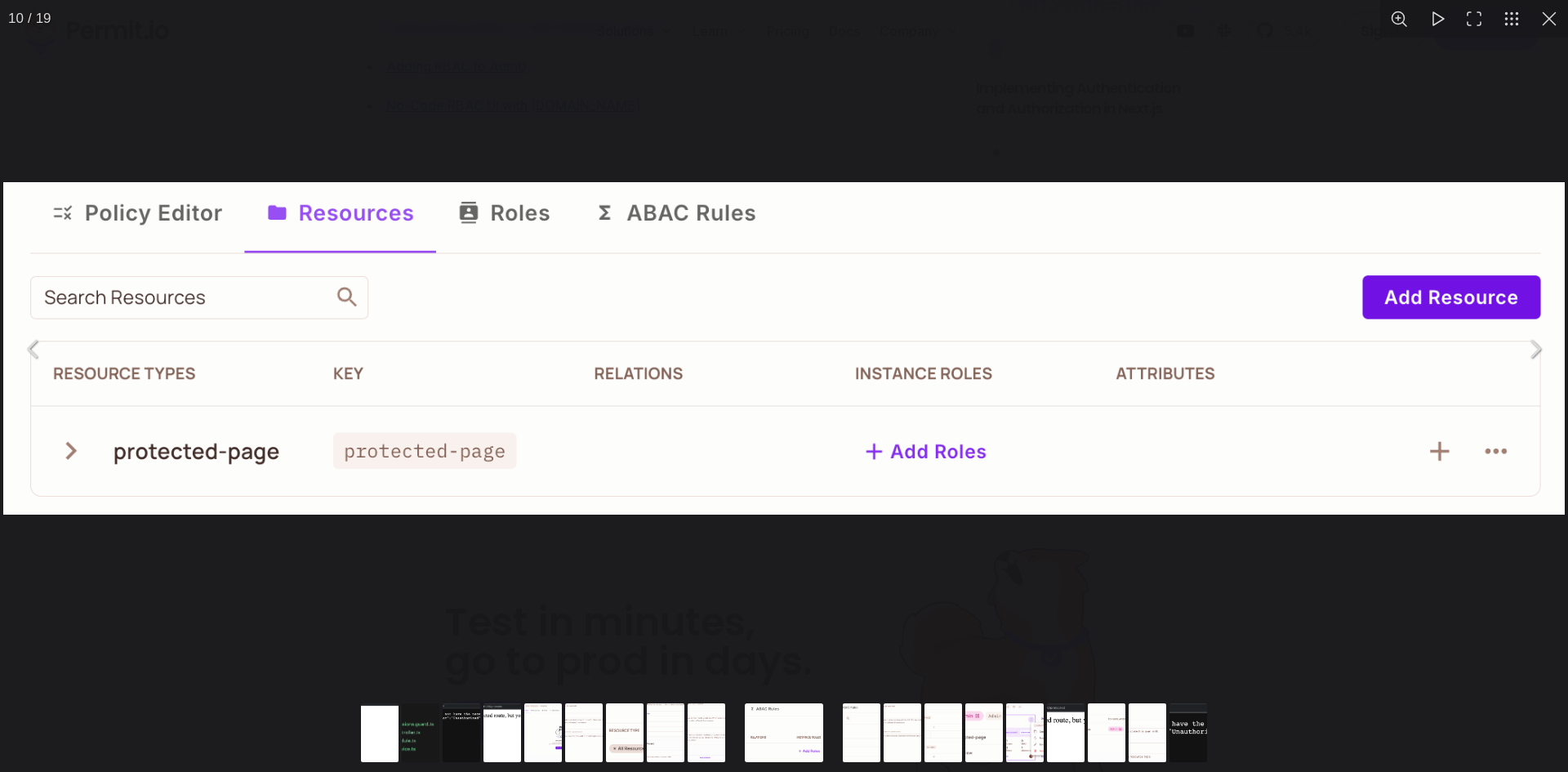
click at [1525, 350] on button "You can close this modal content with the ESC key" at bounding box center [1534, 348] width 41 height 41
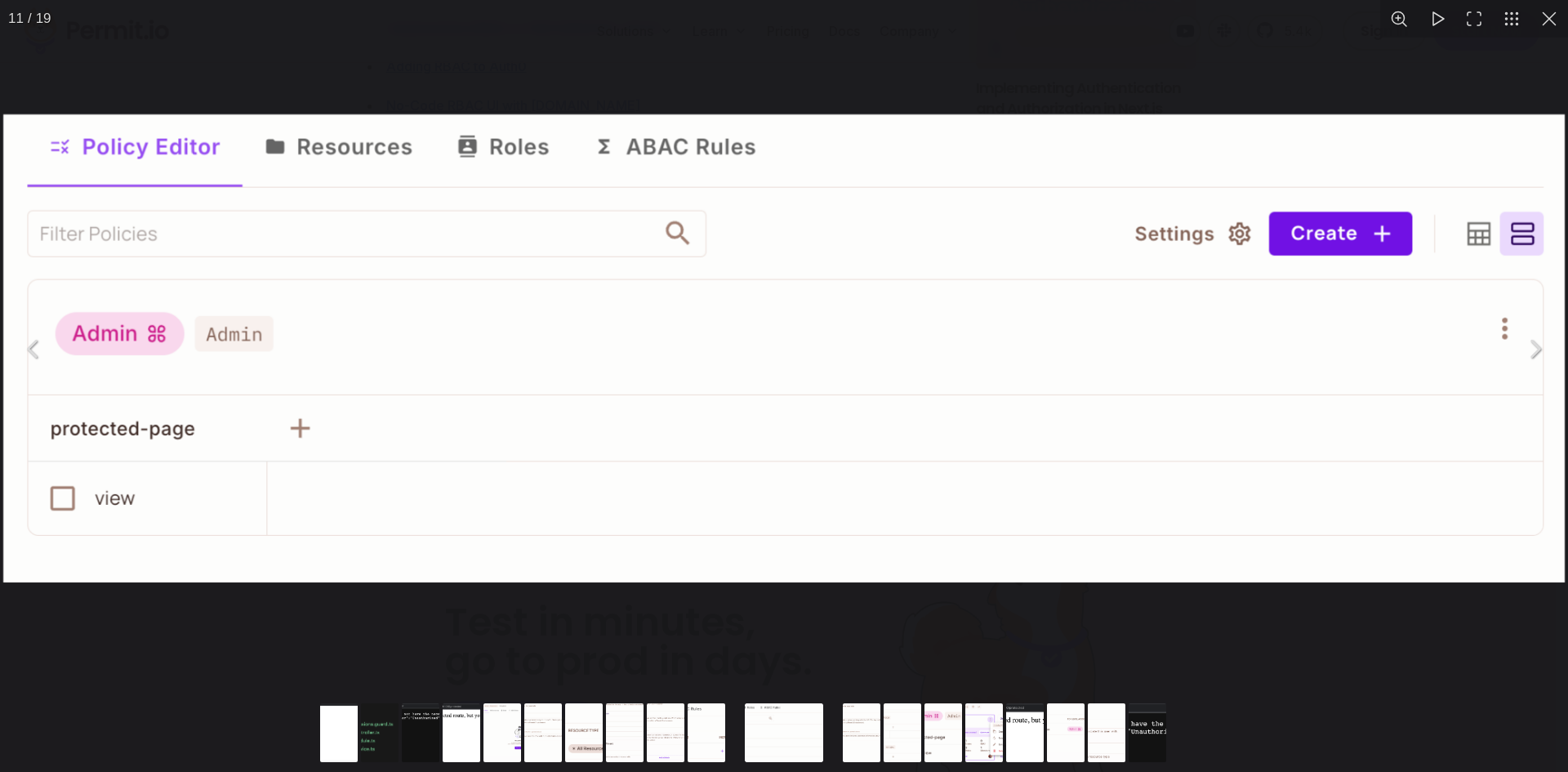
click at [1525, 351] on button "You can close this modal content with the ESC key" at bounding box center [1534, 348] width 41 height 41
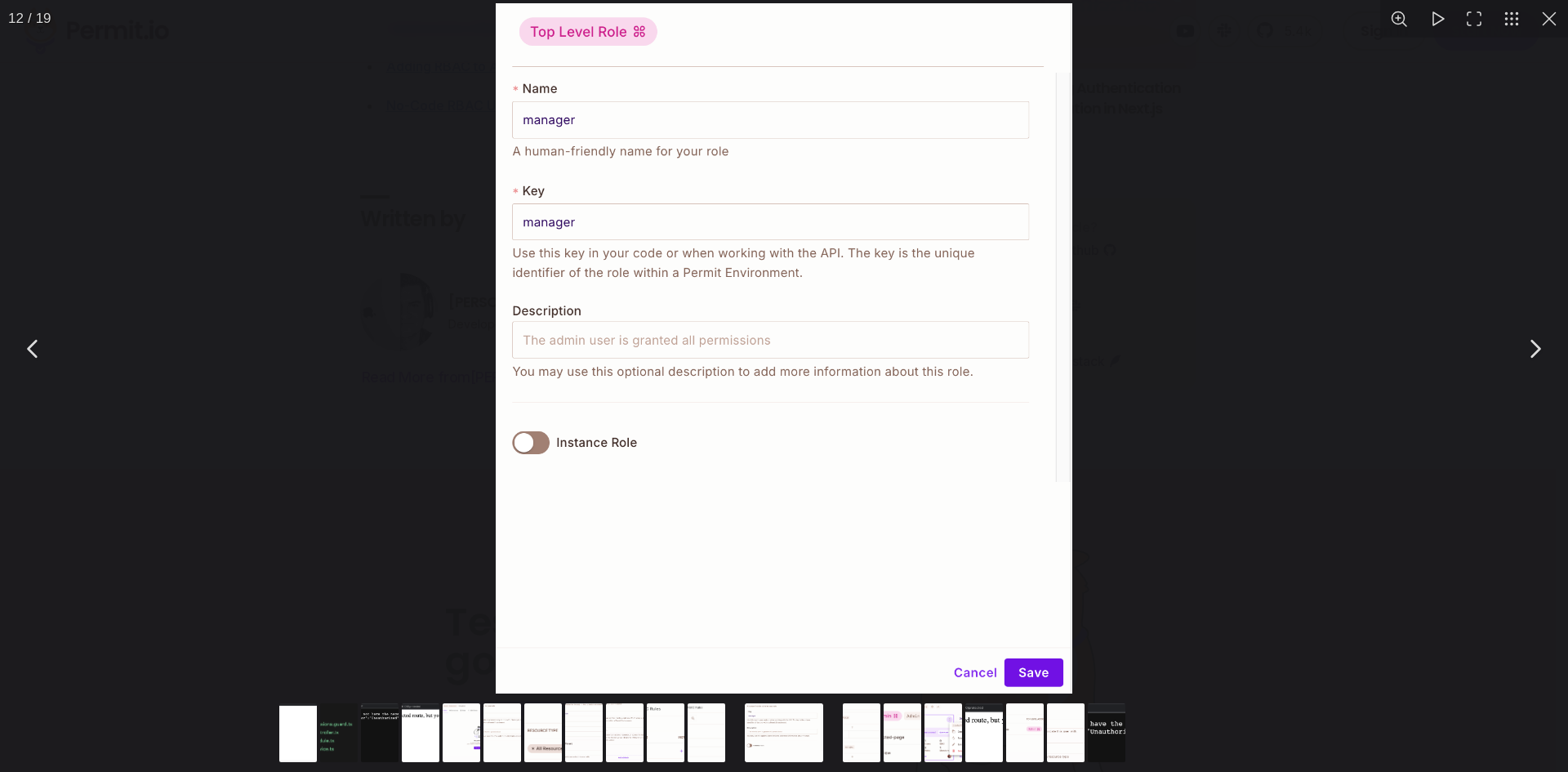
click at [1525, 351] on button "You can close this modal content with the ESC key" at bounding box center [1534, 348] width 41 height 41
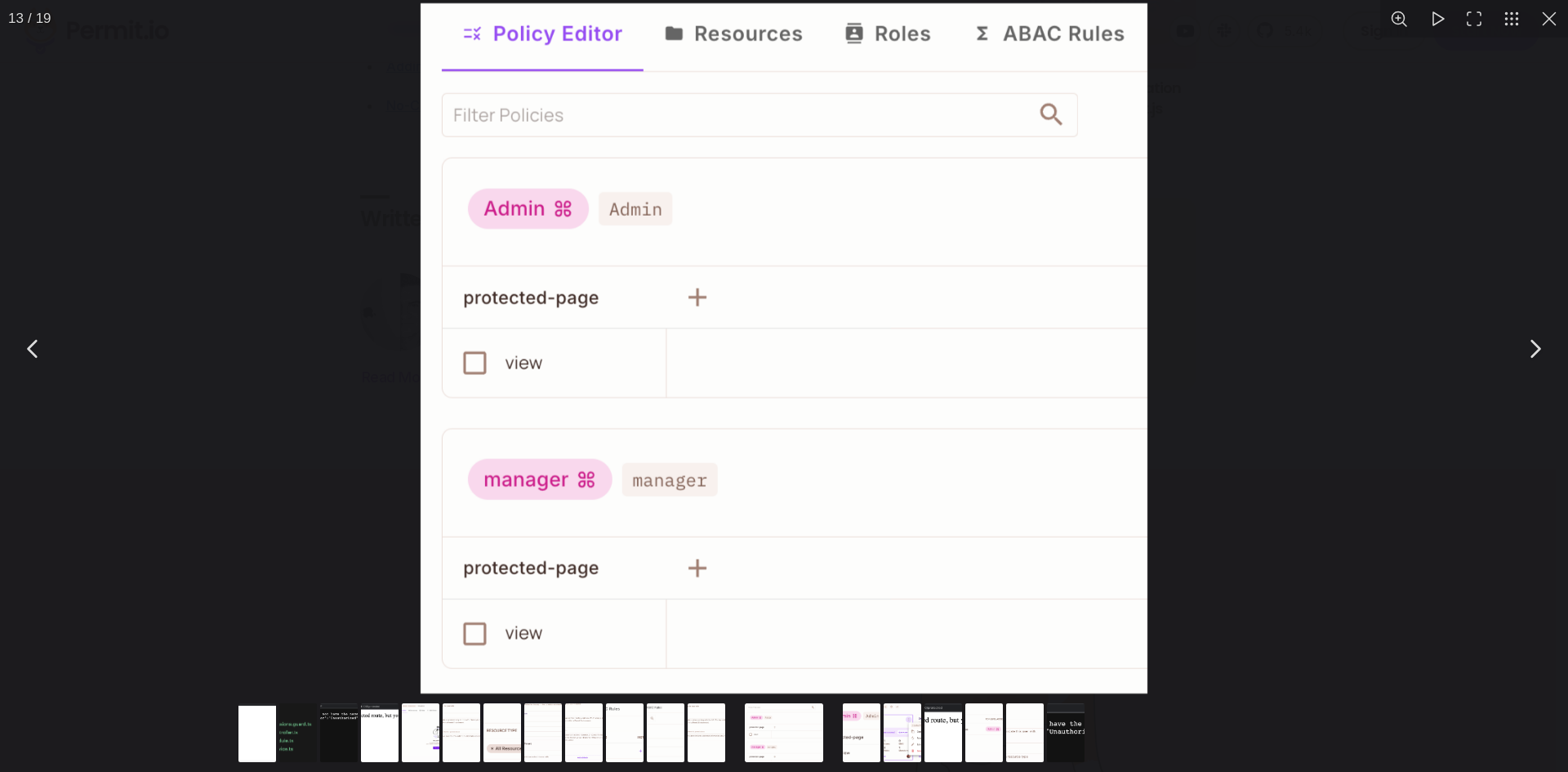
click at [1525, 351] on button "You can close this modal content with the ESC key" at bounding box center [1534, 348] width 41 height 41
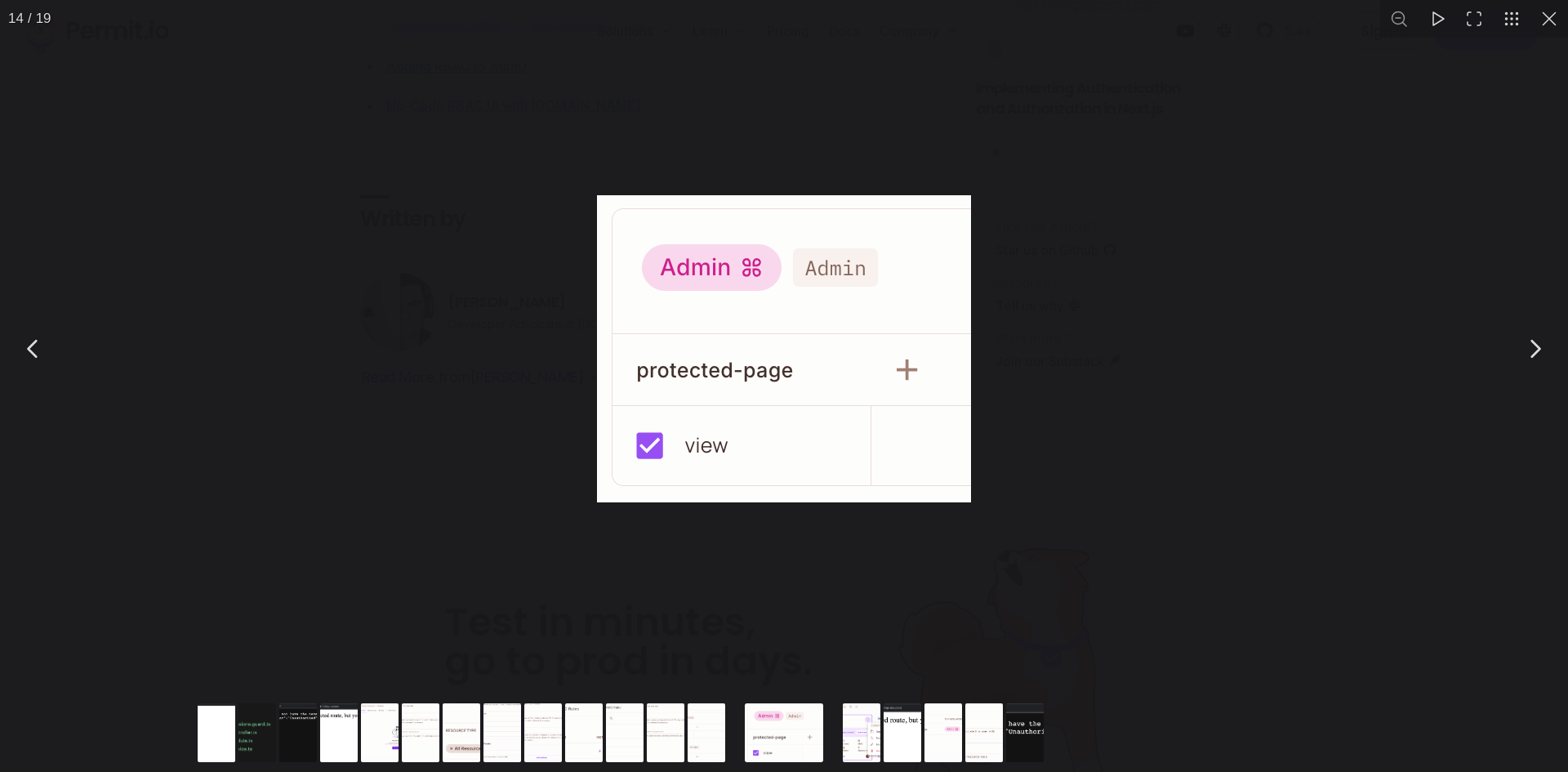
click at [1525, 351] on button "You can close this modal content with the ESC key" at bounding box center [1534, 348] width 41 height 41
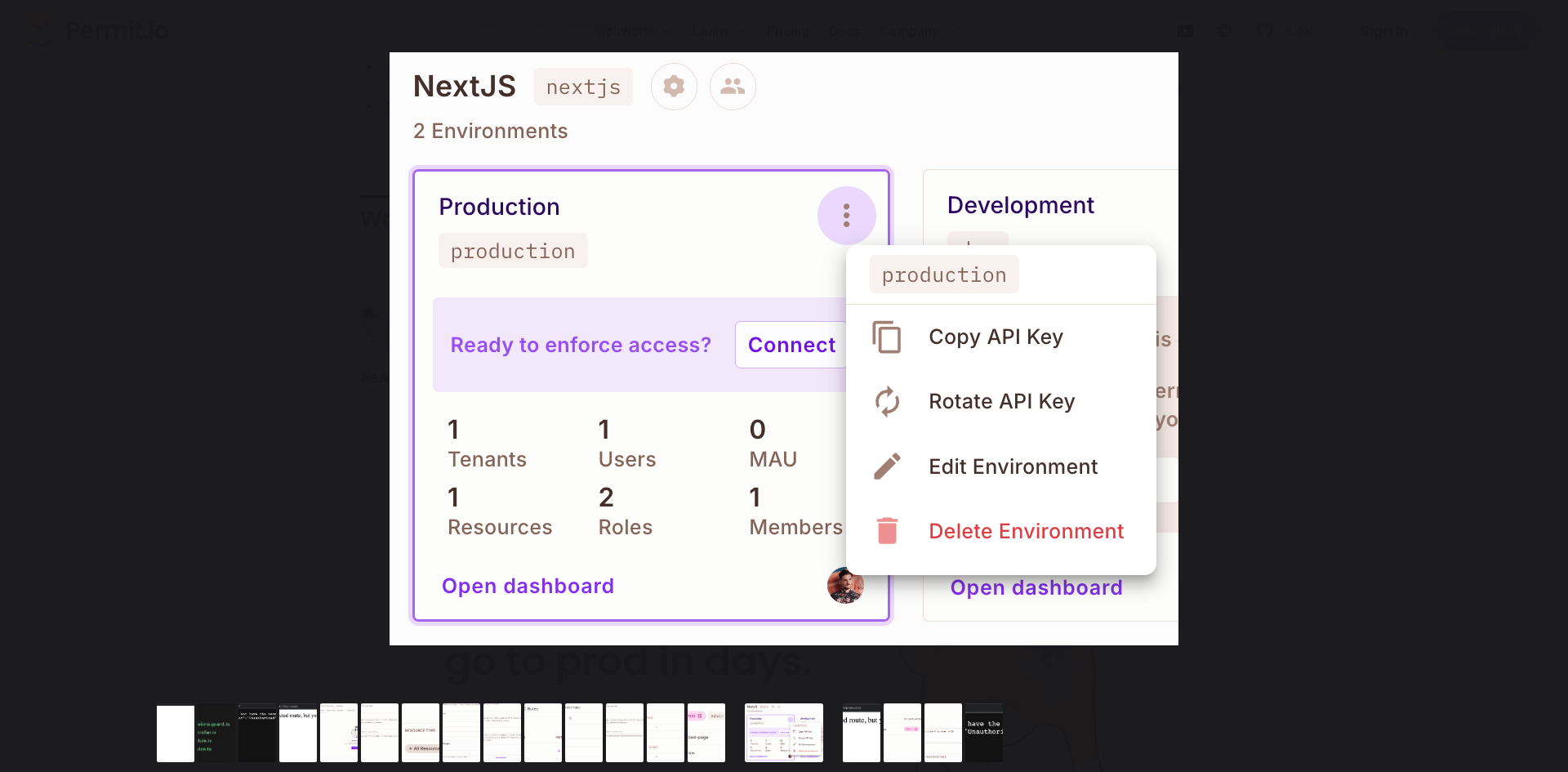
click at [1525, 351] on button "You can close this modal content with the ESC key" at bounding box center [1534, 348] width 41 height 41
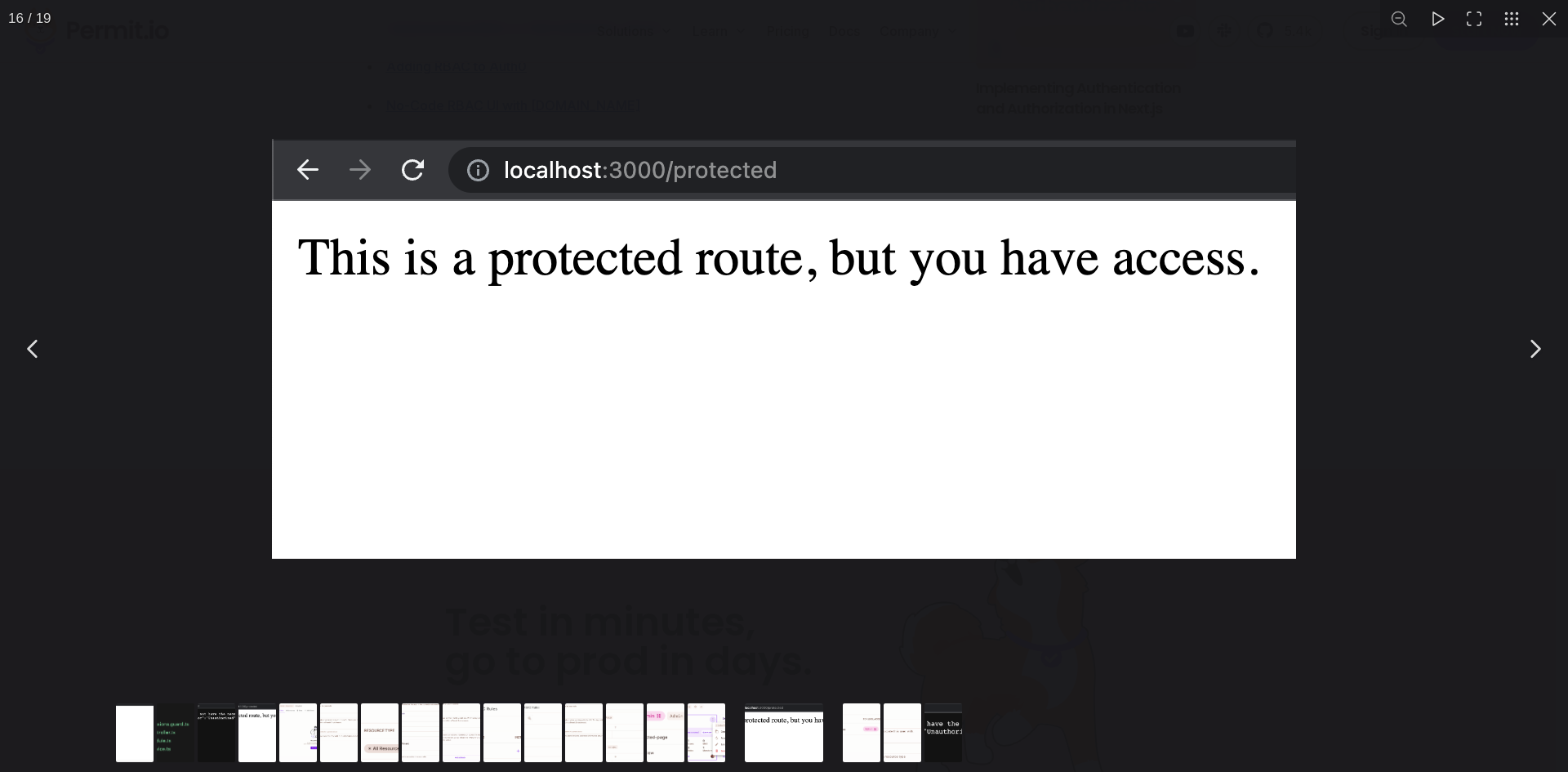
click at [54, 357] on button "You can close this modal content with the ESC key" at bounding box center [33, 348] width 41 height 41
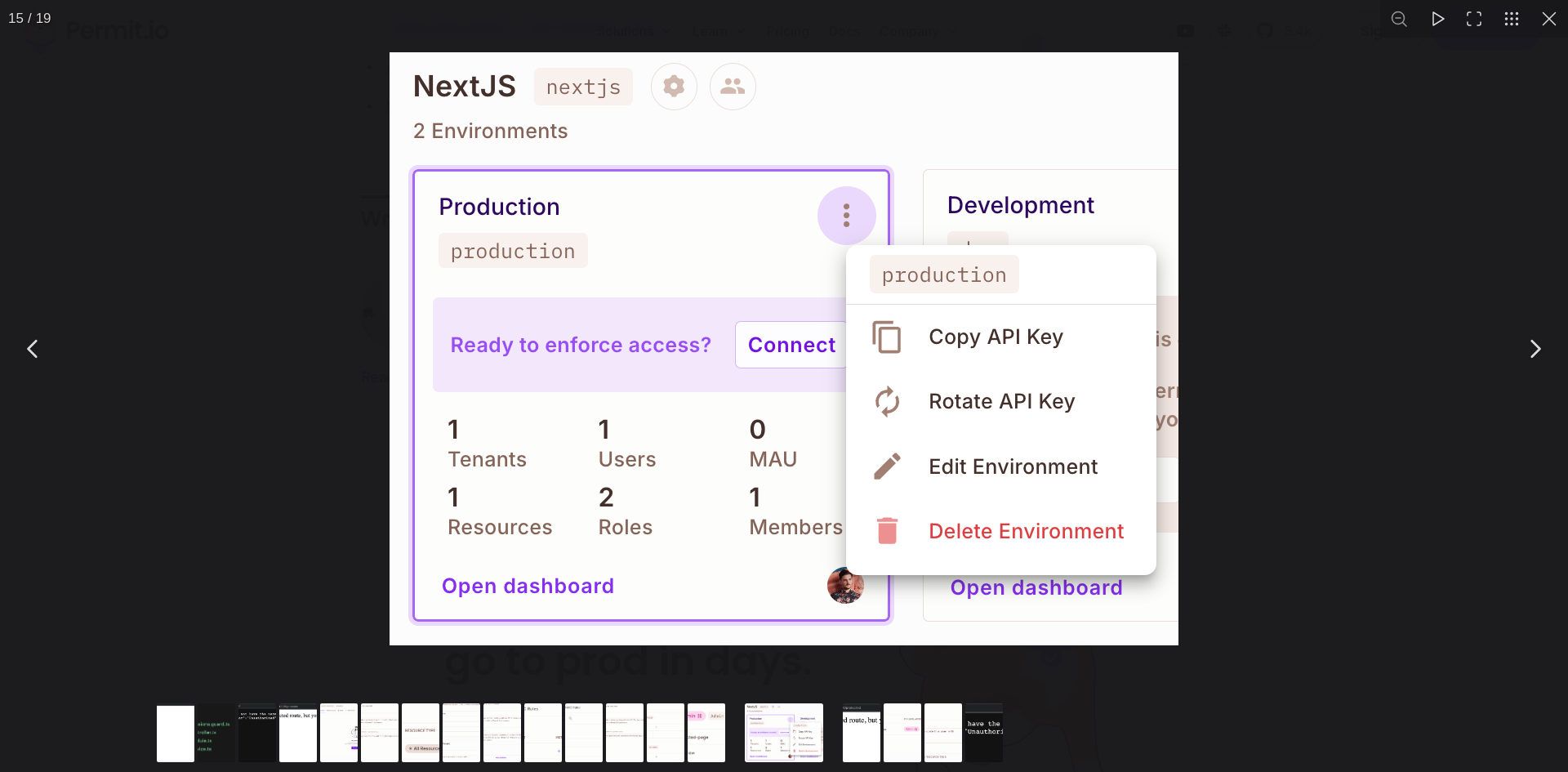
click at [1482, 352] on div "You can close this modal content with the ESC key" at bounding box center [784, 348] width 1568 height 697
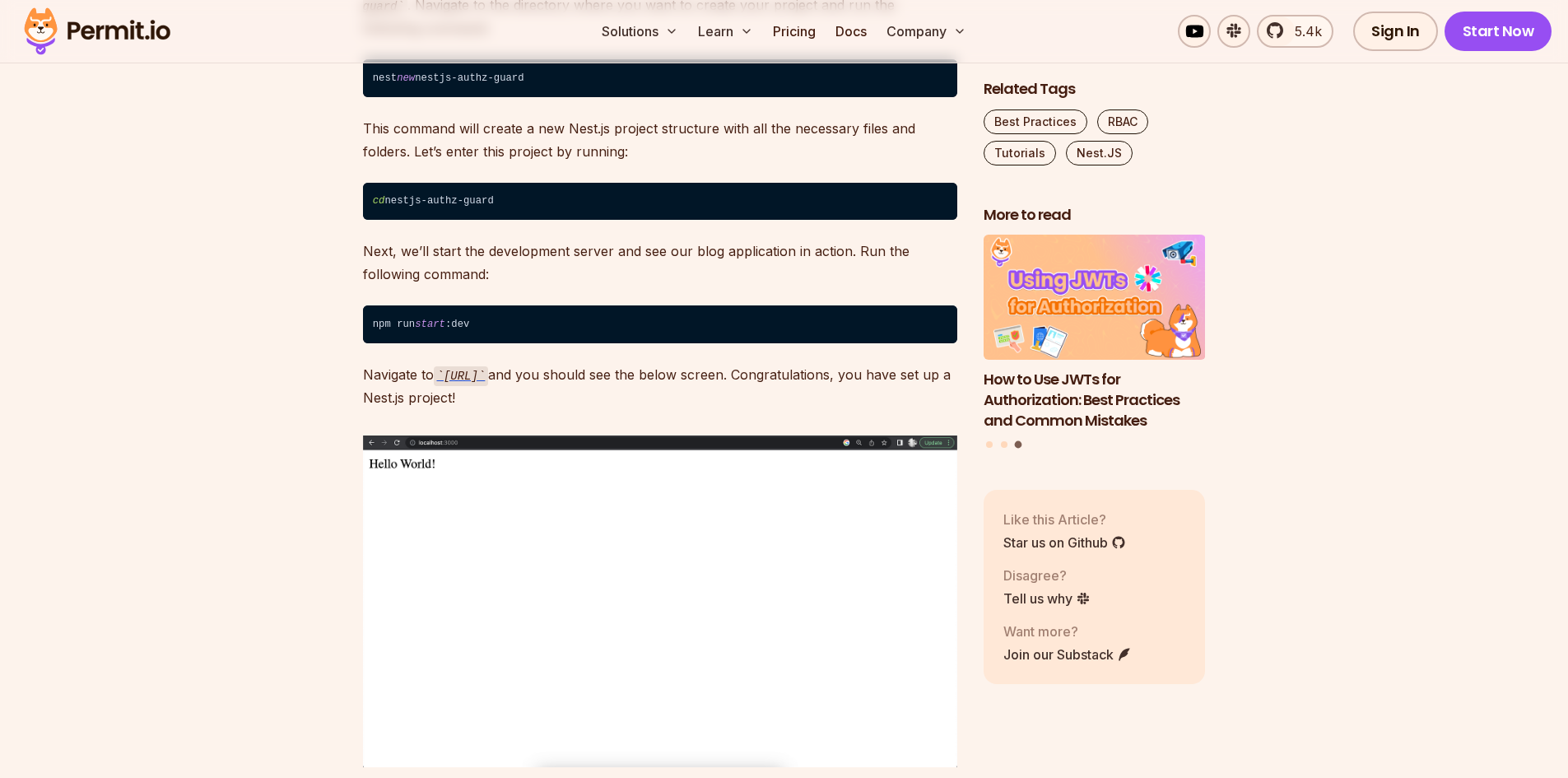
scroll to position [2058, 0]
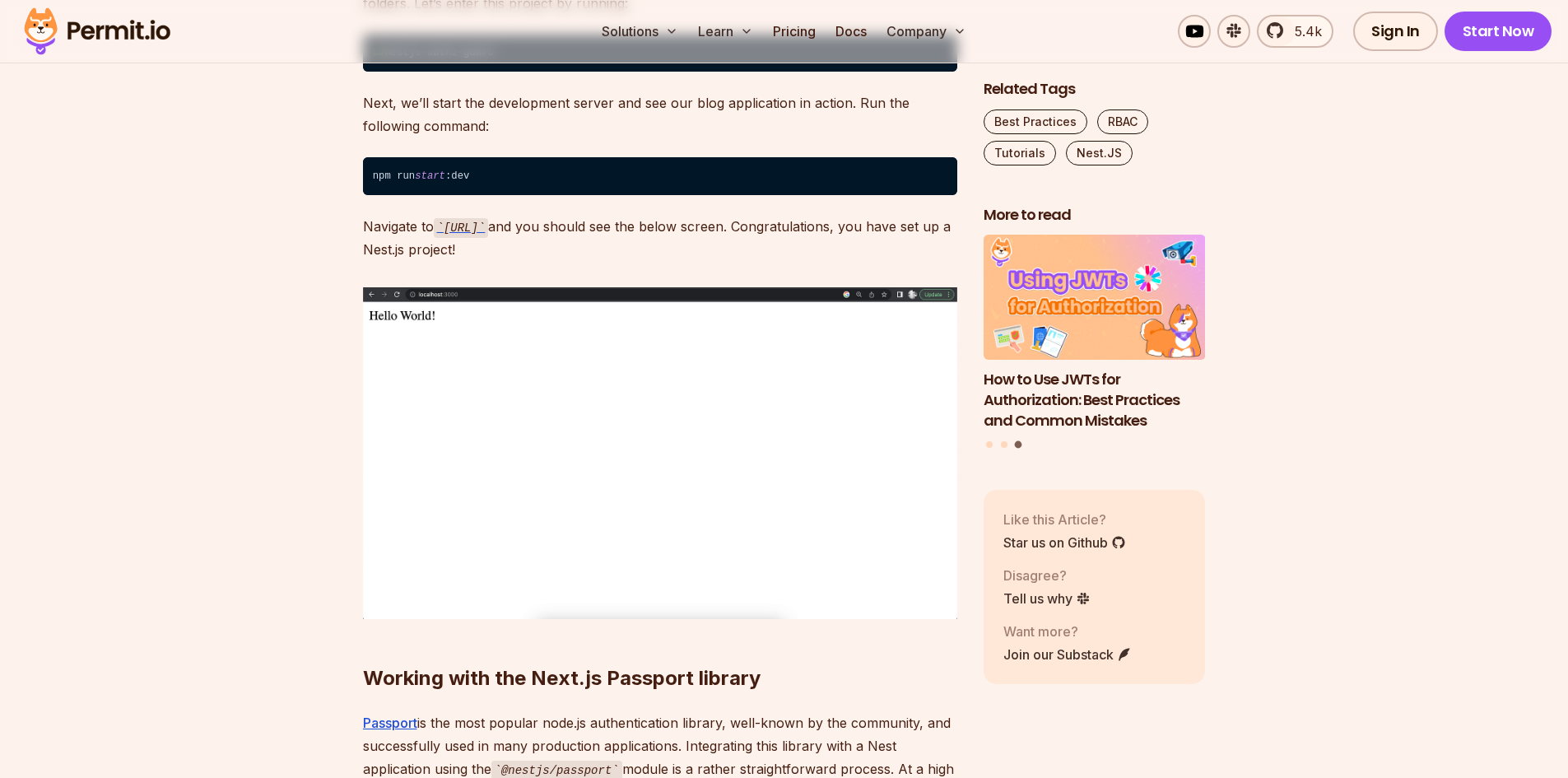
click at [468, 476] on img at bounding box center [660, 452] width 594 height 331
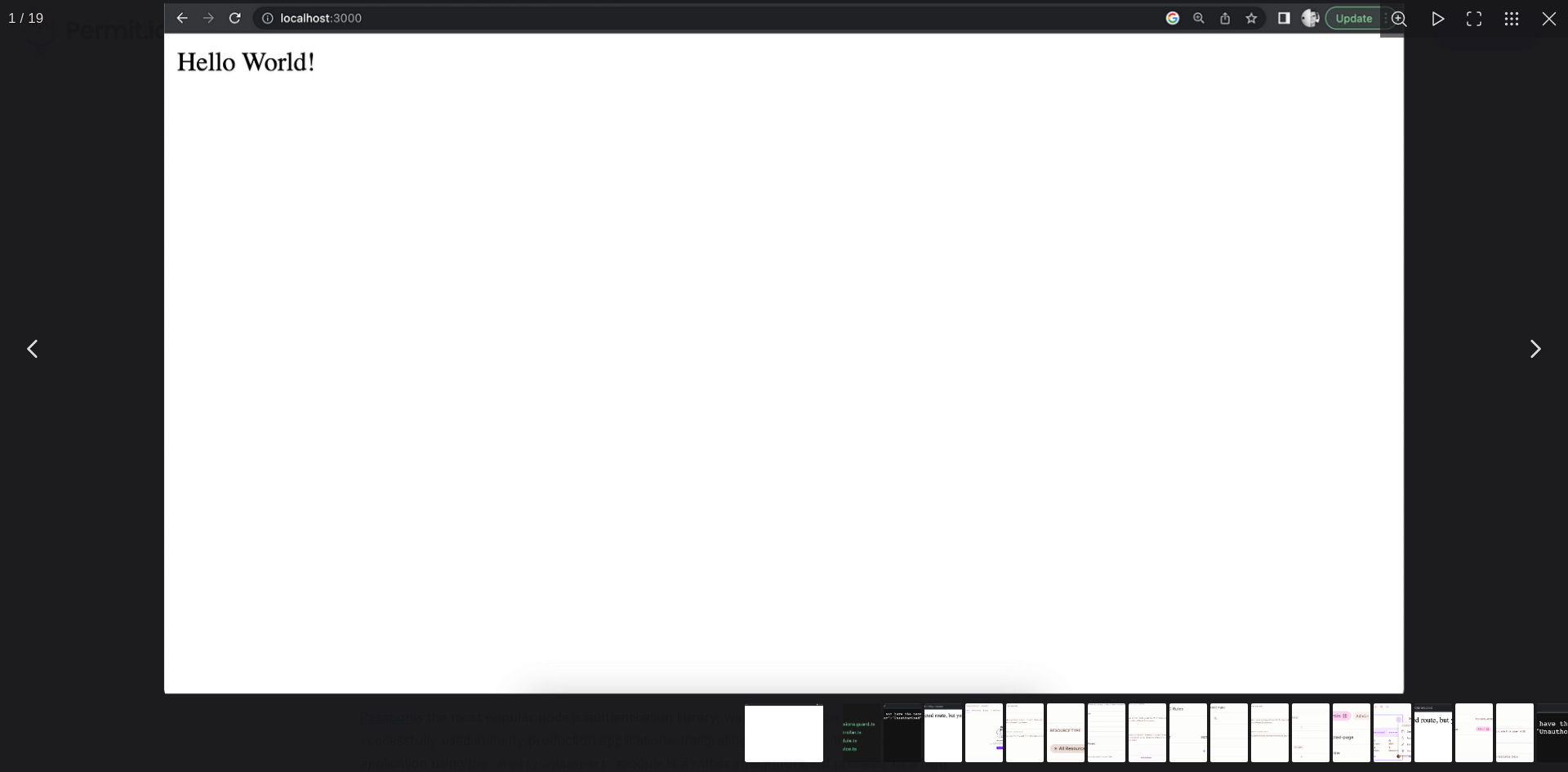
click at [500, 415] on img "You can close this modal content with the ESC key" at bounding box center [783, 348] width 1238 height 690
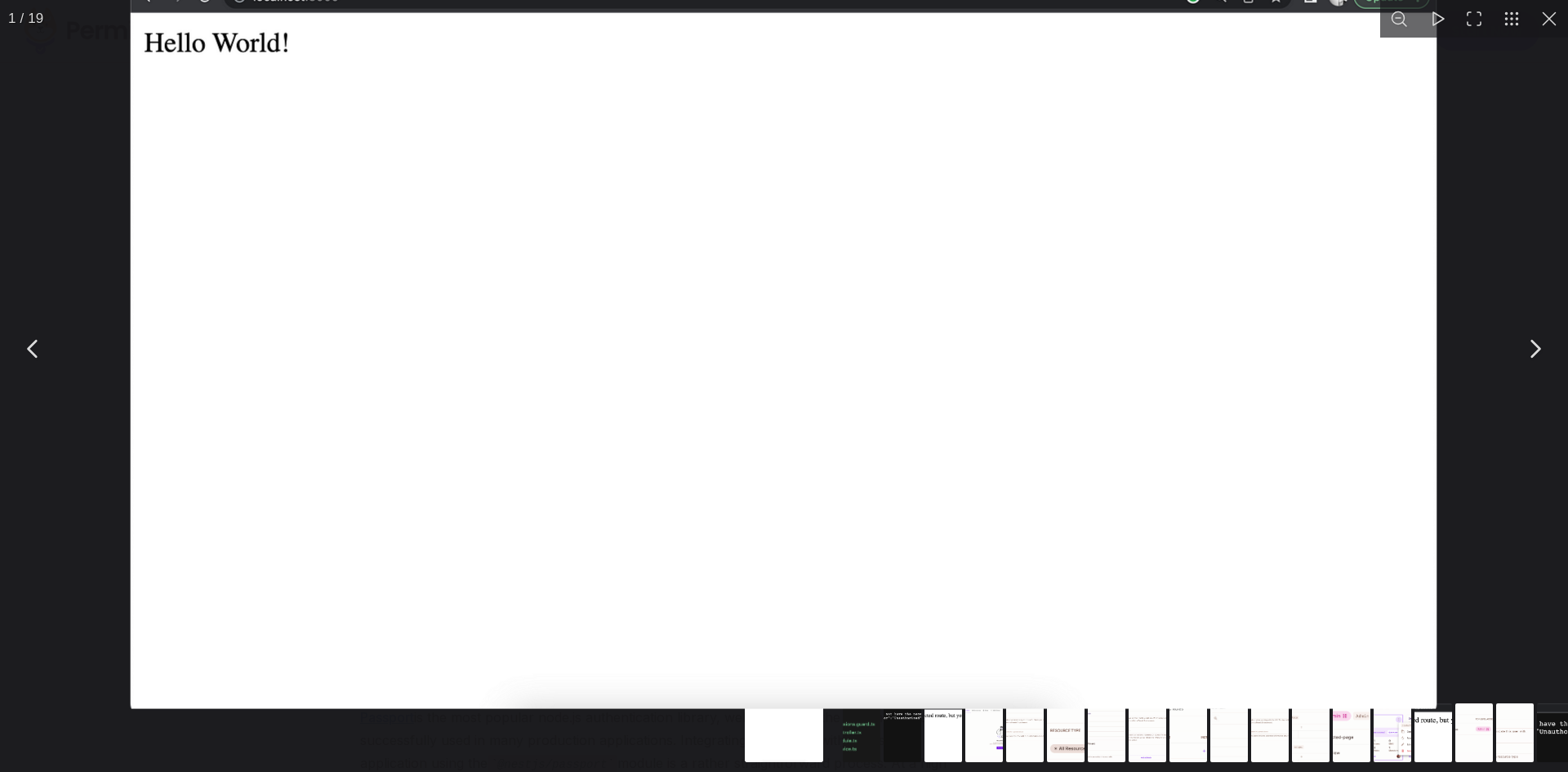
click at [1539, 29] on button "You can close this modal content with the ESC key" at bounding box center [1549, 19] width 38 height 38
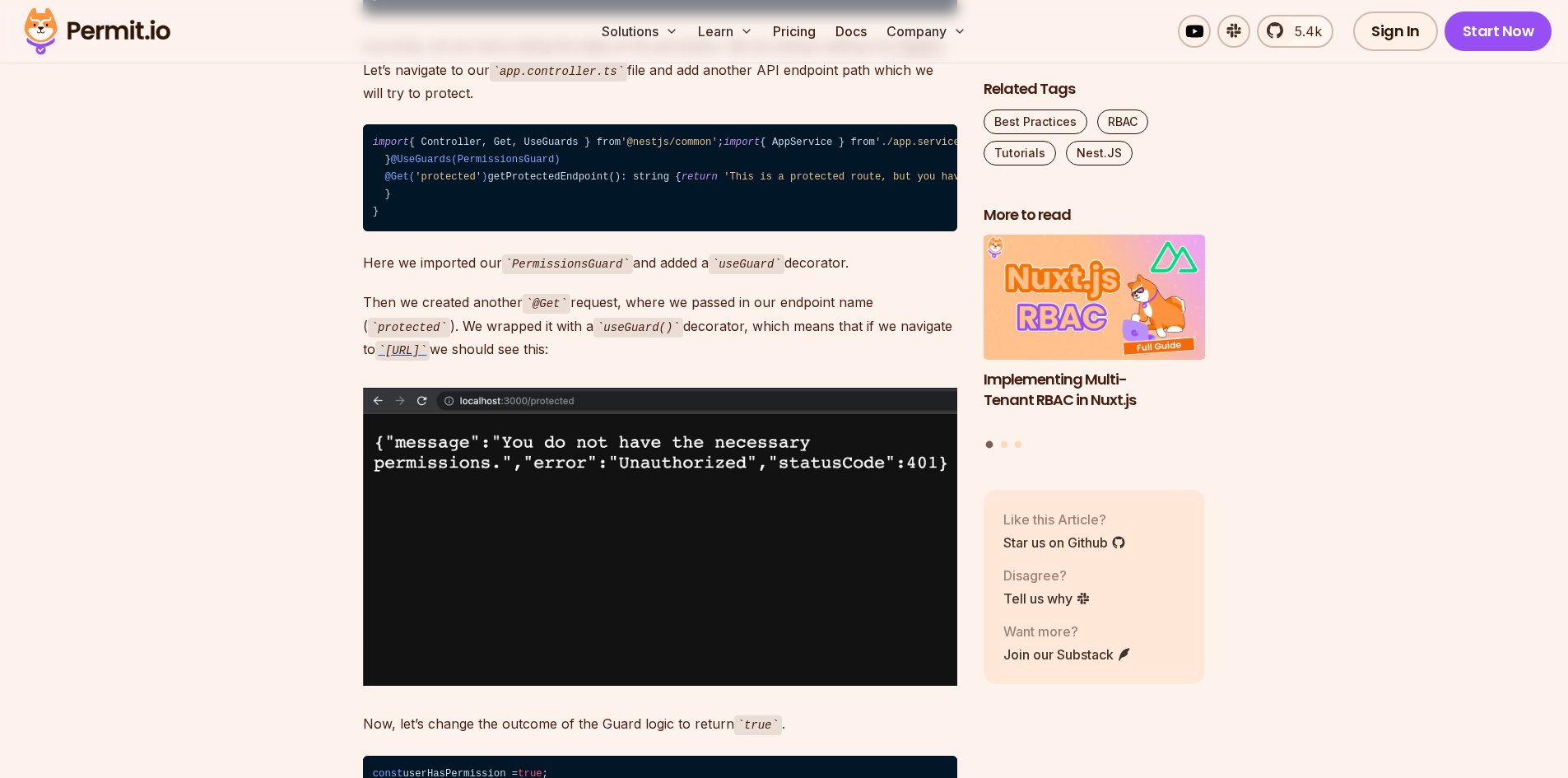
scroll to position [4034, 0]
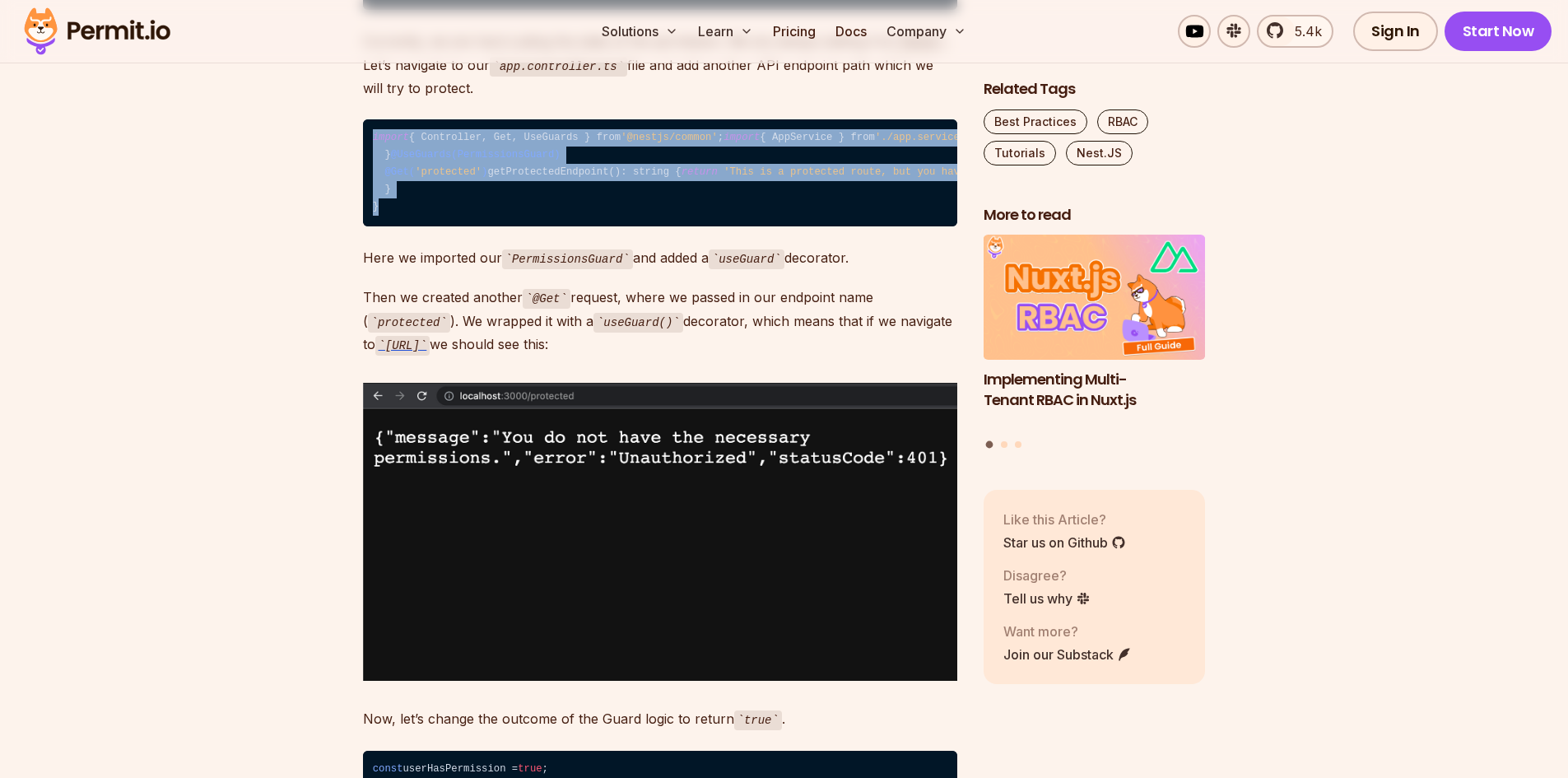
drag, startPoint x: 384, startPoint y: 671, endPoint x: 341, endPoint y: 322, distance: 351.6
click at [415, 226] on code "import { Controller, Get, UseGuards } from '@nestjs/common' ; import { AppServi…" at bounding box center [660, 173] width 594 height 107
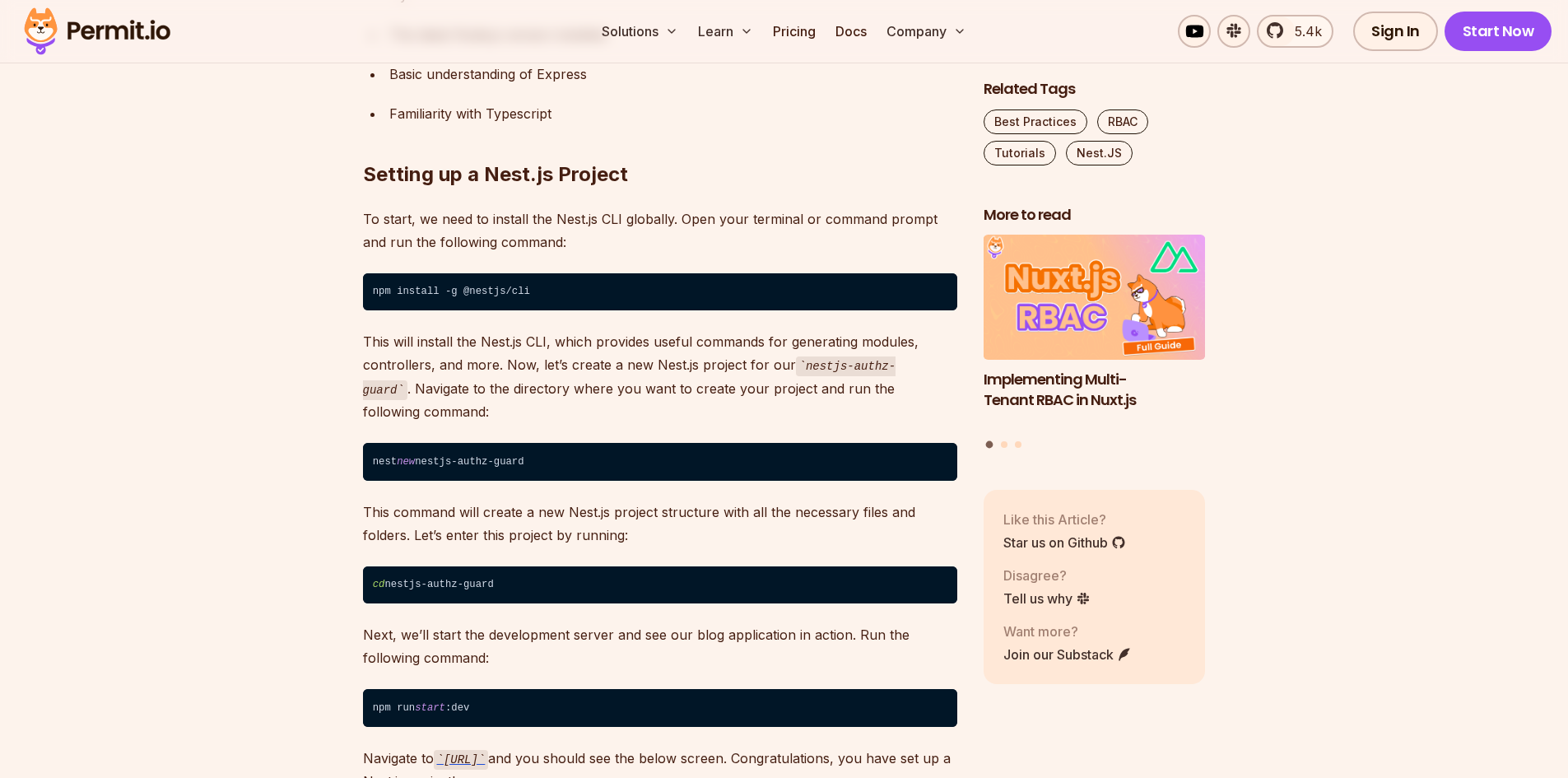
scroll to position [1564, 0]
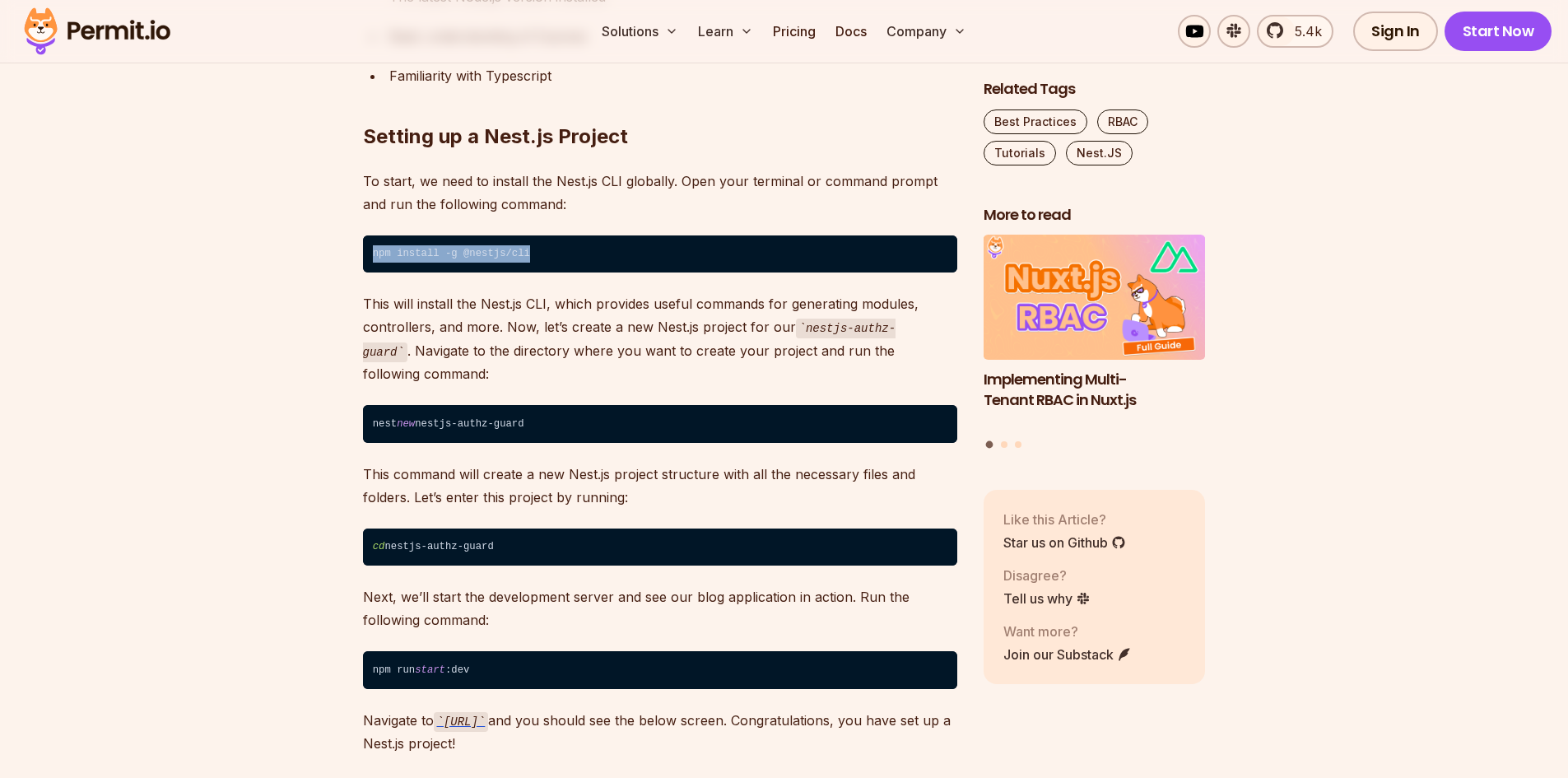
drag, startPoint x: 527, startPoint y: 259, endPoint x: 363, endPoint y: 263, distance: 164.0
click at [363, 263] on code "npm install -g @nestjs/cli" at bounding box center [660, 255] width 594 height 38
click at [473, 309] on p "This will install the Nest.js CLI, which provides useful commands for generatin…" at bounding box center [660, 338] width 594 height 93
drag, startPoint x: 359, startPoint y: 418, endPoint x: 554, endPoint y: 426, distance: 195.2
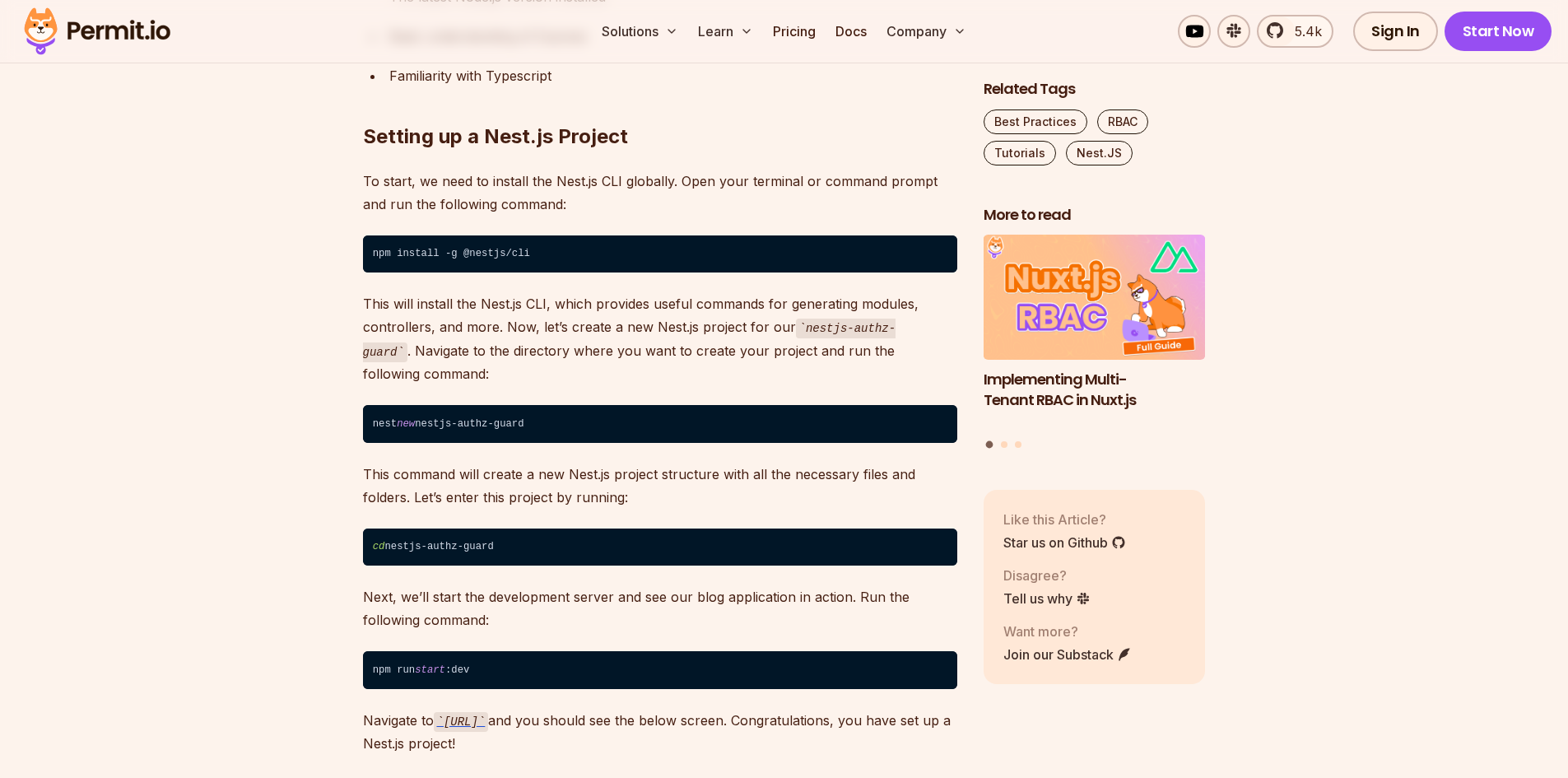
click at [554, 426] on code "nest new nestjs-authz-guard" at bounding box center [660, 424] width 594 height 38
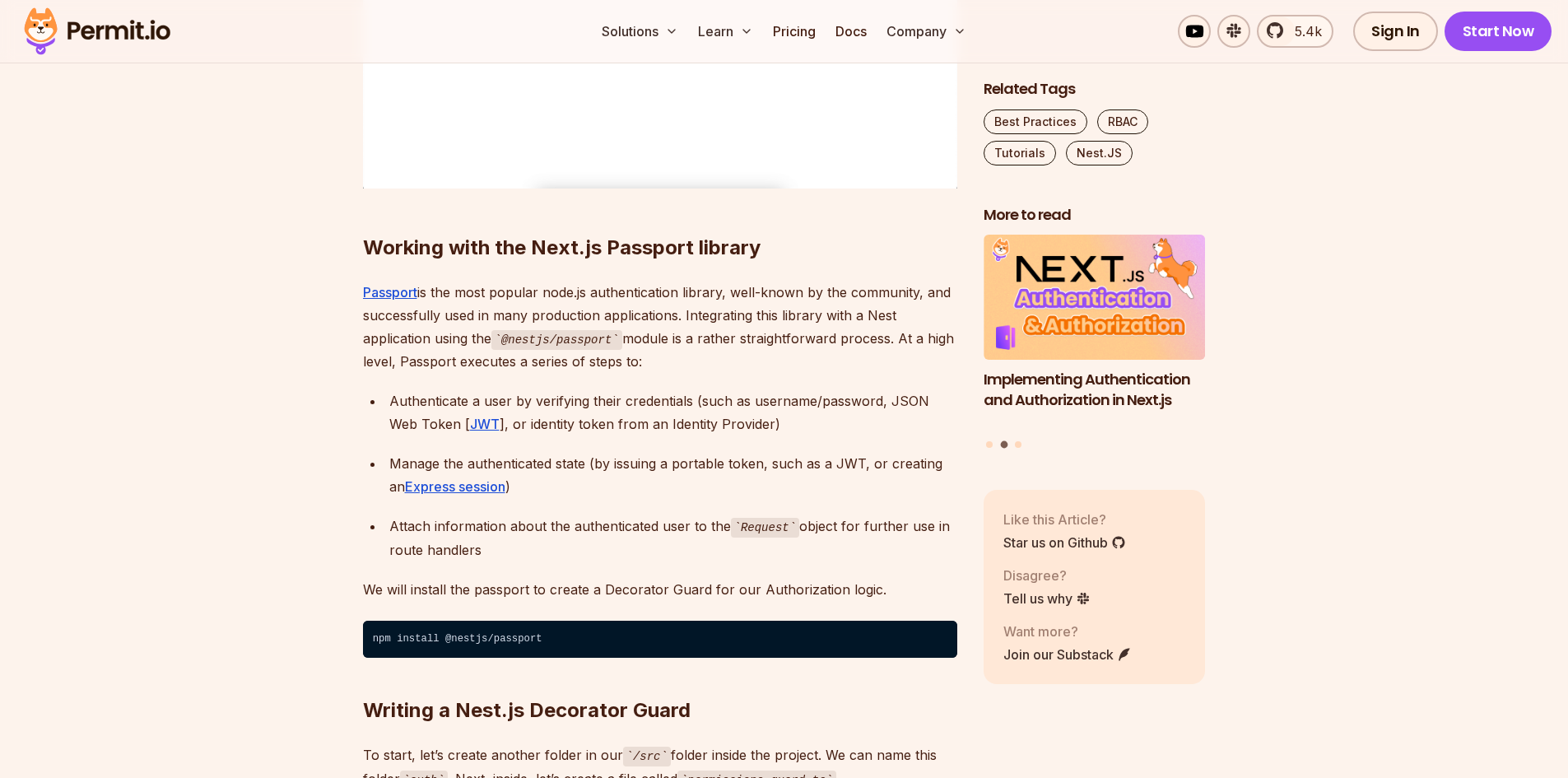
scroll to position [2716, 0]
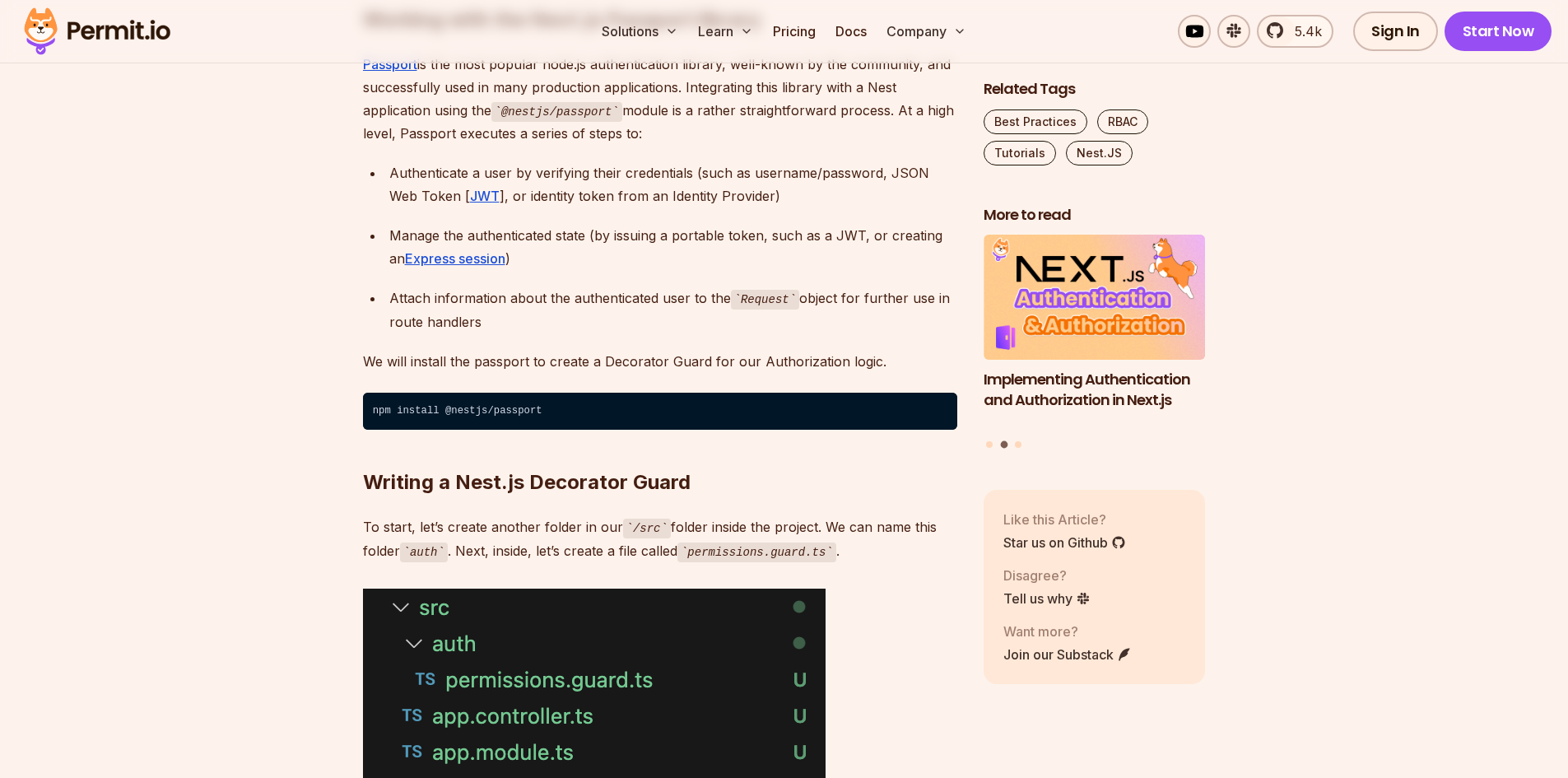
click at [645, 406] on h2 "Writing a Nest.js Decorator Guard" at bounding box center [660, 449] width 594 height 92
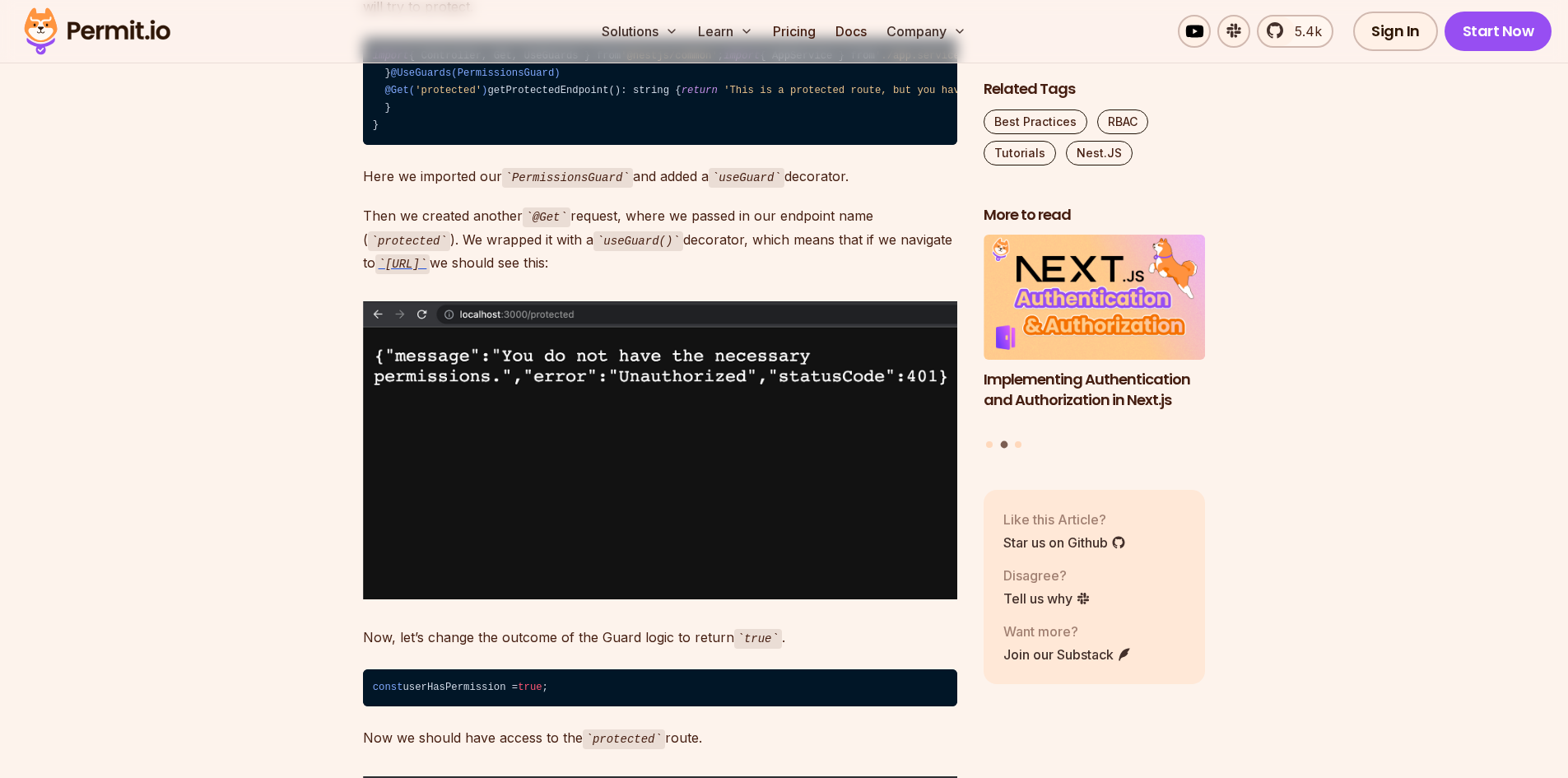
scroll to position [4116, 0]
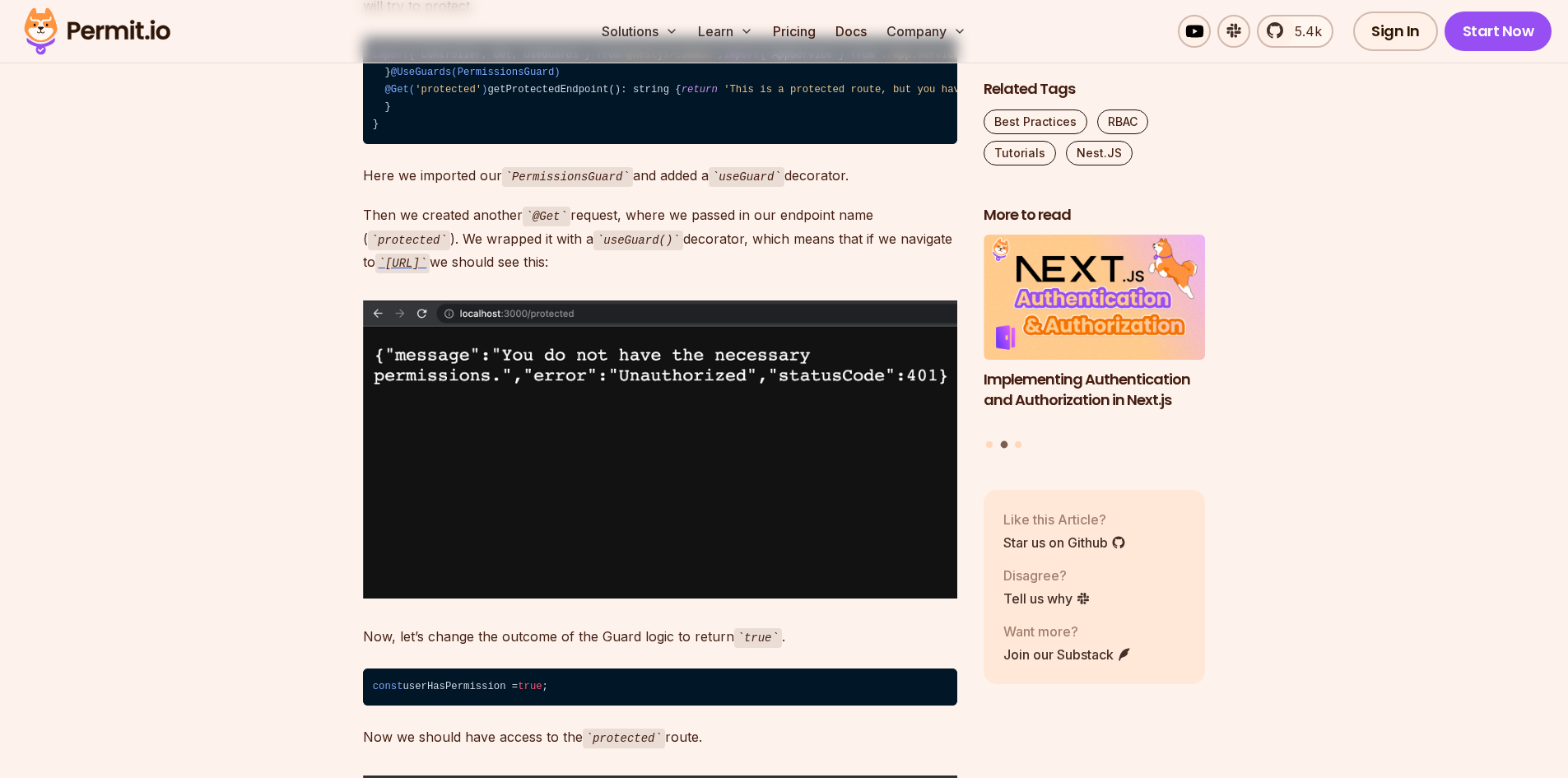
click at [476, 144] on code "import { Controller, Get, UseGuards } from '@nestjs/common' ; import { AppServi…" at bounding box center [660, 91] width 594 height 107
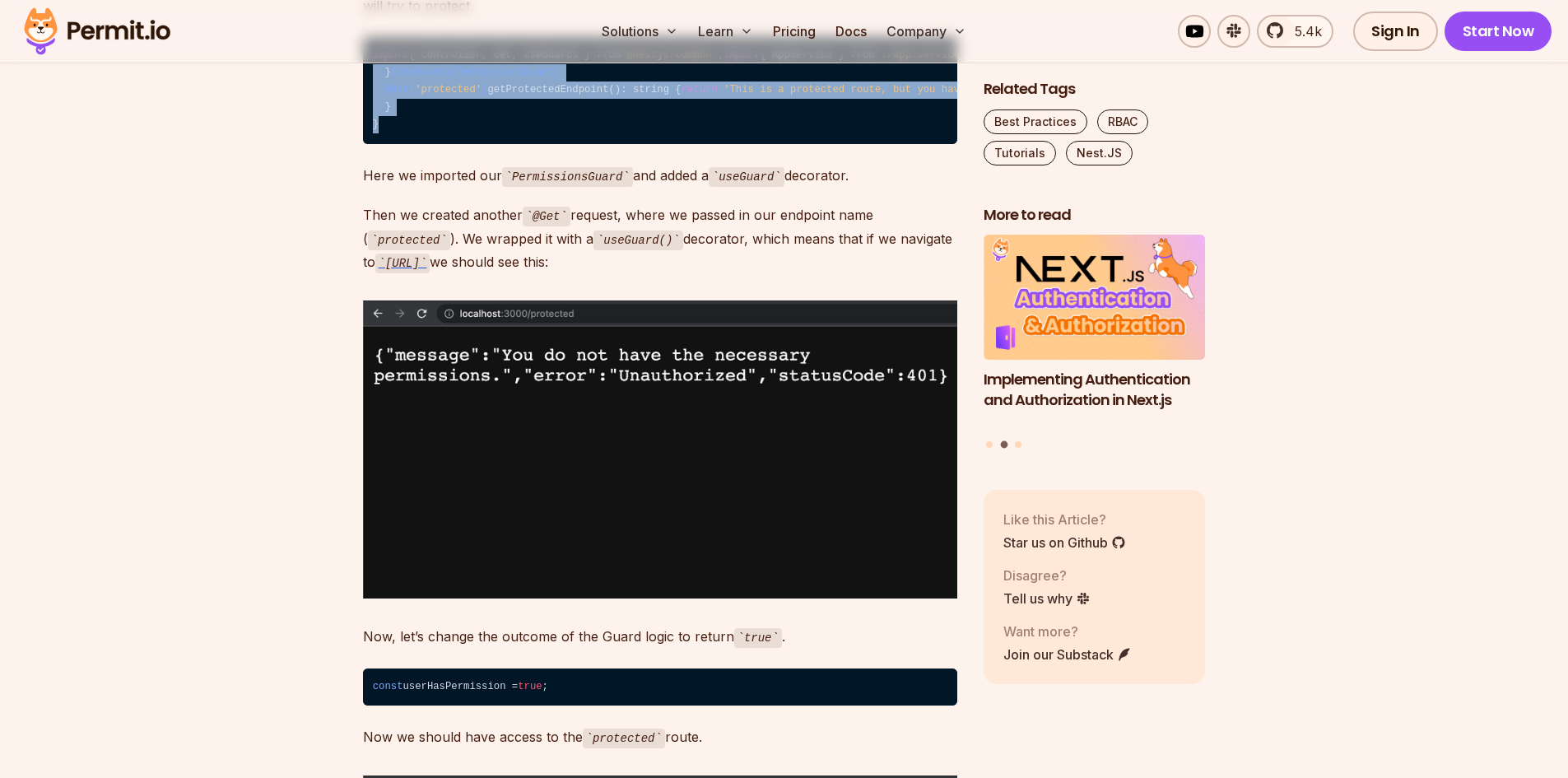
drag, startPoint x: 383, startPoint y: 589, endPoint x: 336, endPoint y: 338, distance: 255.4
click at [445, 144] on code "import { Controller, Get, UseGuards } from '@nestjs/common' ; import { AppServi…" at bounding box center [660, 91] width 594 height 107
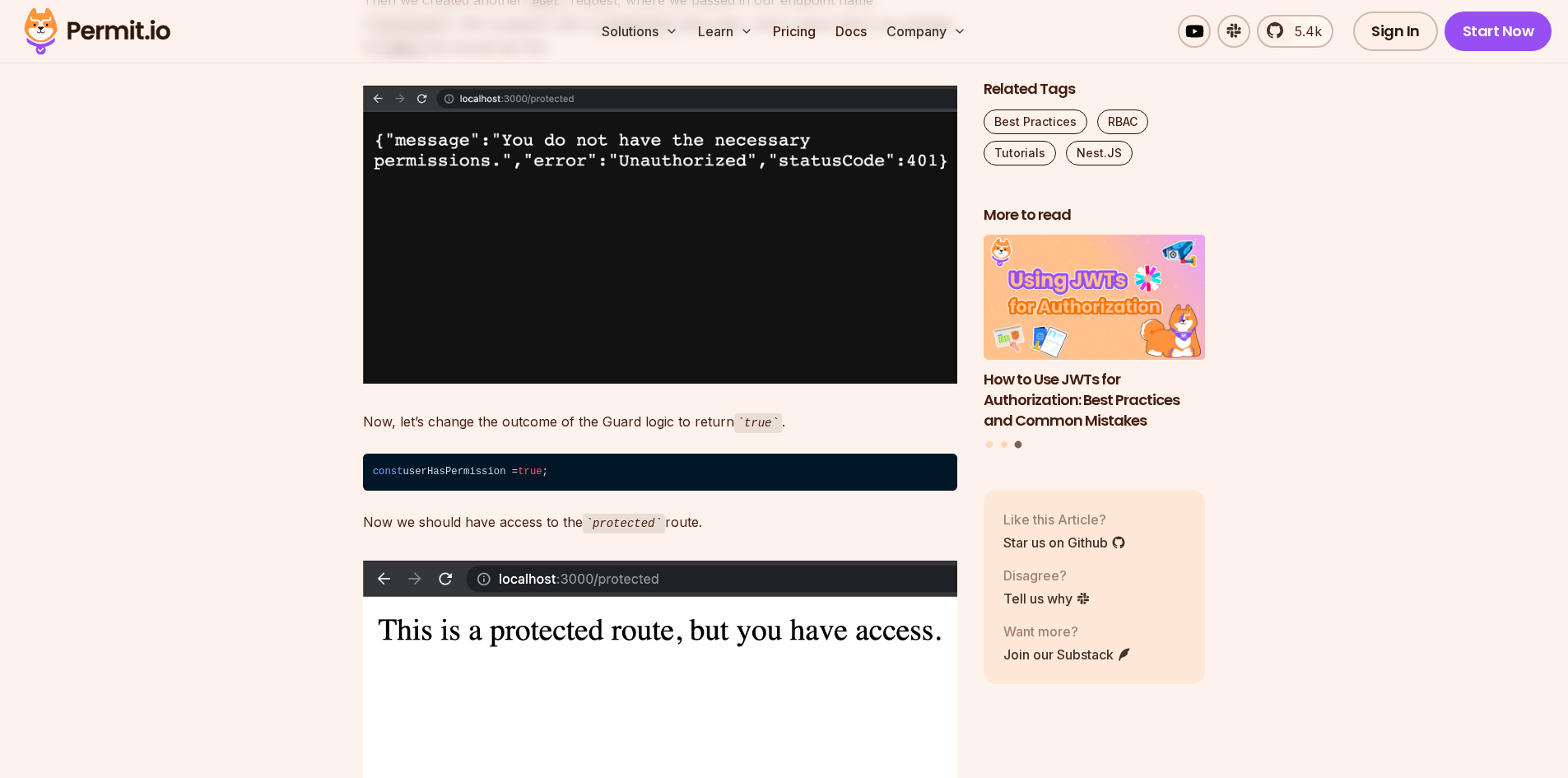
scroll to position [4527, 0]
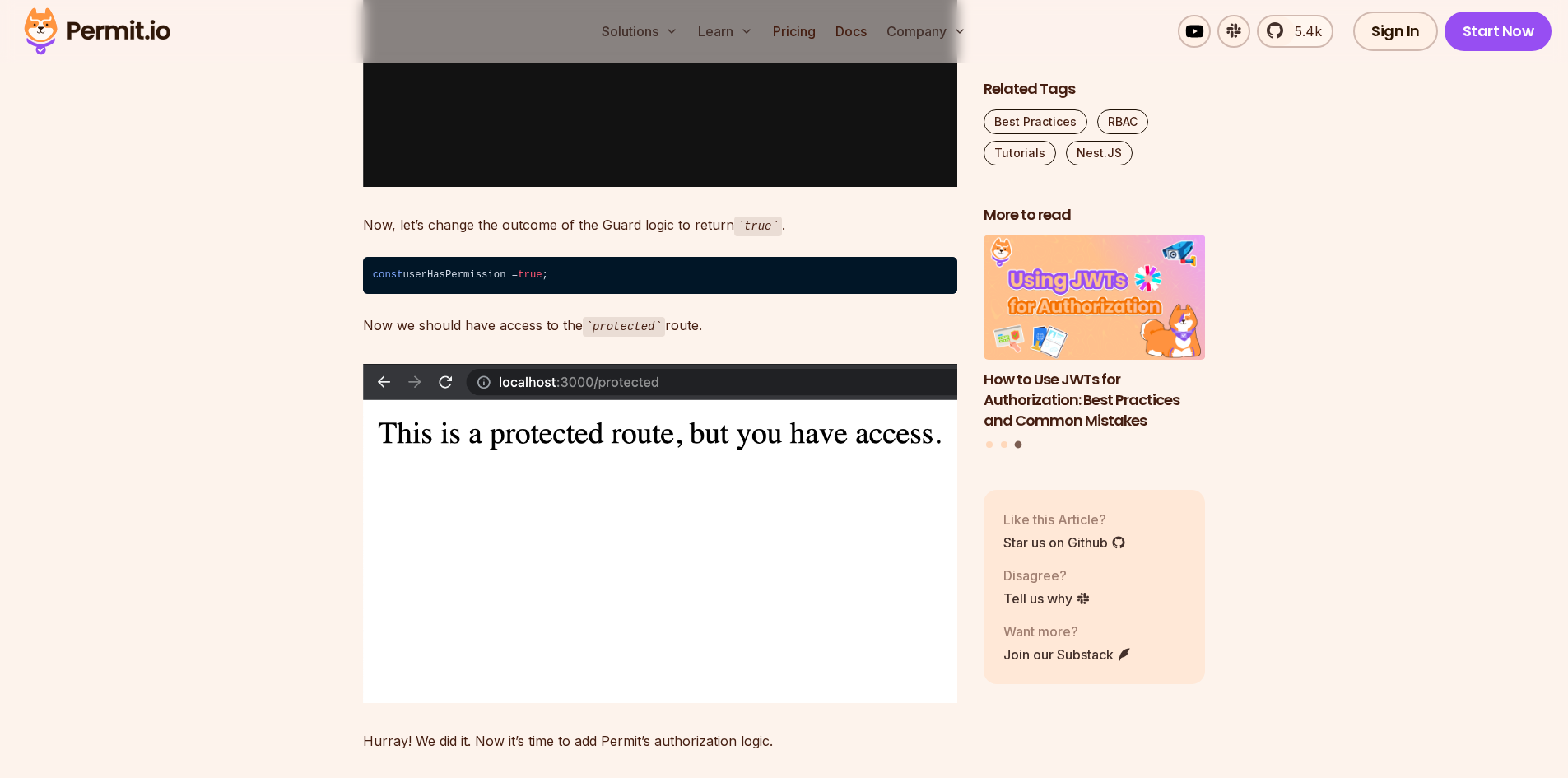
click at [563, 187] on img at bounding box center [660, 37] width 594 height 298
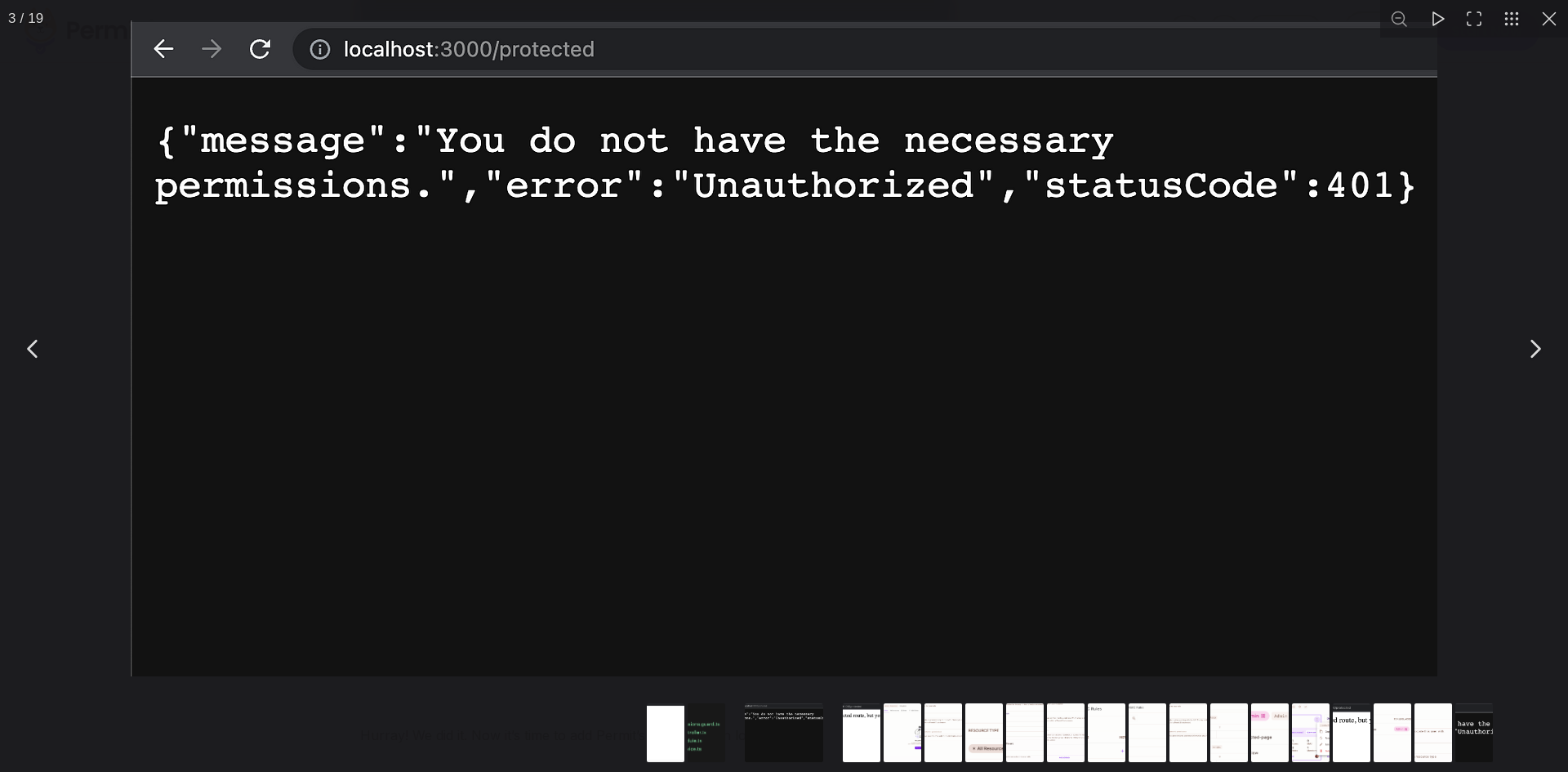
click at [559, 514] on img "You can close this modal content with the ESC key" at bounding box center [783, 348] width 1307 height 656
click at [1549, 23] on button "You can close this modal content with the ESC key" at bounding box center [1549, 19] width 38 height 38
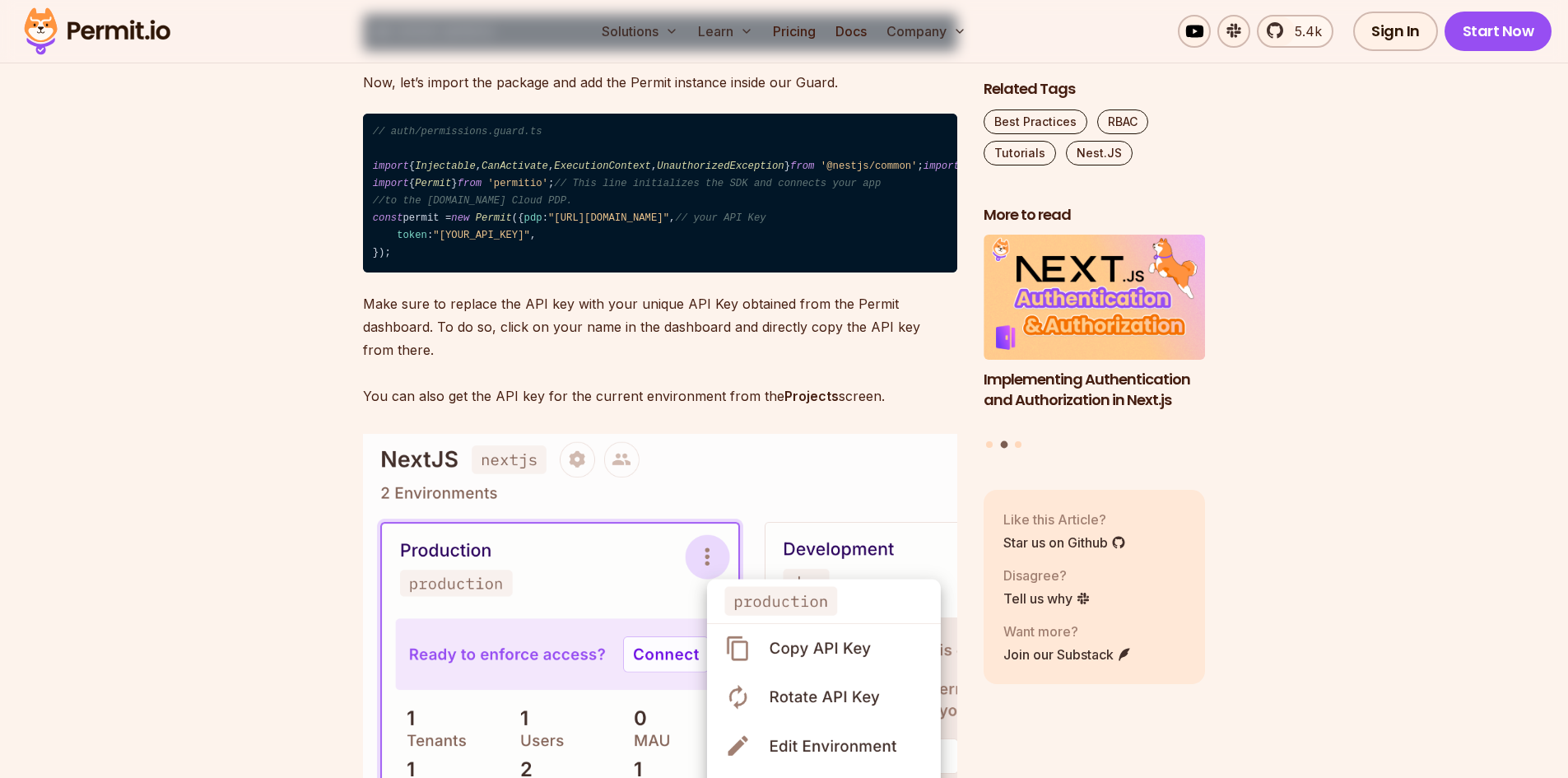
scroll to position [11361, 0]
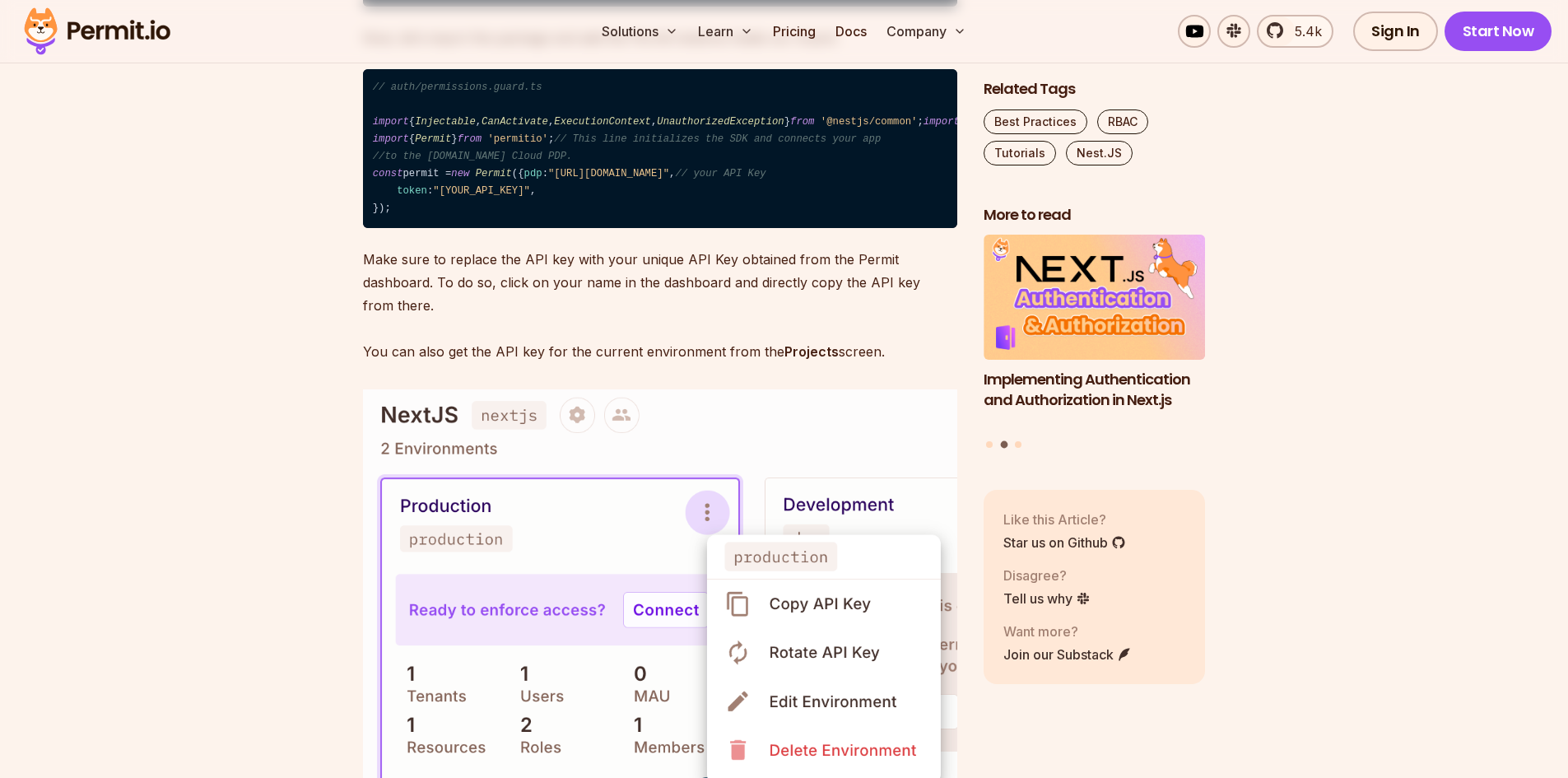
drag, startPoint x: 531, startPoint y: 440, endPoint x: 373, endPoint y: 446, distance: 158.1
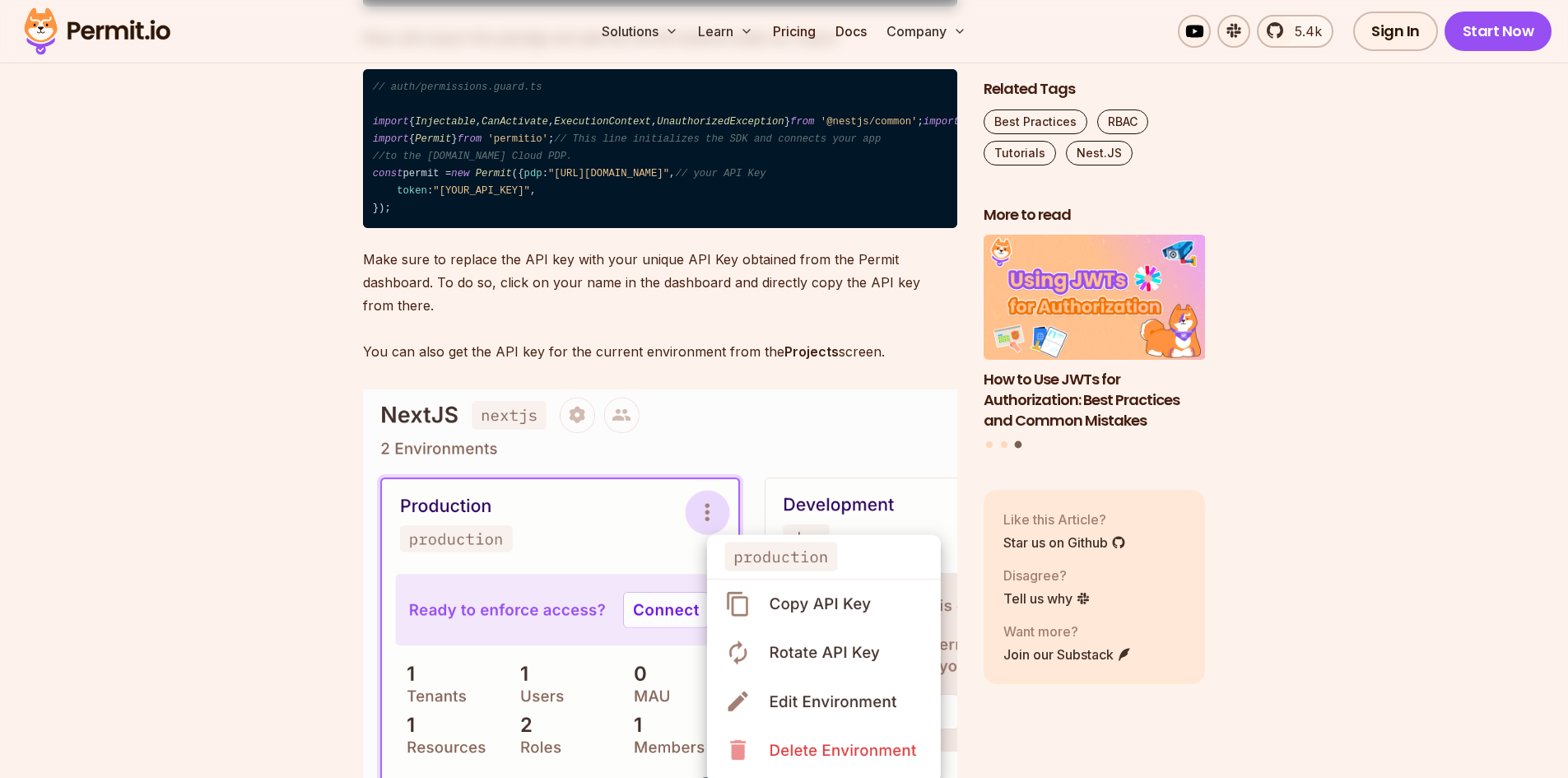
drag, startPoint x: 371, startPoint y: 439, endPoint x: 489, endPoint y: 437, distance: 118.0
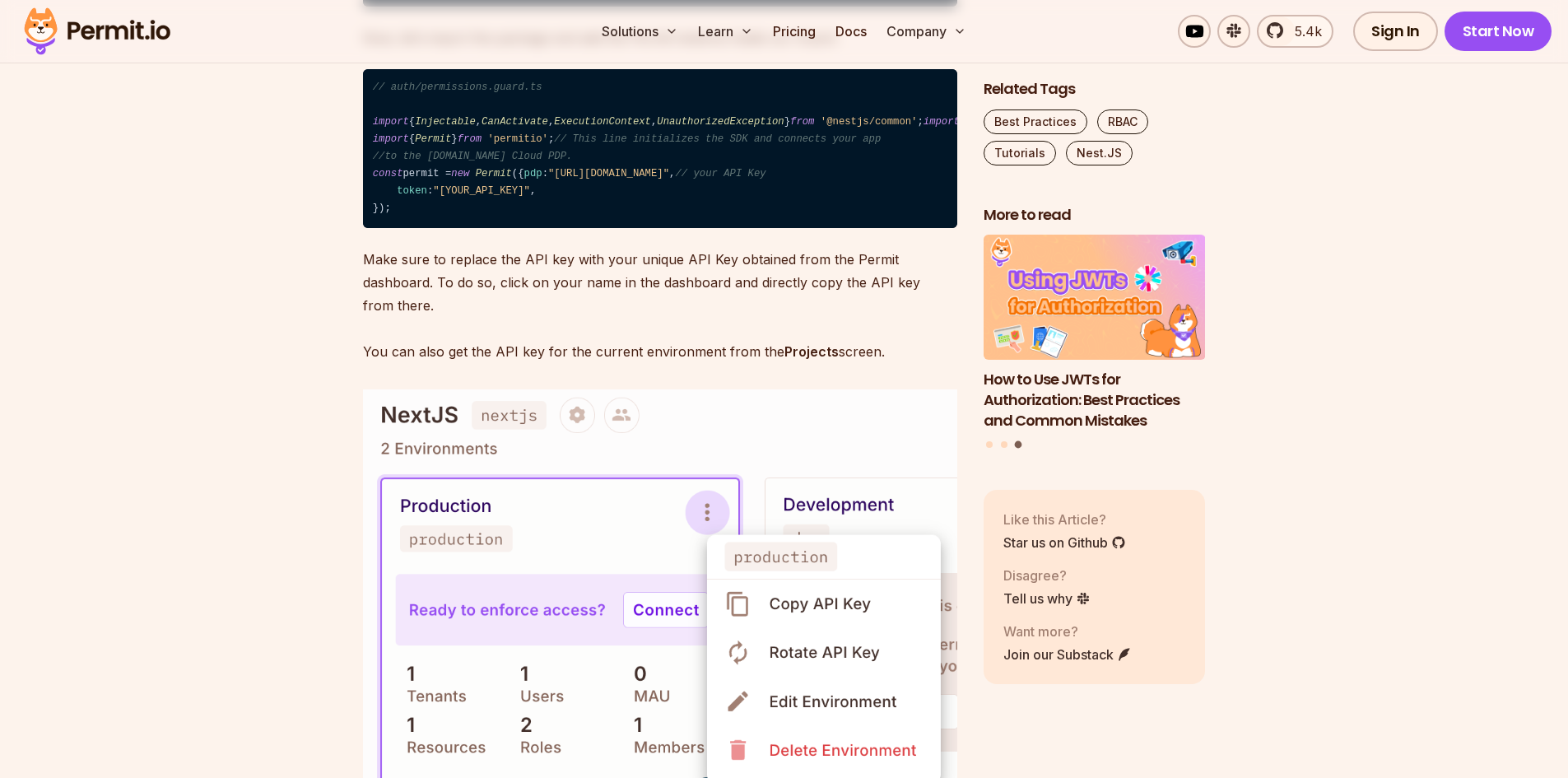
drag, startPoint x: 489, startPoint y: 433, endPoint x: 372, endPoint y: 439, distance: 117.2
drag, startPoint x: 365, startPoint y: 436, endPoint x: 511, endPoint y: 436, distance: 146.0
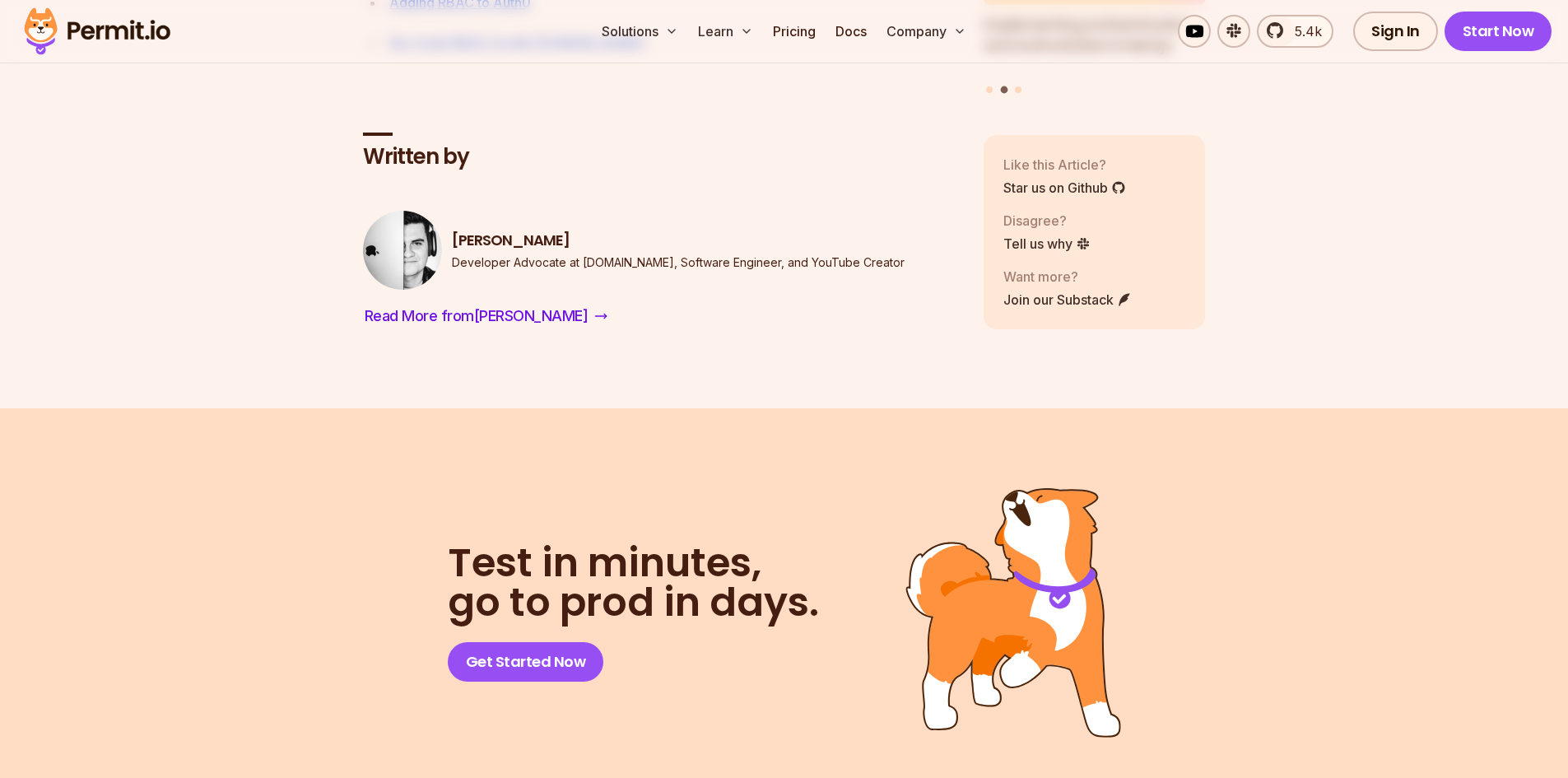
scroll to position [14405, 0]
